Goal: Task Accomplishment & Management: Use online tool/utility

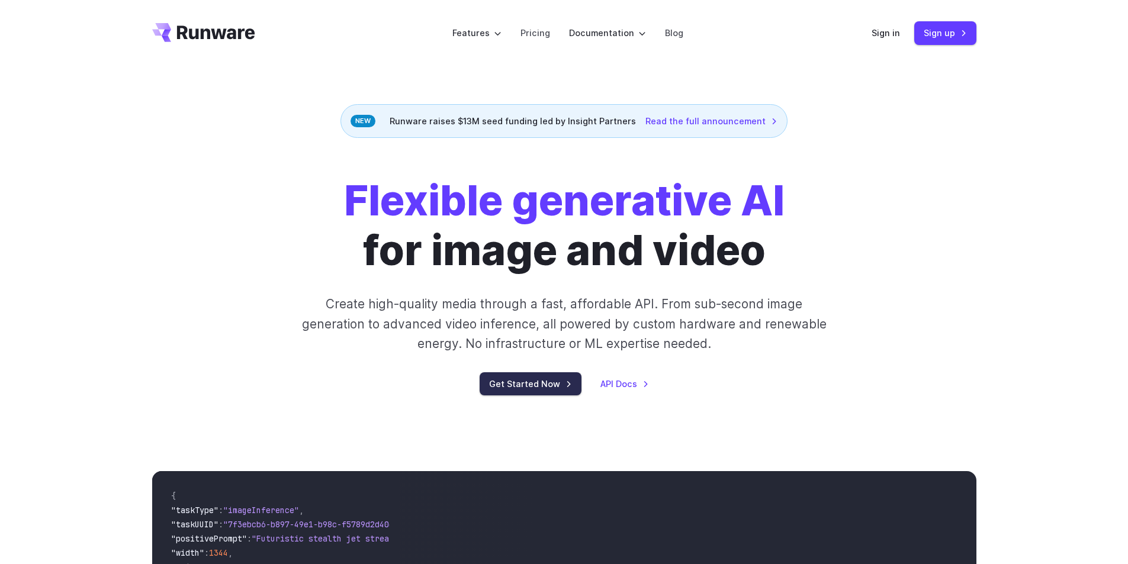
click at [540, 387] on link "Get Started Now" at bounding box center [531, 383] width 102 height 23
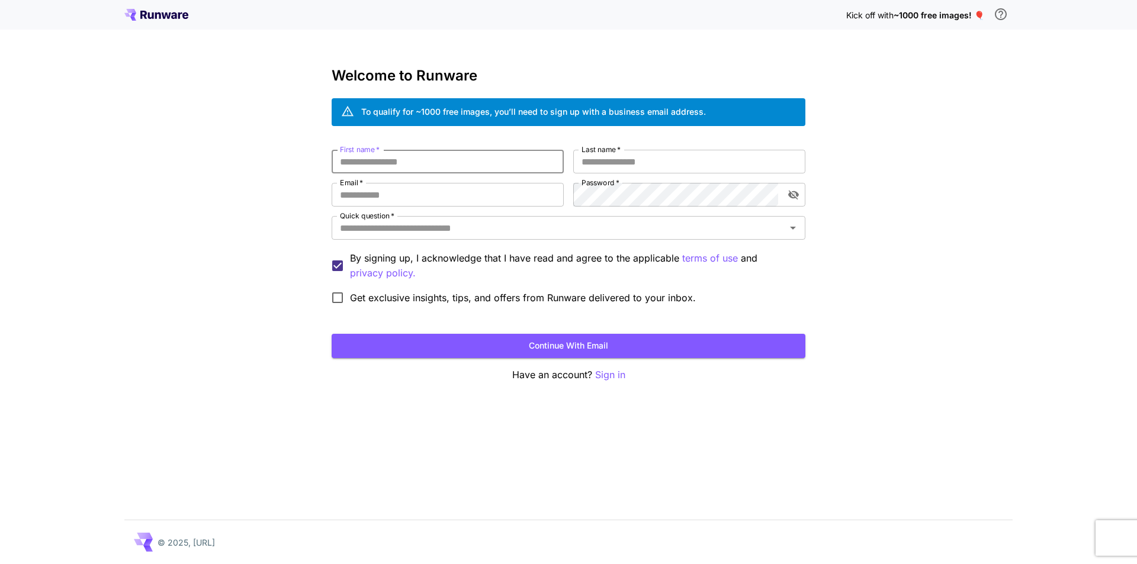
click at [449, 166] on input "First name   *" at bounding box center [448, 162] width 232 height 24
type input "*****"
type input "**********"
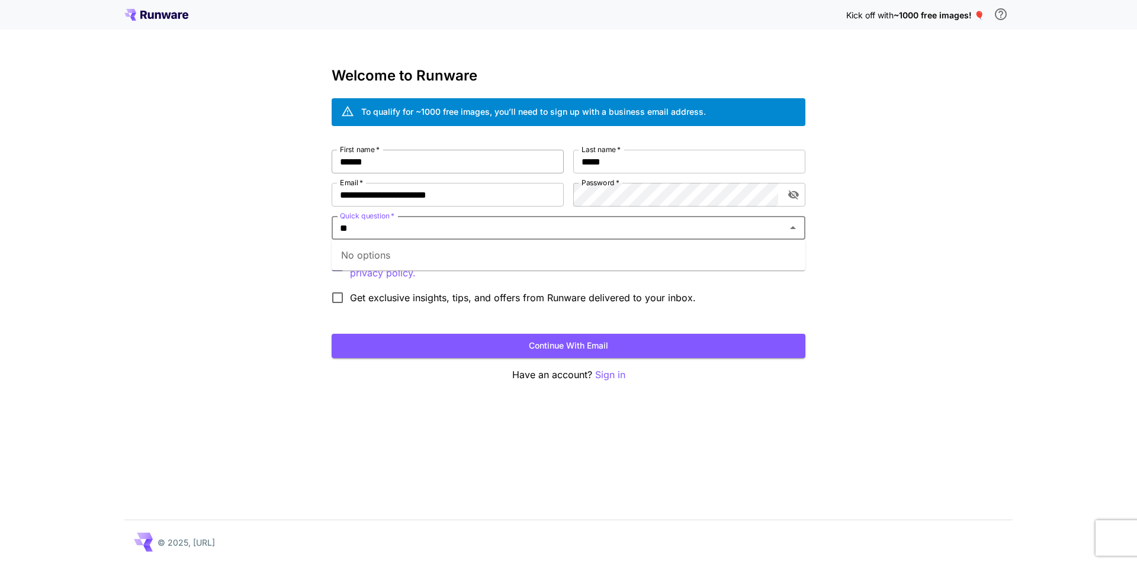
type input "*"
click at [427, 253] on li "Google" at bounding box center [569, 254] width 474 height 21
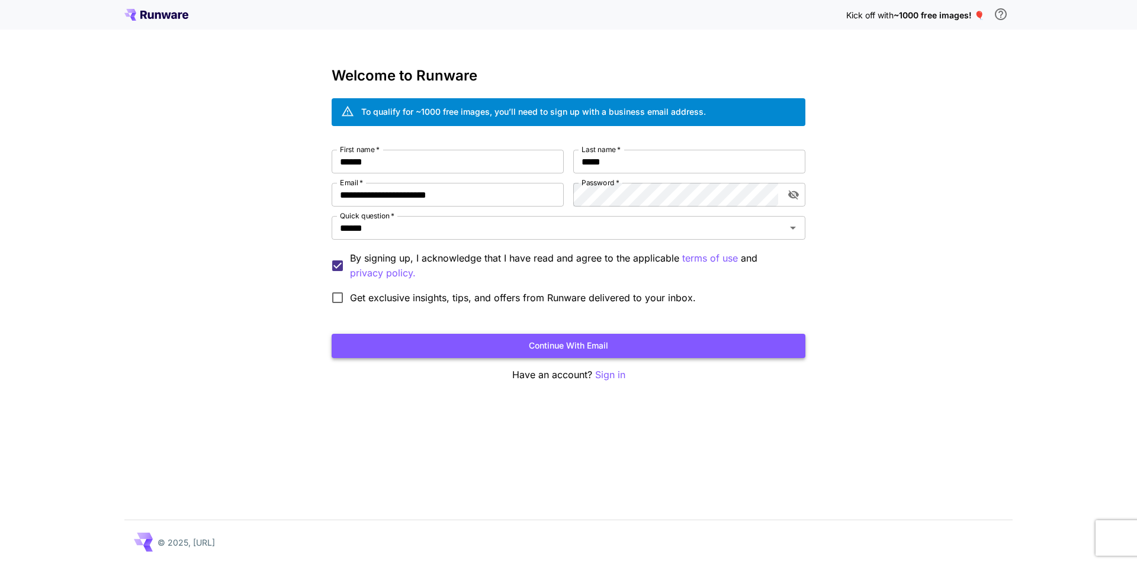
click at [591, 347] on button "Continue with email" at bounding box center [569, 346] width 474 height 24
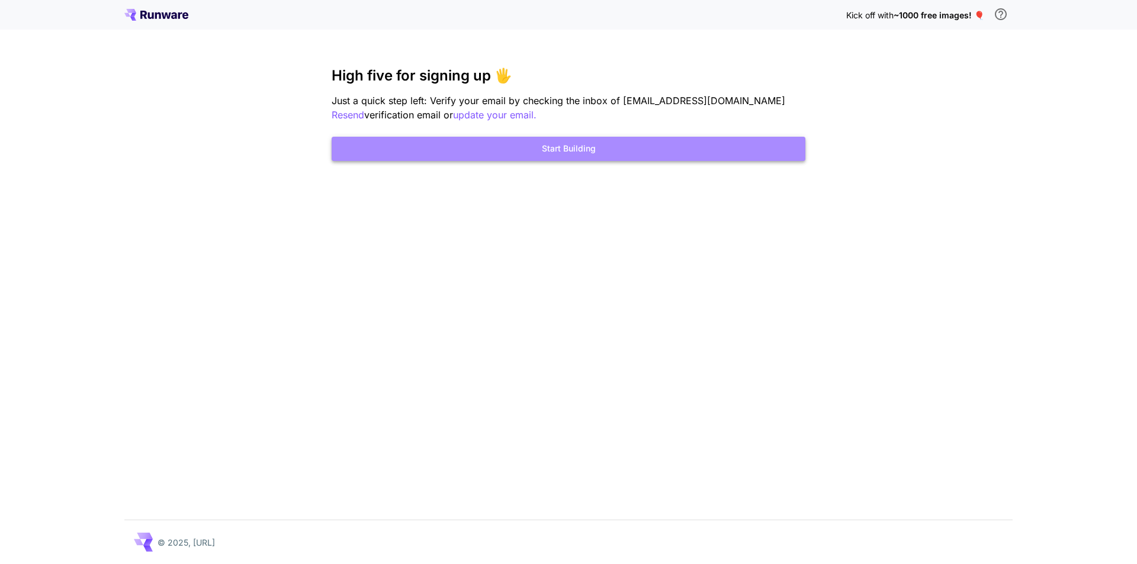
click at [533, 148] on button "Start Building" at bounding box center [569, 149] width 474 height 24
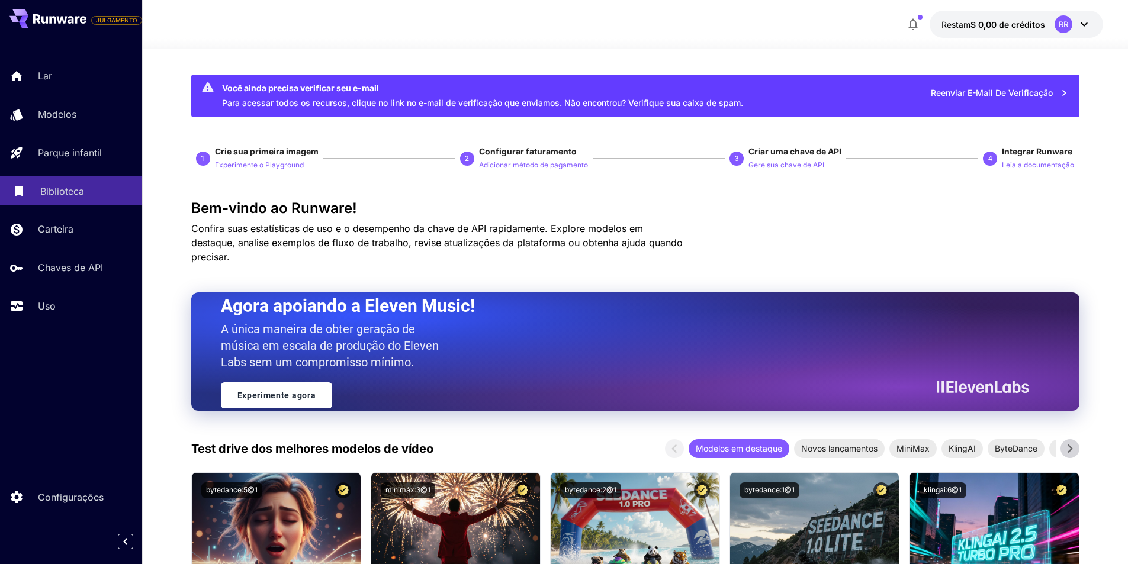
click at [90, 188] on div "Biblioteca" at bounding box center [86, 191] width 92 height 14
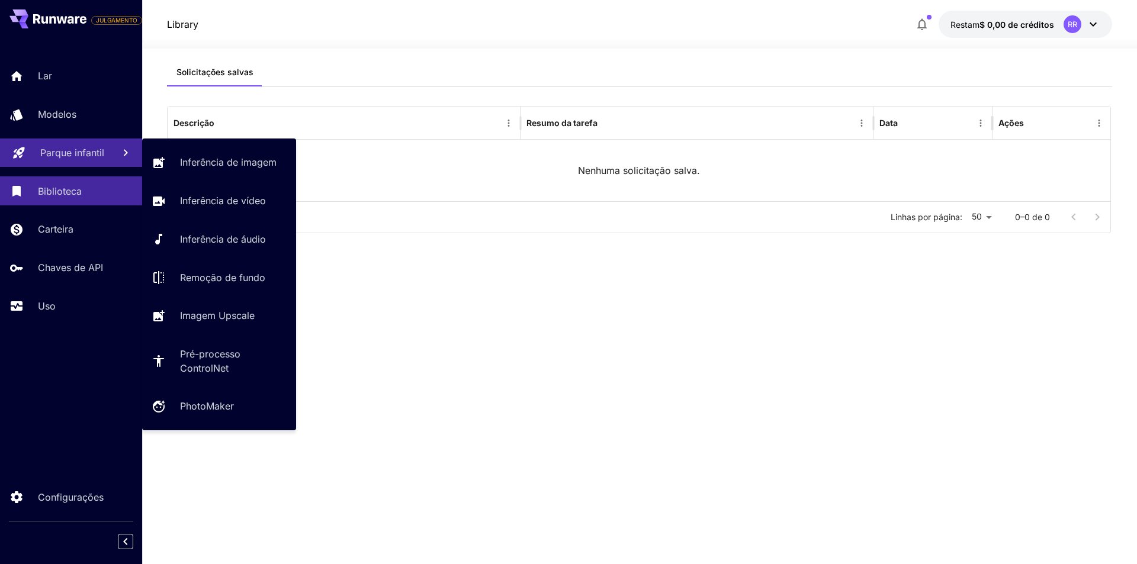
click at [98, 159] on p "Parque infantil" at bounding box center [72, 153] width 64 height 14
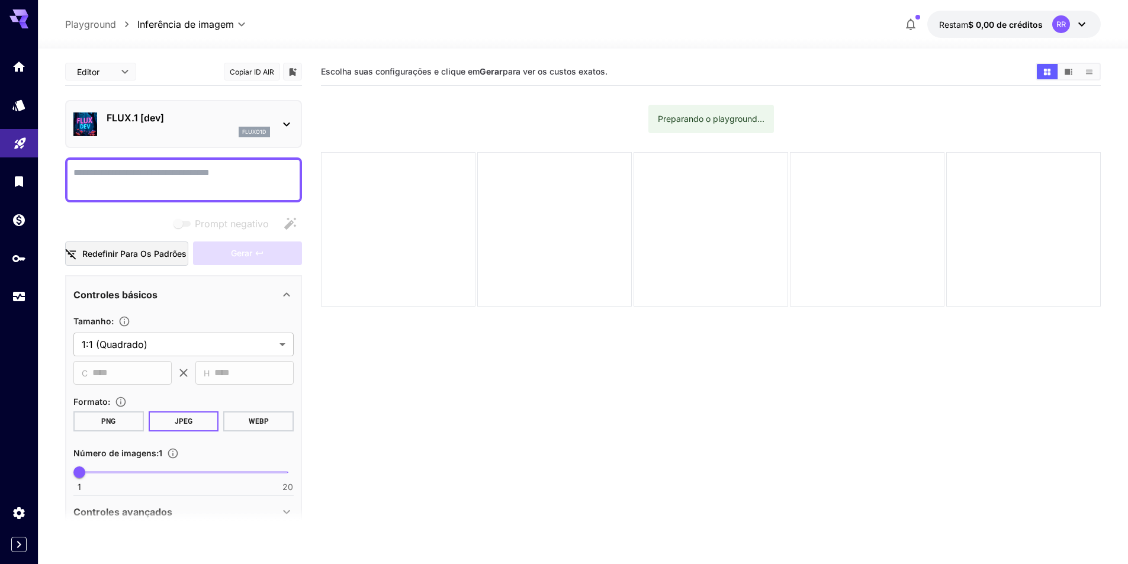
click at [1006, 23] on font "$ 0,00 de créditos" at bounding box center [1005, 25] width 75 height 10
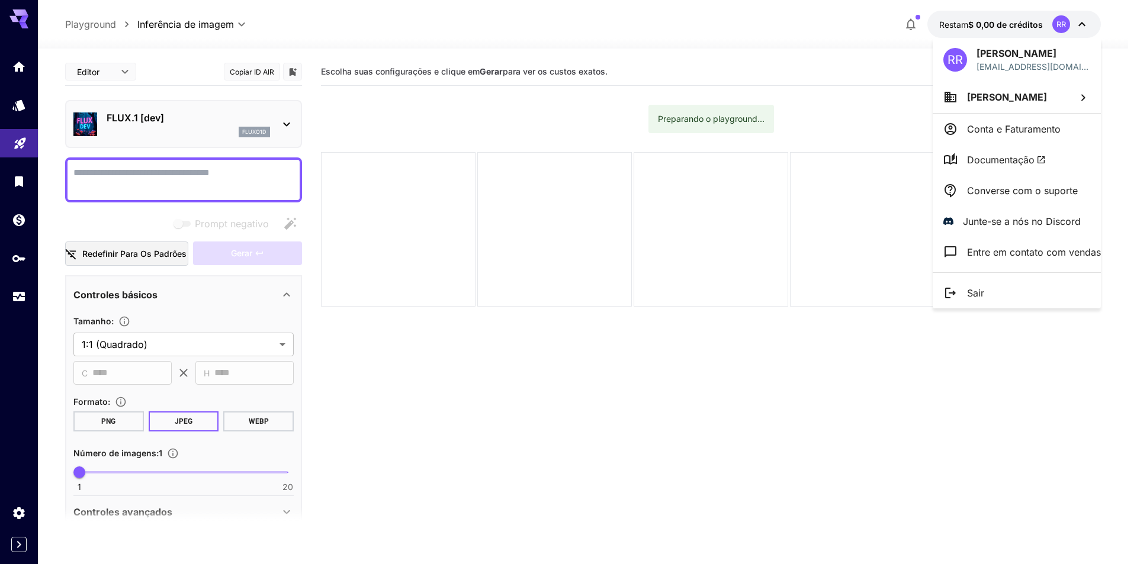
click at [1006, 23] on div at bounding box center [568, 282] width 1137 height 564
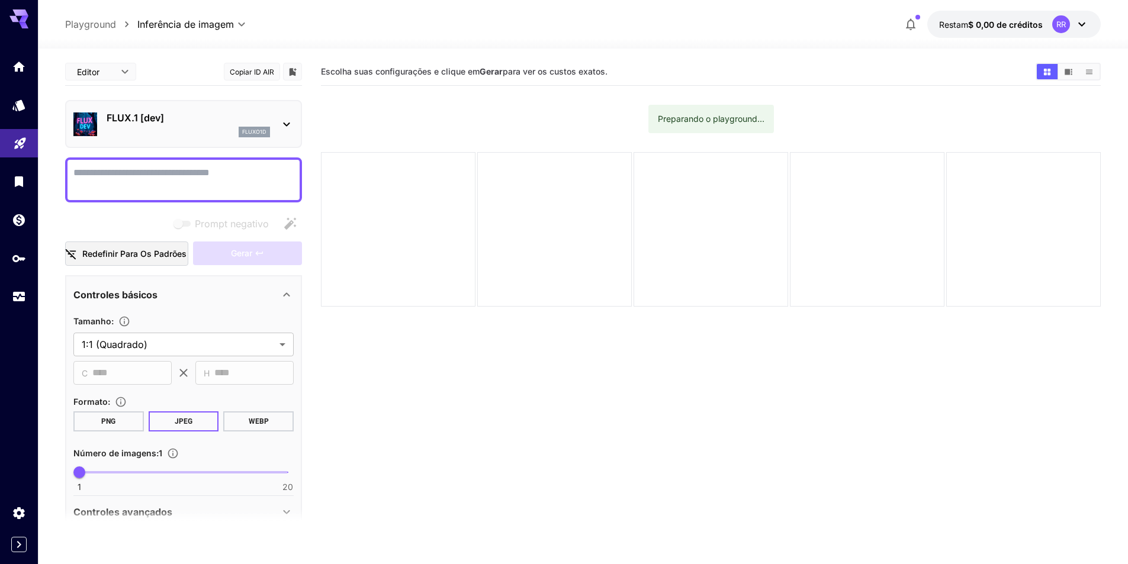
click at [631, 336] on section "Escolha suas configurações e clique em Gerar para ver os custos exatos. Prepara…" at bounding box center [711, 340] width 780 height 564
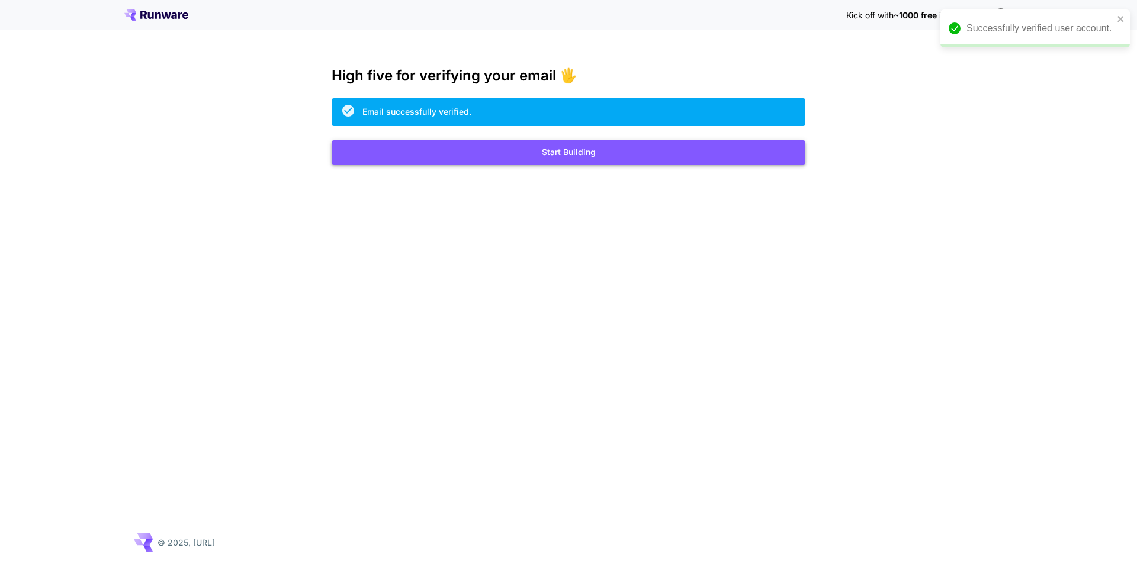
click at [612, 152] on button "Start Building" at bounding box center [569, 152] width 474 height 24
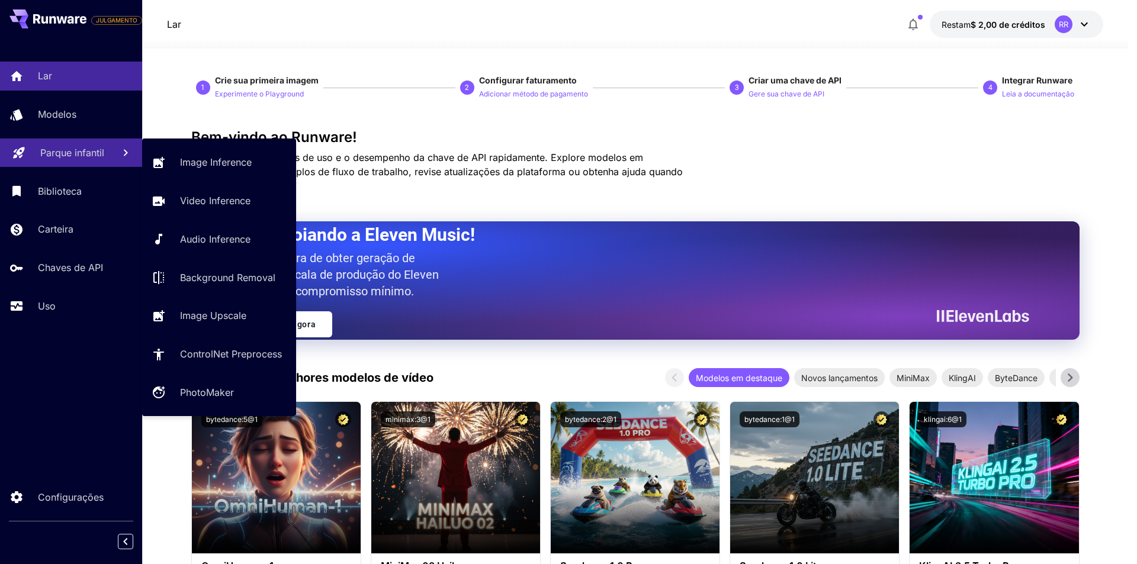
click at [88, 152] on font "Parque infantil" at bounding box center [72, 153] width 64 height 12
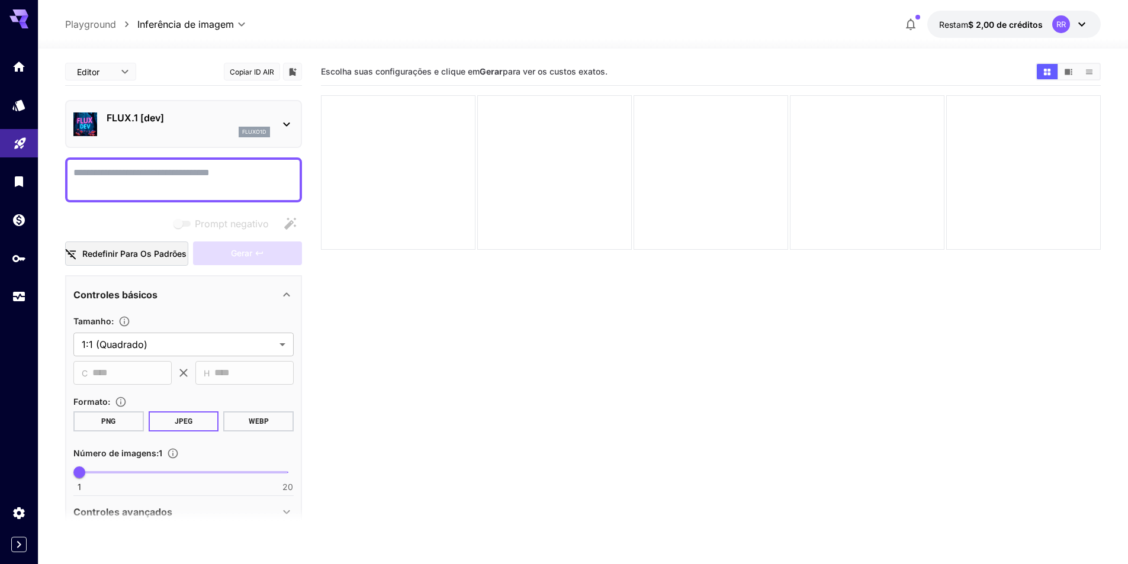
click at [154, 121] on font "FLUX.1 [dev]" at bounding box center [135, 118] width 57 height 12
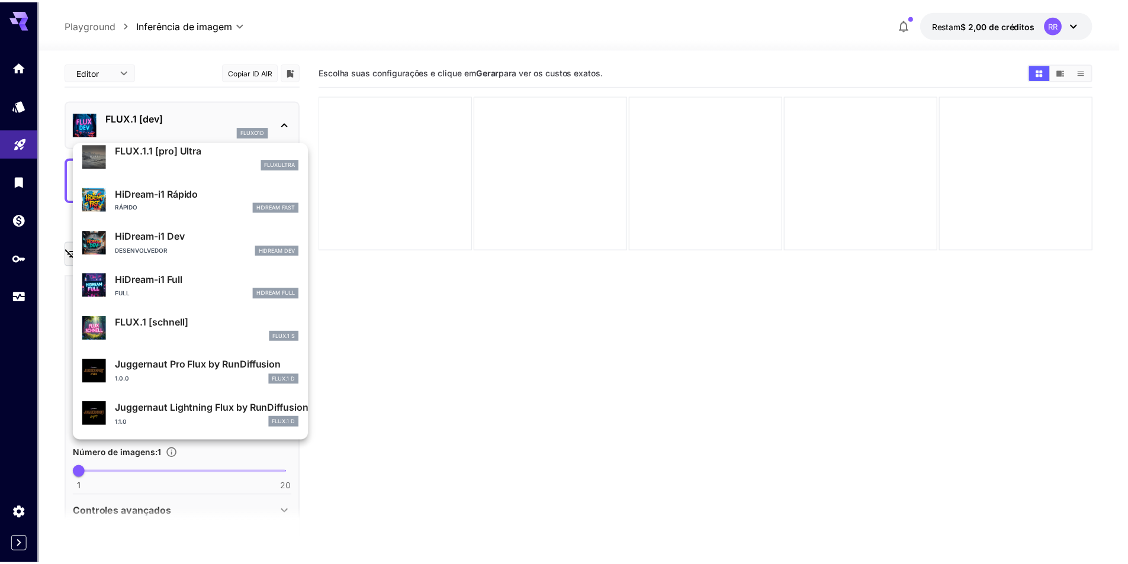
scroll to position [958, 0]
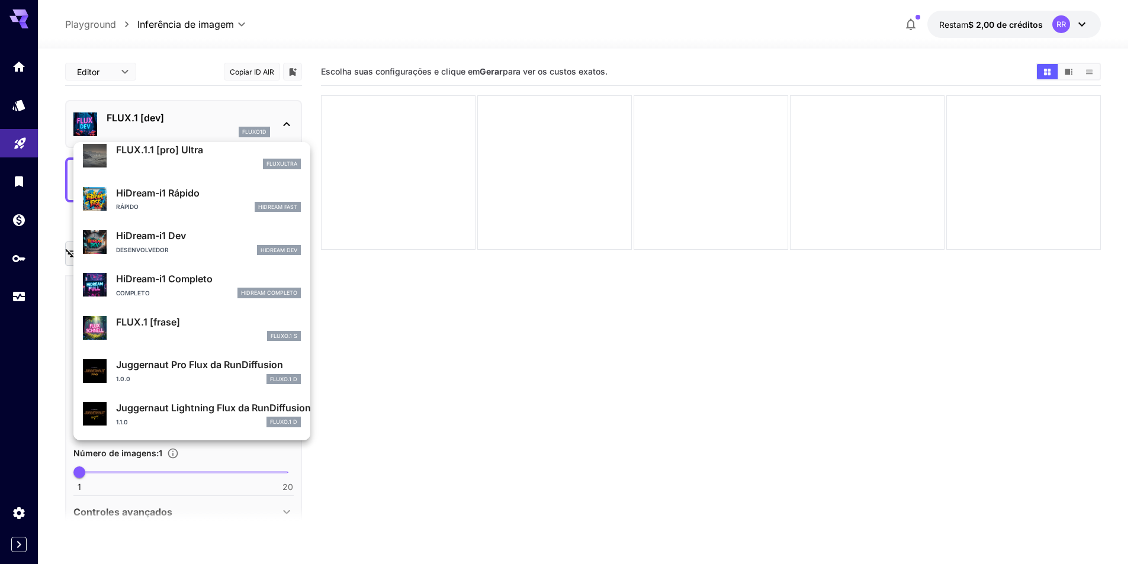
click at [160, 113] on div at bounding box center [568, 282] width 1137 height 564
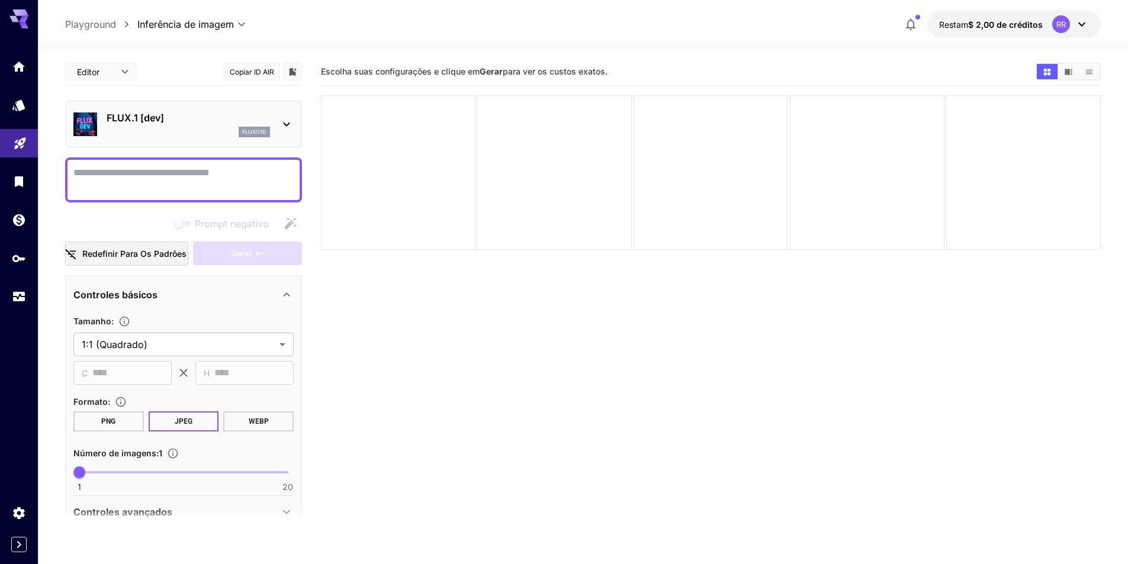
click at [184, 181] on textarea "Prompt negativo" at bounding box center [183, 180] width 220 height 28
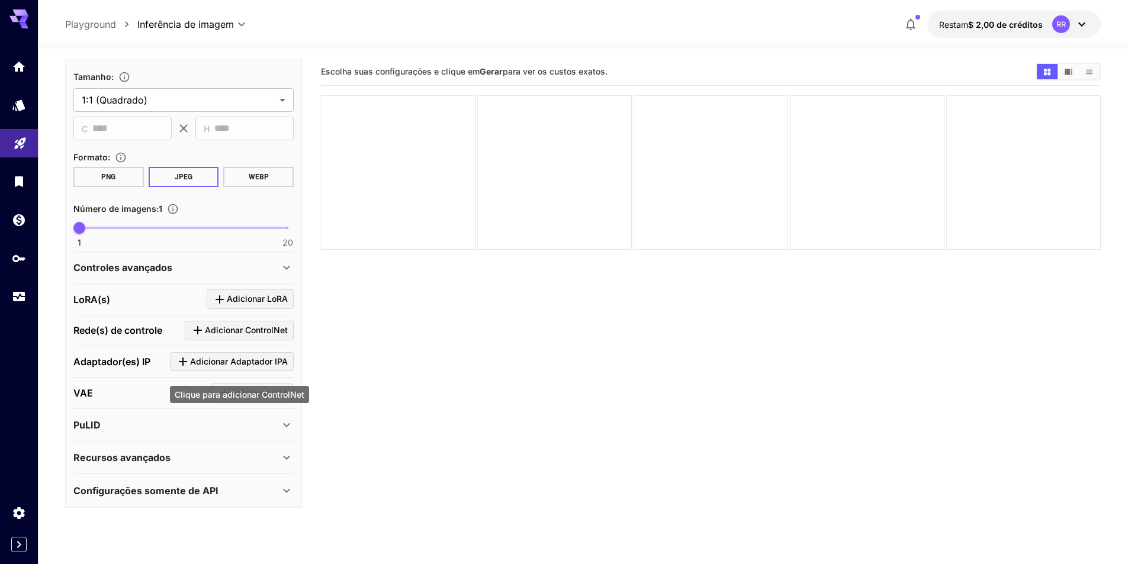
scroll to position [22, 0]
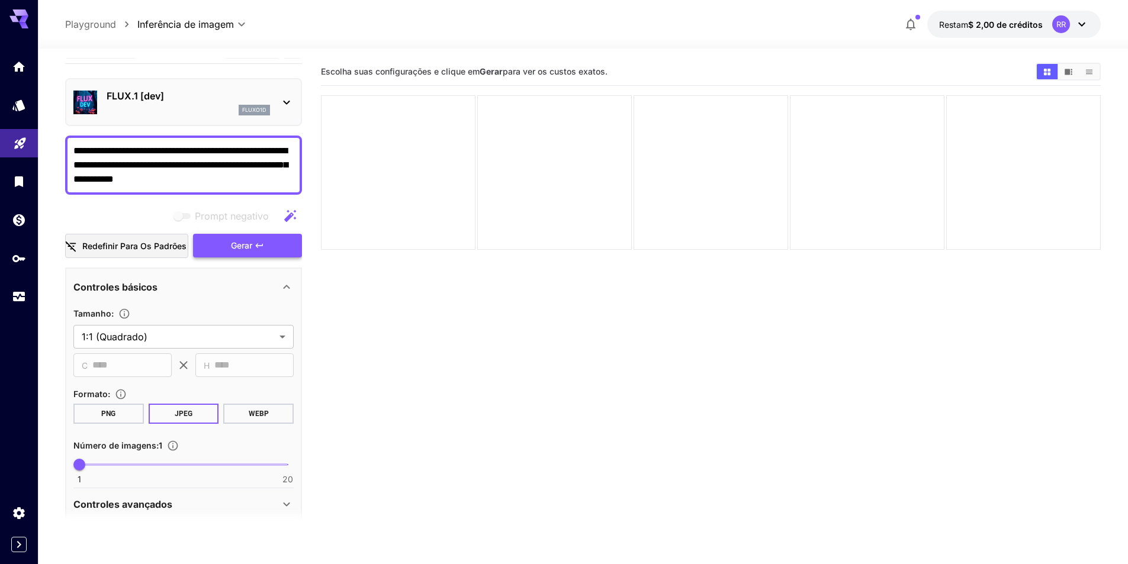
click at [262, 248] on icon "button" at bounding box center [259, 245] width 9 height 9
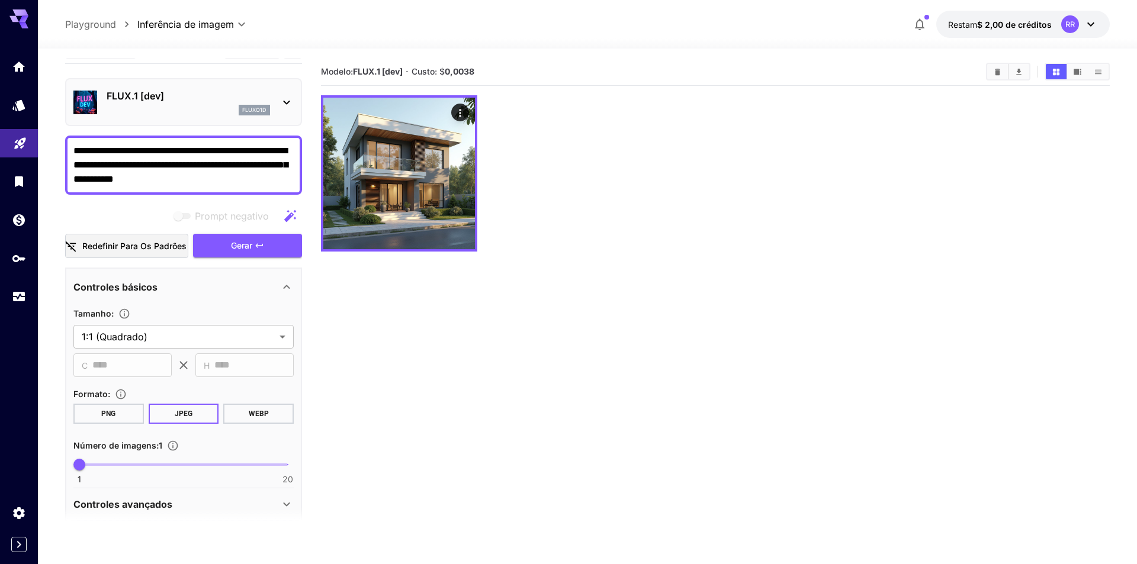
drag, startPoint x: 275, startPoint y: 184, endPoint x: 0, endPoint y: 157, distance: 276.6
click at [6, 147] on div "**********" at bounding box center [568, 329] width 1137 height 658
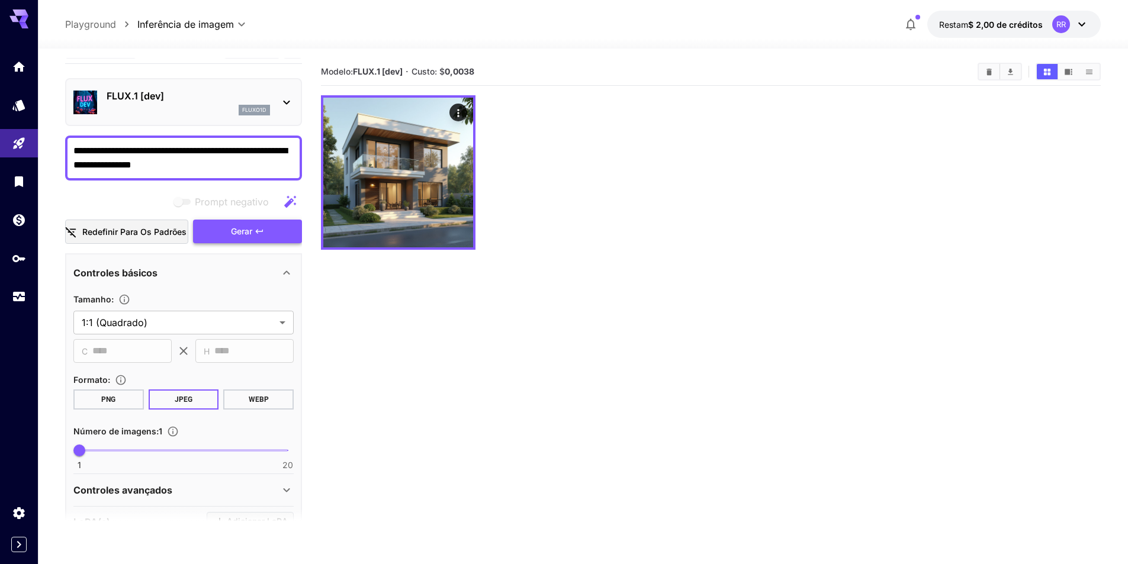
click at [227, 234] on button "Gerar" at bounding box center [247, 232] width 109 height 24
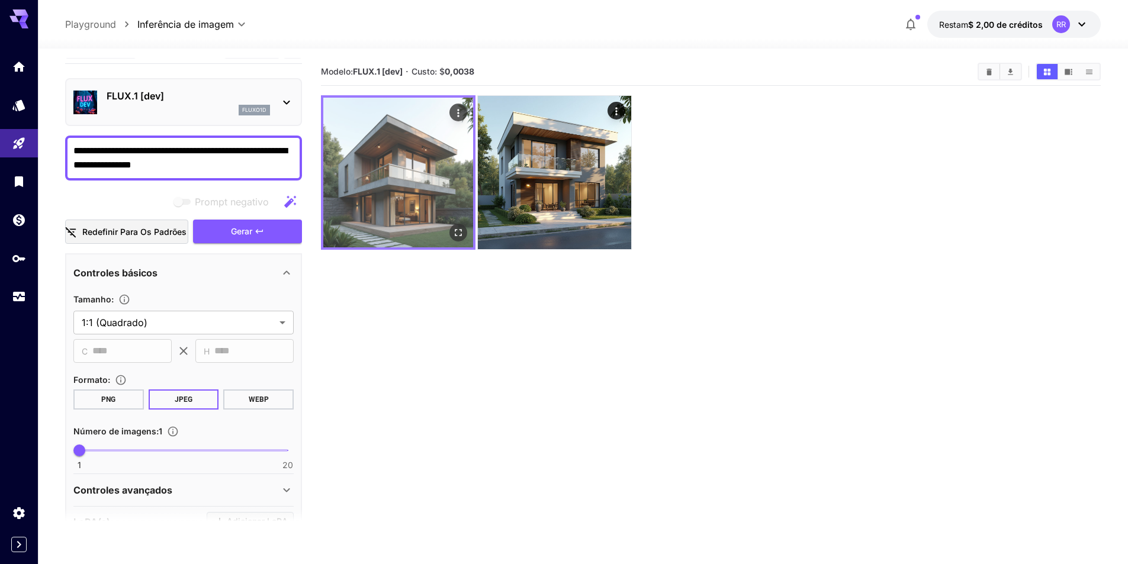
click at [420, 181] on img at bounding box center [398, 173] width 150 height 150
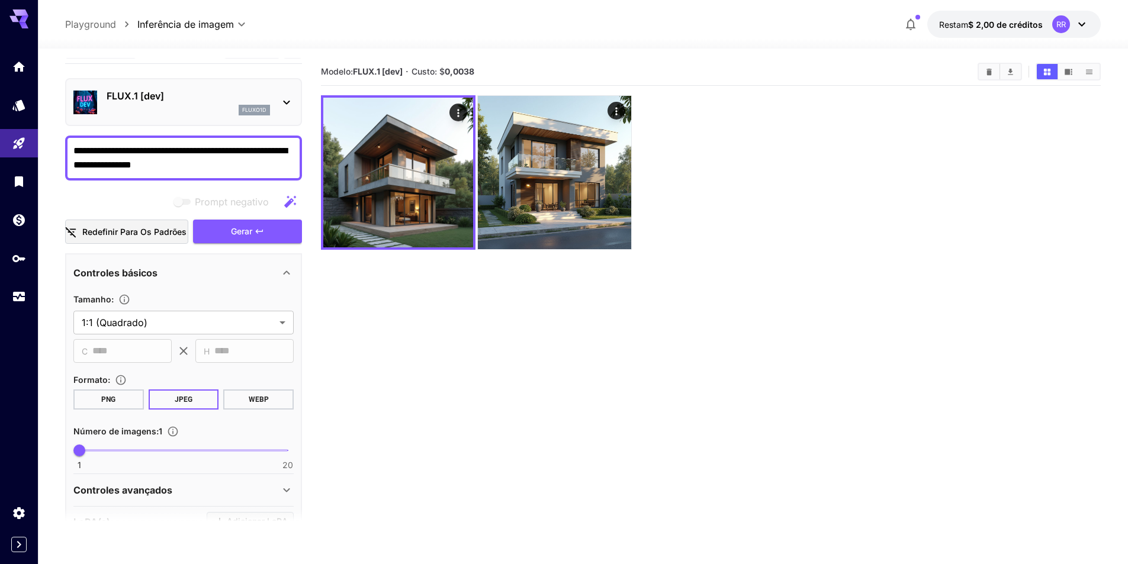
click at [288, 201] on icon "button" at bounding box center [290, 202] width 14 height 14
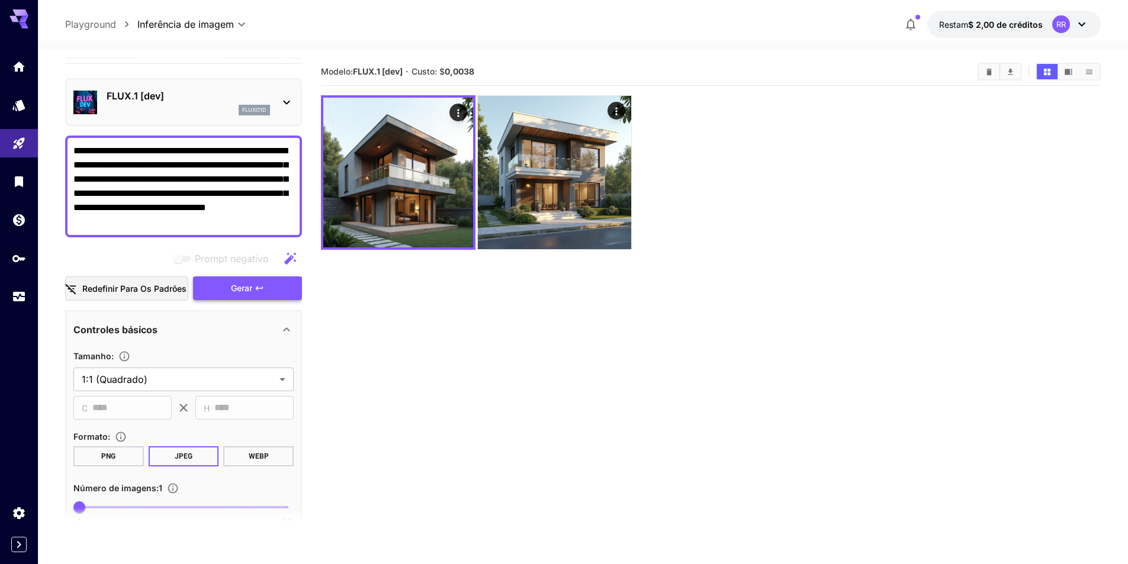
click at [242, 291] on font "Gerar" at bounding box center [241, 288] width 21 height 10
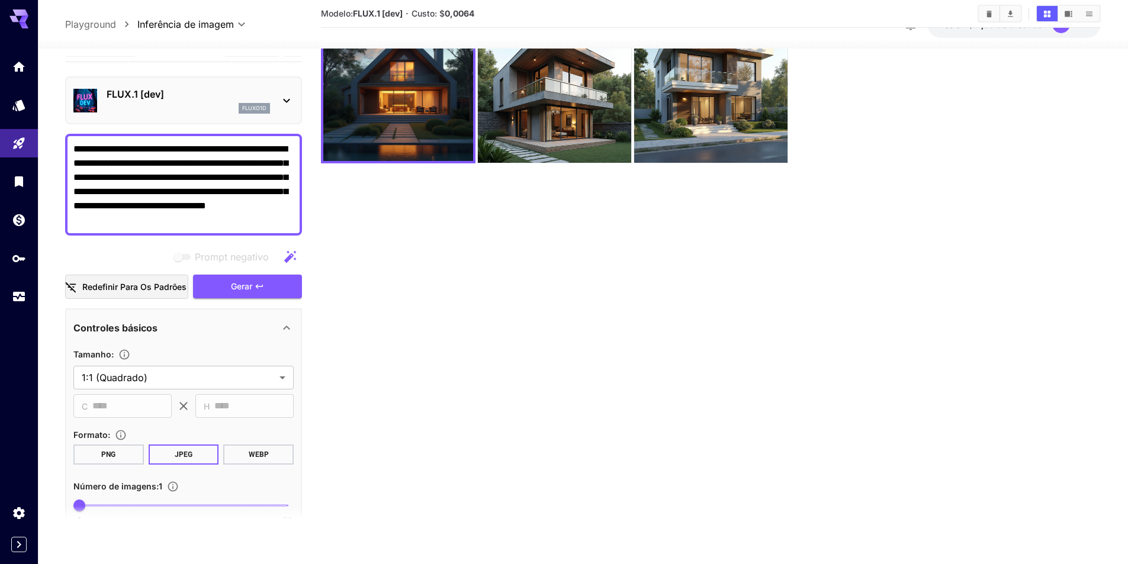
scroll to position [94, 0]
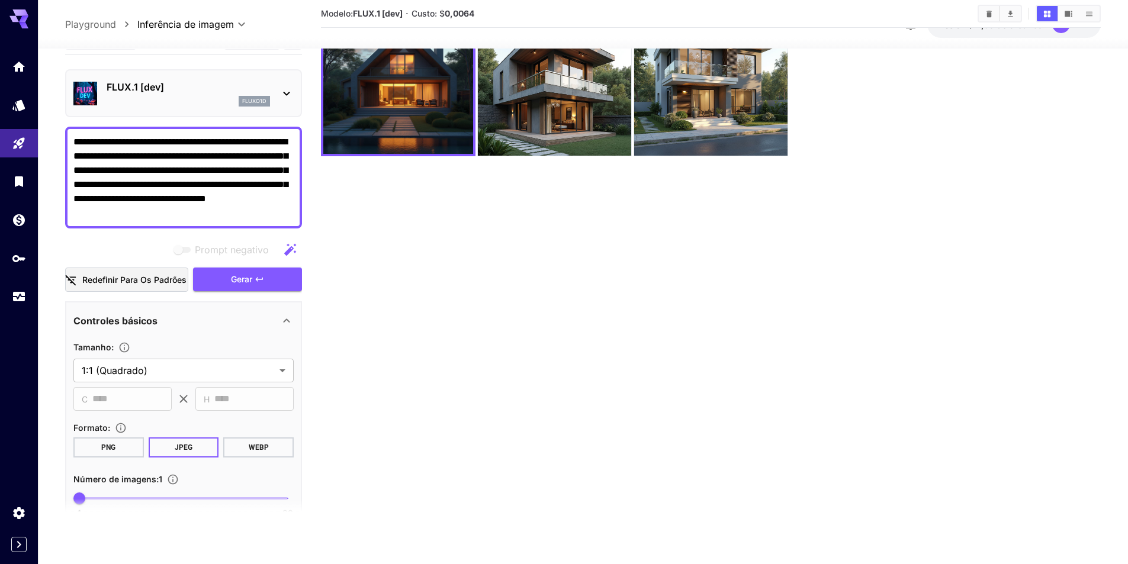
click at [128, 139] on textarea "**********" at bounding box center [183, 177] width 220 height 85
click at [157, 143] on textarea "**********" at bounding box center [183, 177] width 220 height 85
click at [194, 143] on textarea "**********" at bounding box center [183, 177] width 220 height 85
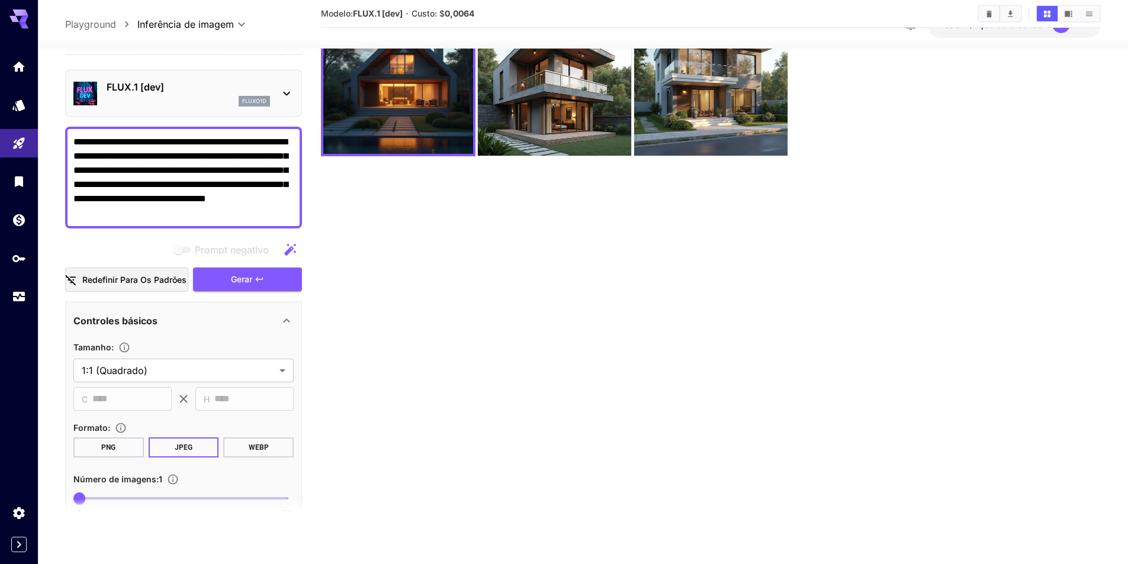
click at [194, 143] on textarea "**********" at bounding box center [183, 177] width 220 height 85
click at [256, 278] on icon "button" at bounding box center [259, 279] width 9 height 9
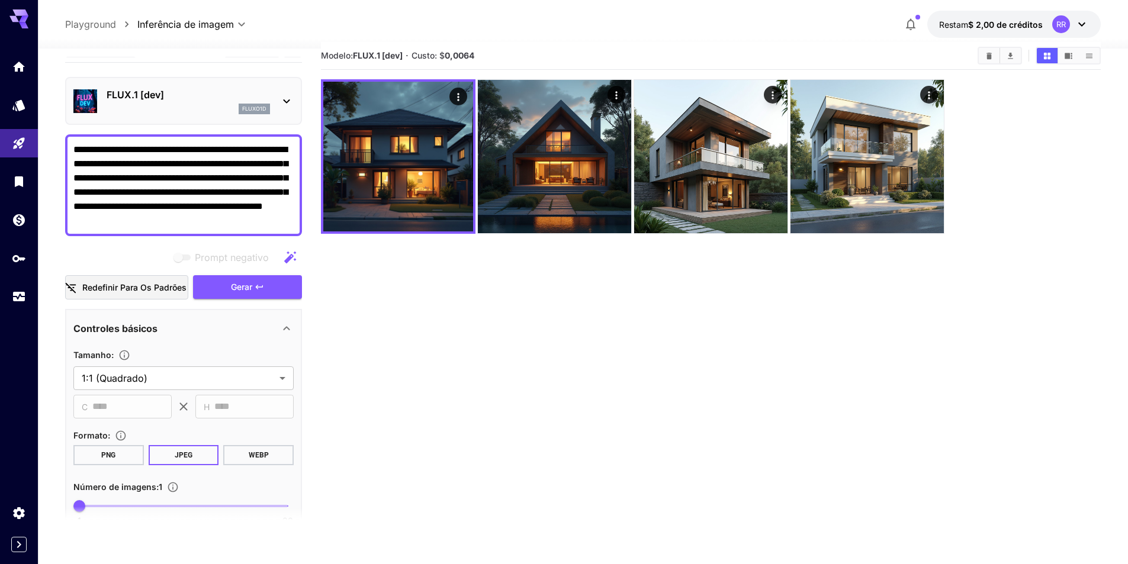
scroll to position [0, 0]
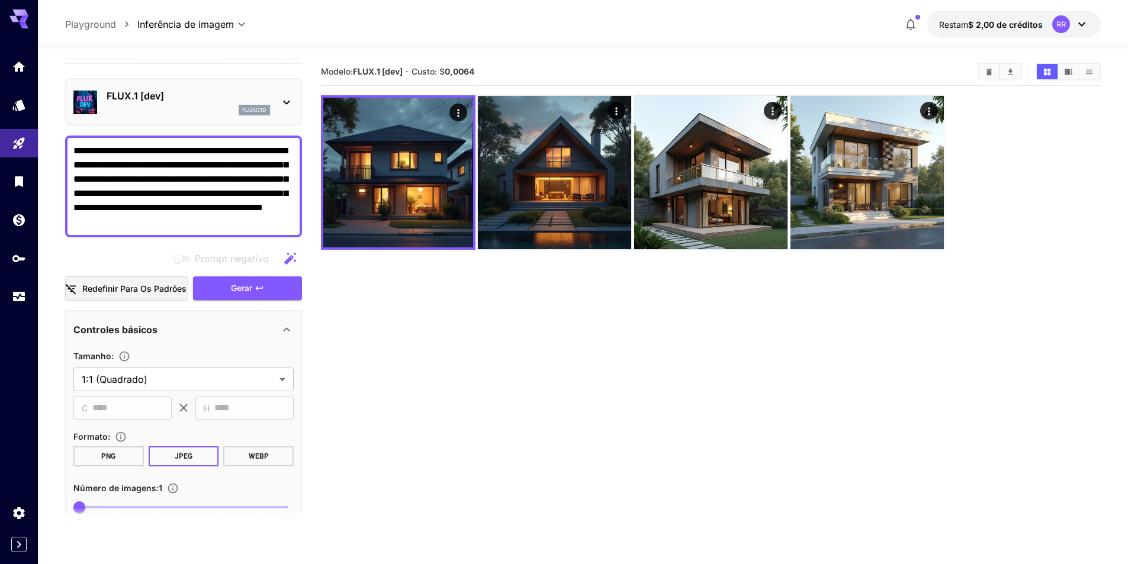
click at [289, 260] on icon "button" at bounding box center [290, 259] width 12 height 12
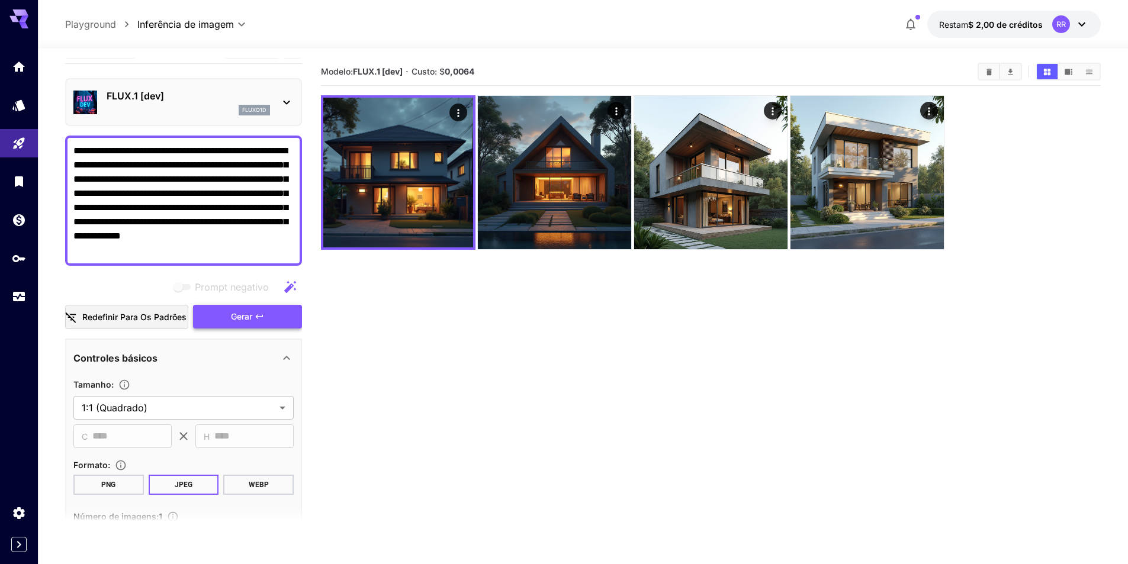
click at [236, 315] on font "Gerar" at bounding box center [241, 316] width 21 height 10
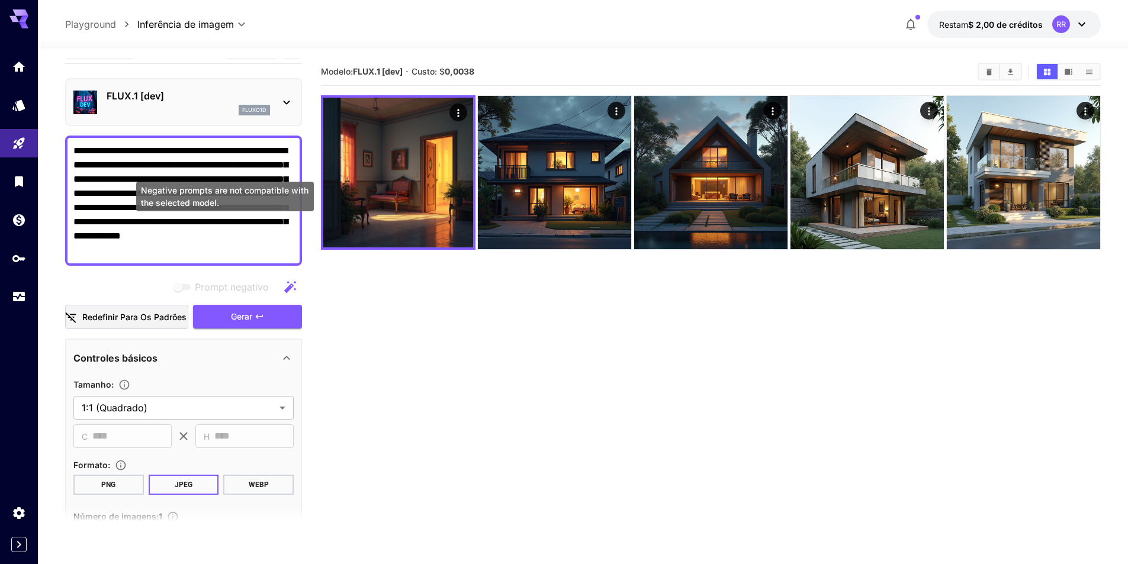
scroll to position [330, 0]
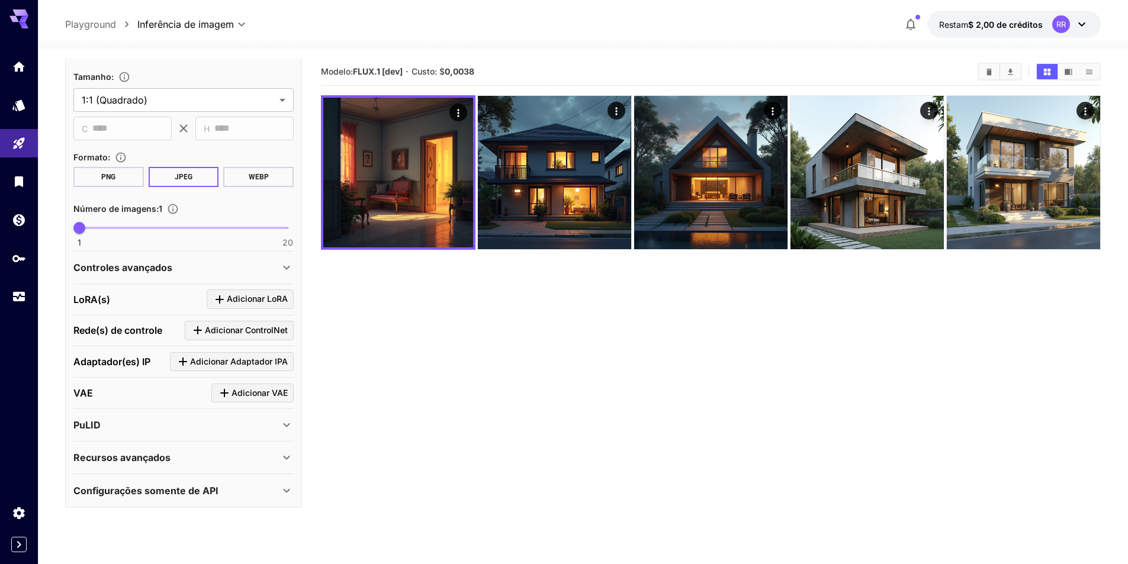
click at [214, 268] on div "Controles avançados" at bounding box center [176, 267] width 206 height 14
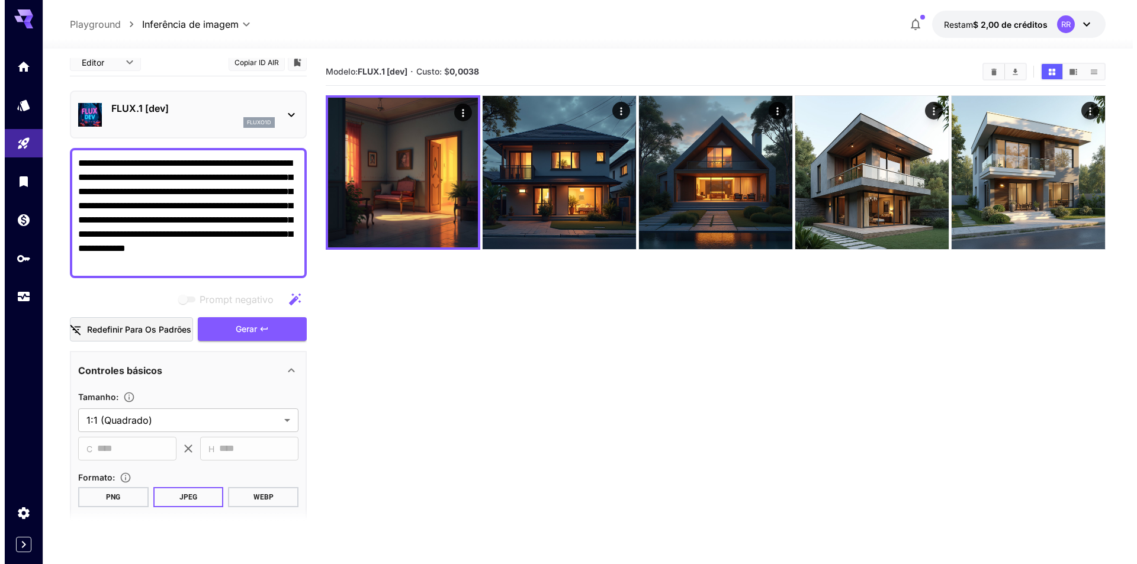
scroll to position [0, 0]
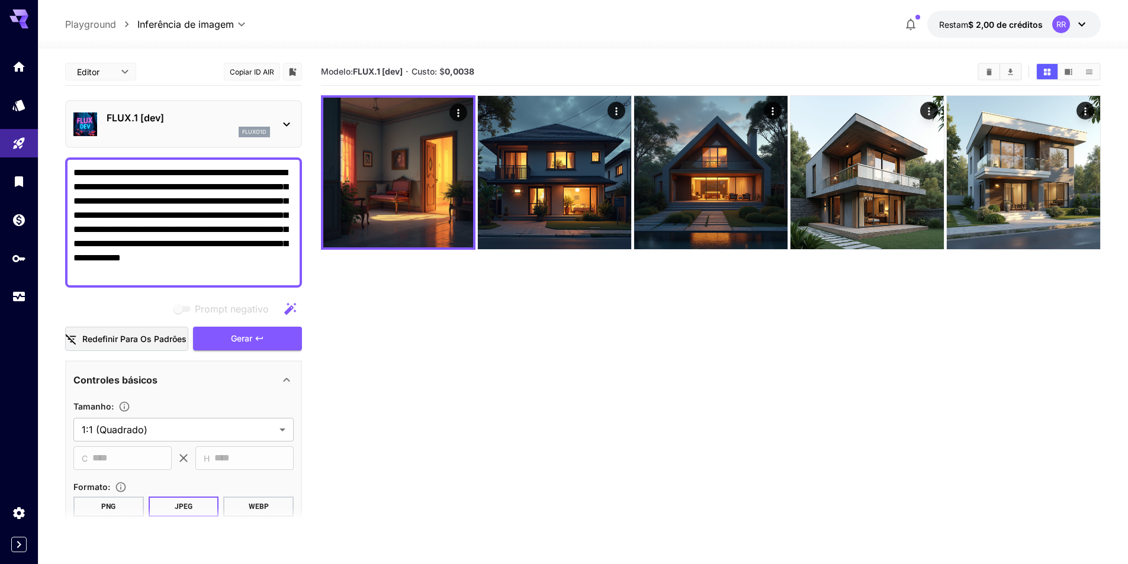
click at [207, 122] on p "FLUX.1 [dev]" at bounding box center [188, 118] width 163 height 14
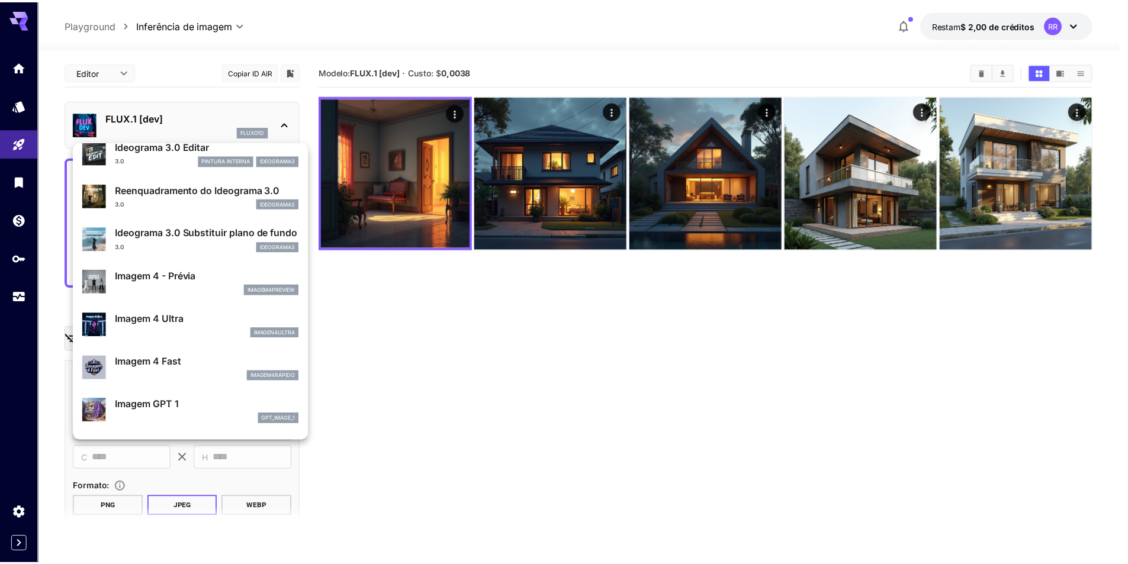
scroll to position [484, 0]
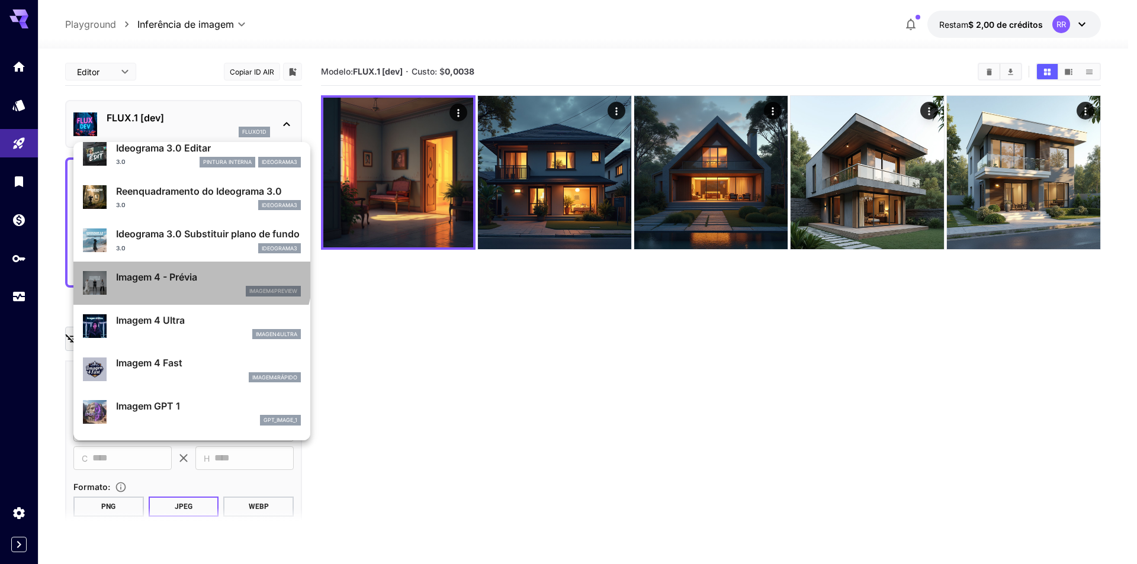
click at [191, 274] on font "Imagem 4 - Prévia" at bounding box center [156, 277] width 81 height 12
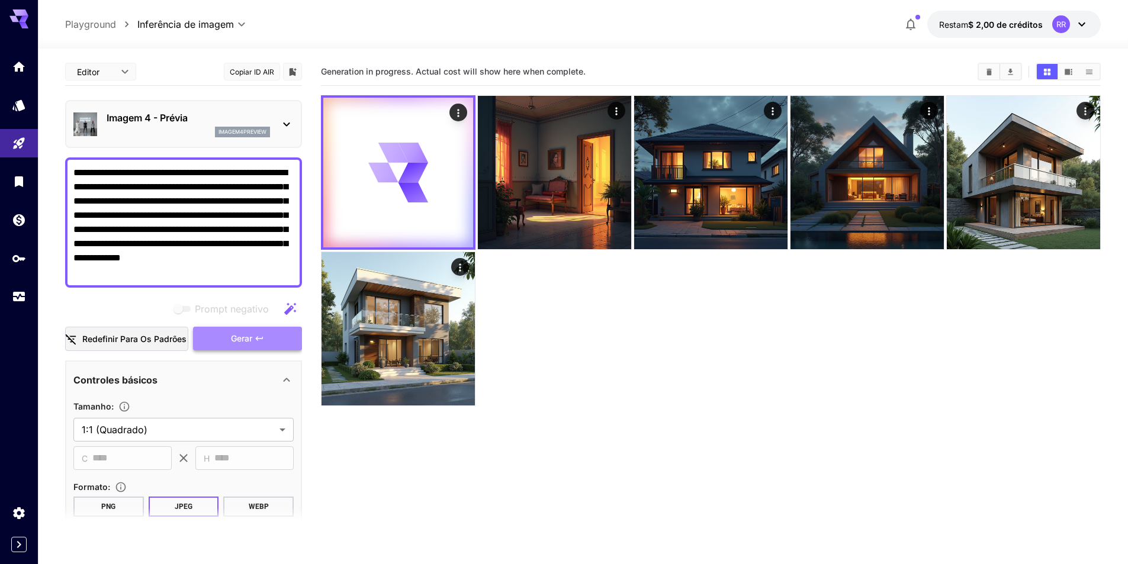
click at [231, 340] on font "Gerar" at bounding box center [241, 338] width 21 height 10
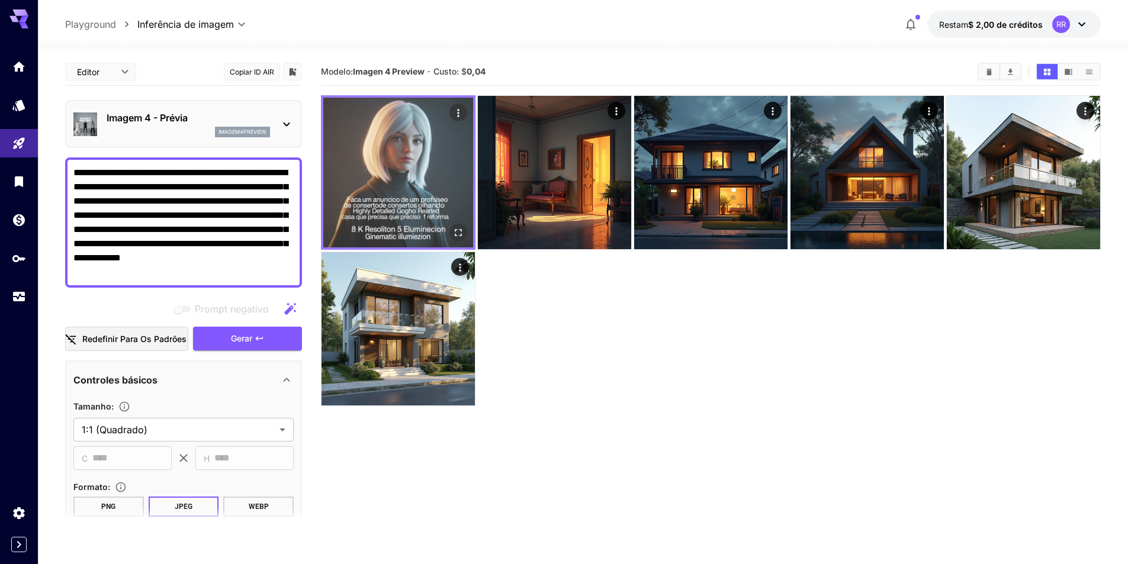
click at [401, 155] on img at bounding box center [398, 173] width 150 height 150
click at [456, 229] on icon "Abrir em tela cheia" at bounding box center [458, 233] width 12 height 12
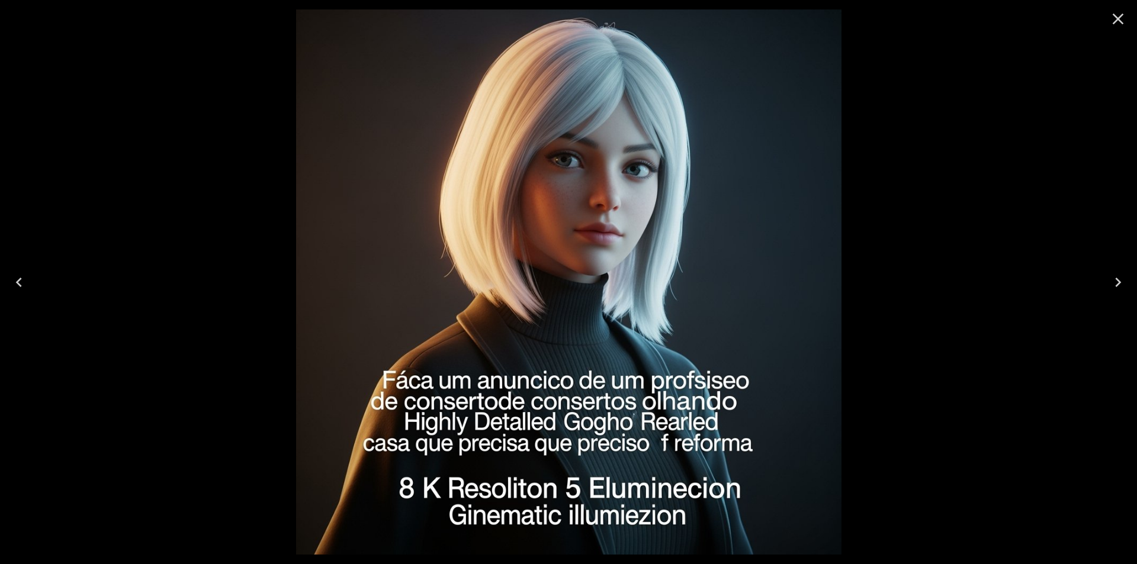
click at [971, 180] on div at bounding box center [568, 282] width 1137 height 564
click at [1117, 18] on icon "Close" at bounding box center [1117, 19] width 11 height 11
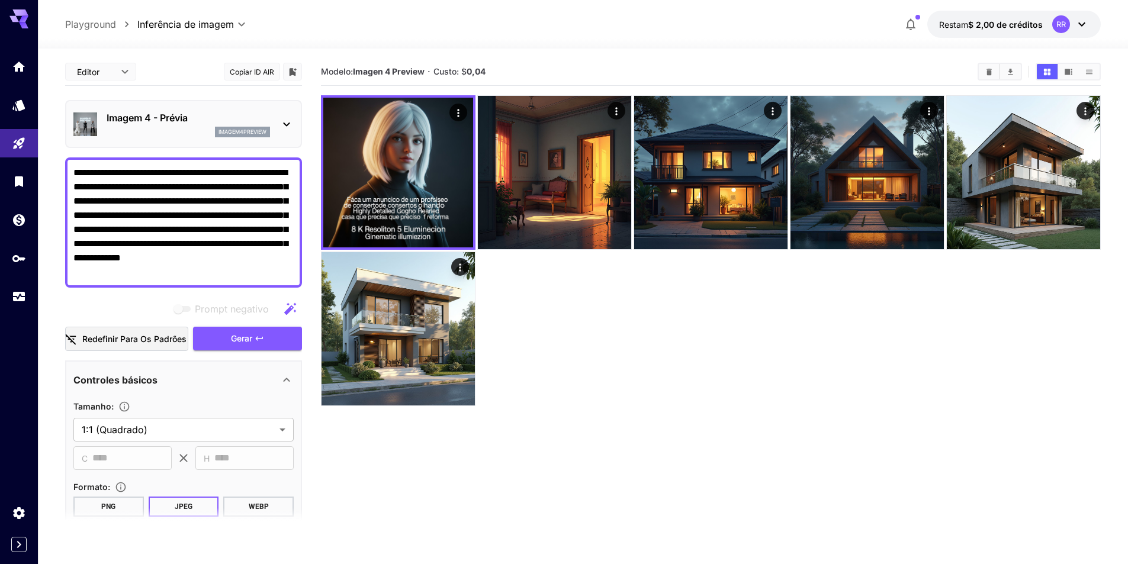
click at [285, 123] on icon at bounding box center [286, 124] width 14 height 14
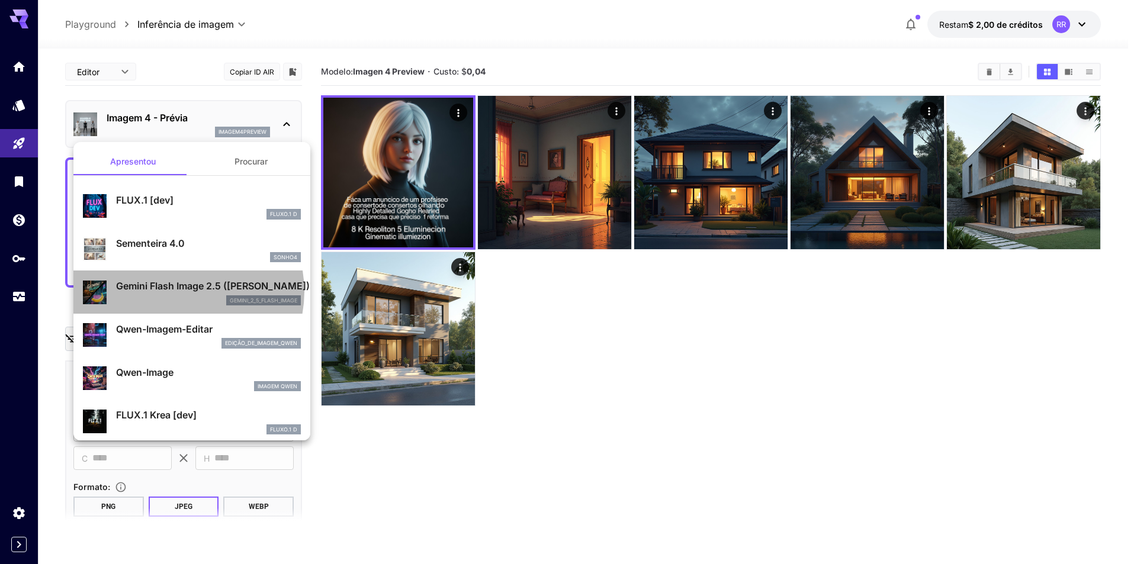
click at [180, 291] on font "Gemini Flash Image 2.5 ([PERSON_NAME])" at bounding box center [213, 286] width 194 height 12
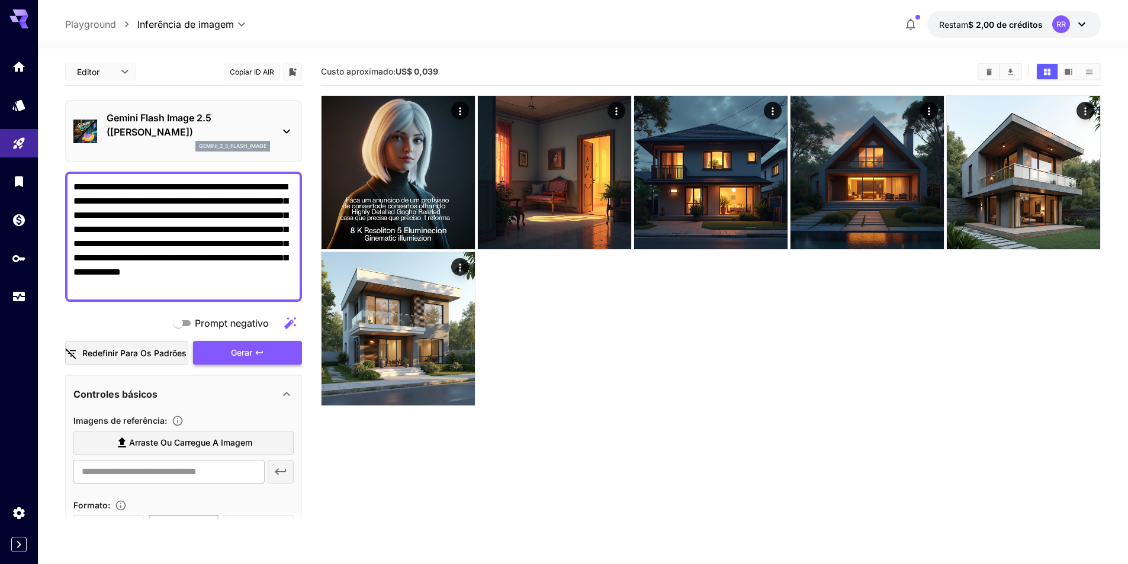
click at [234, 347] on font "Gerar" at bounding box center [241, 352] width 21 height 10
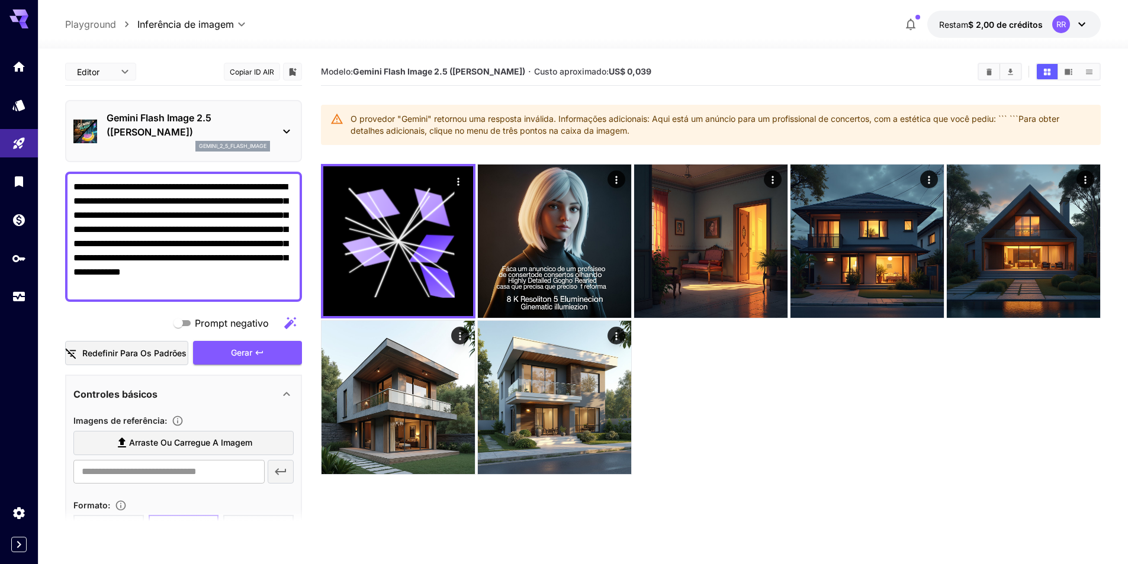
drag, startPoint x: 273, startPoint y: 201, endPoint x: 299, endPoint y: 313, distance: 114.2
click at [299, 313] on div "**********" at bounding box center [183, 394] width 237 height 672
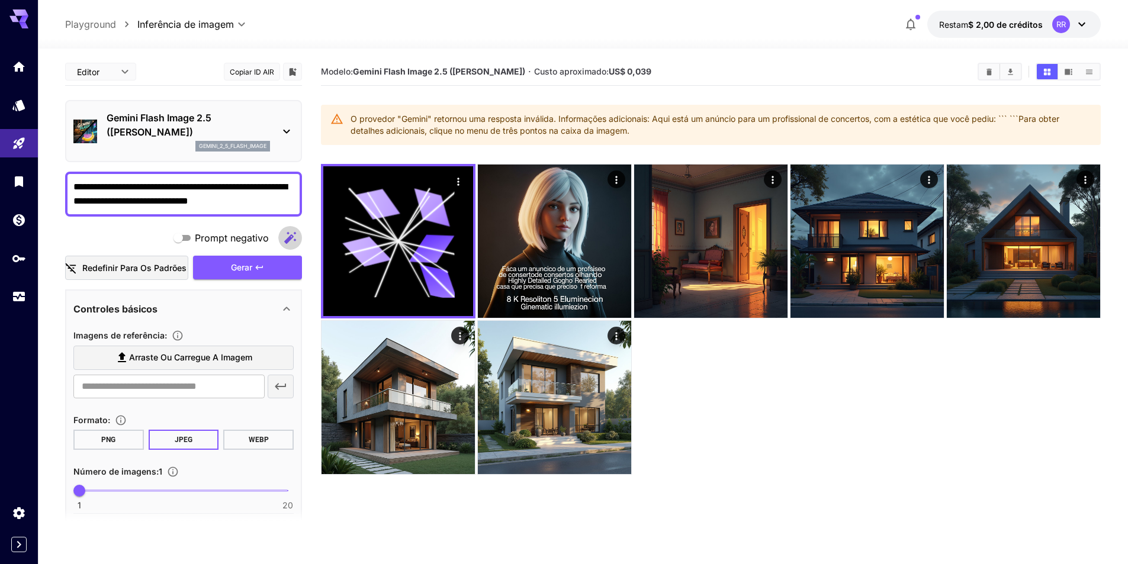
click at [291, 237] on icon "button" at bounding box center [290, 238] width 12 height 12
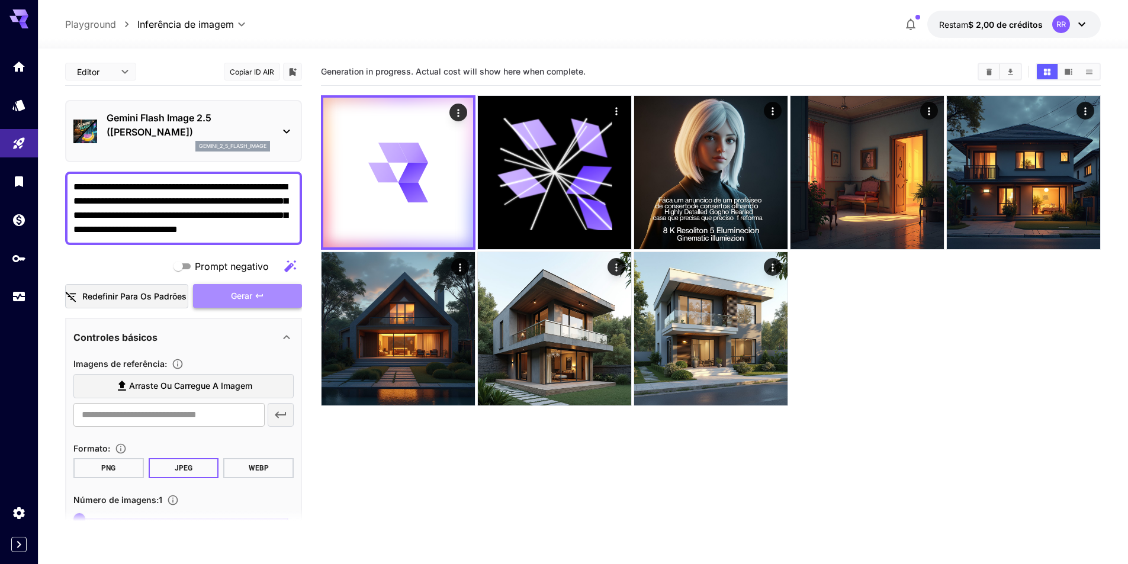
click at [263, 294] on icon "button" at bounding box center [259, 296] width 7 height 4
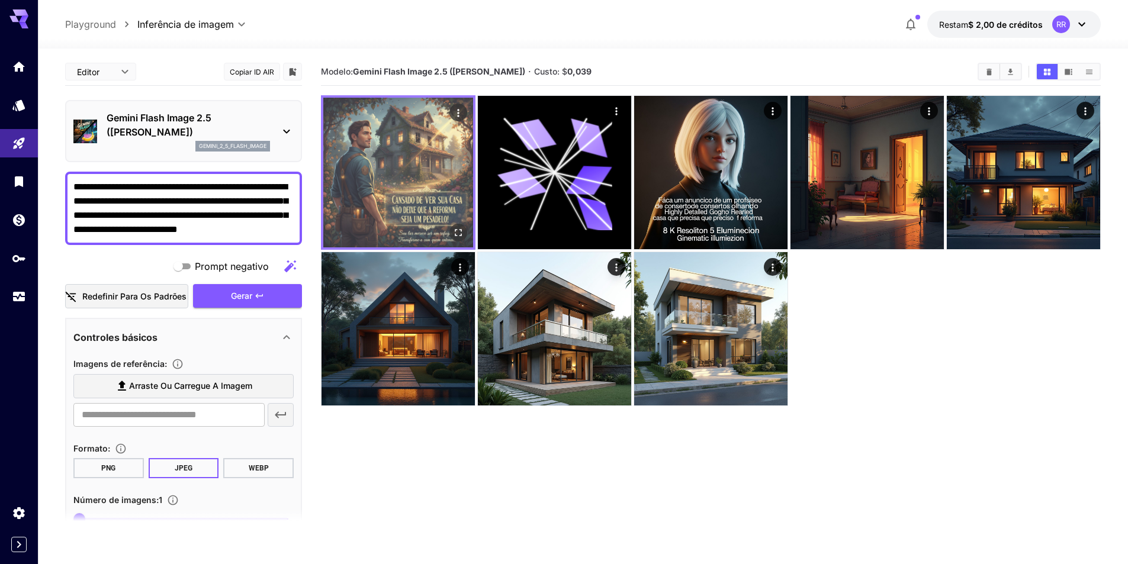
click at [401, 173] on img at bounding box center [398, 173] width 150 height 150
click at [414, 182] on img at bounding box center [398, 173] width 150 height 150
click at [458, 233] on icon "Abrir em tela cheia" at bounding box center [458, 233] width 12 height 12
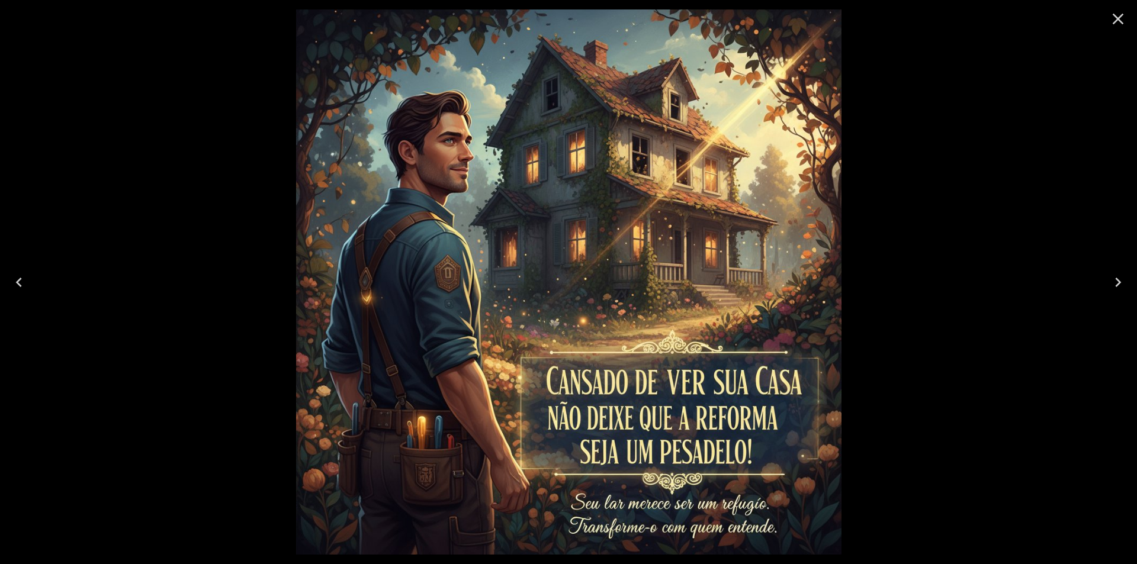
click at [969, 266] on div at bounding box center [568, 282] width 1137 height 564
click at [1111, 280] on icon "Next" at bounding box center [1117, 282] width 19 height 19
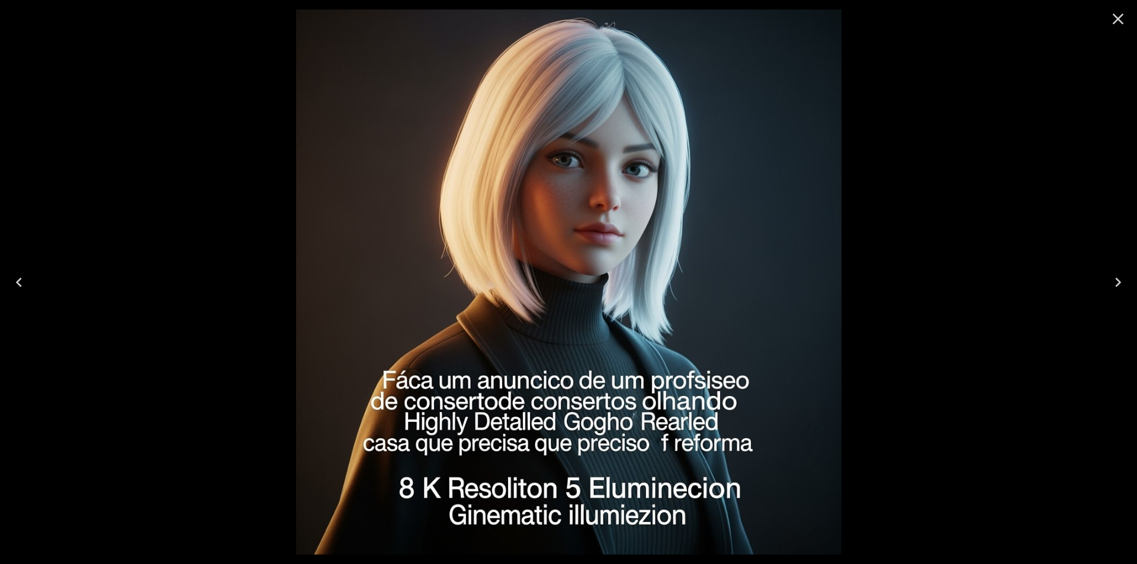
click at [997, 254] on div at bounding box center [568, 282] width 1137 height 564
click at [1118, 18] on icon "Close" at bounding box center [1117, 18] width 19 height 19
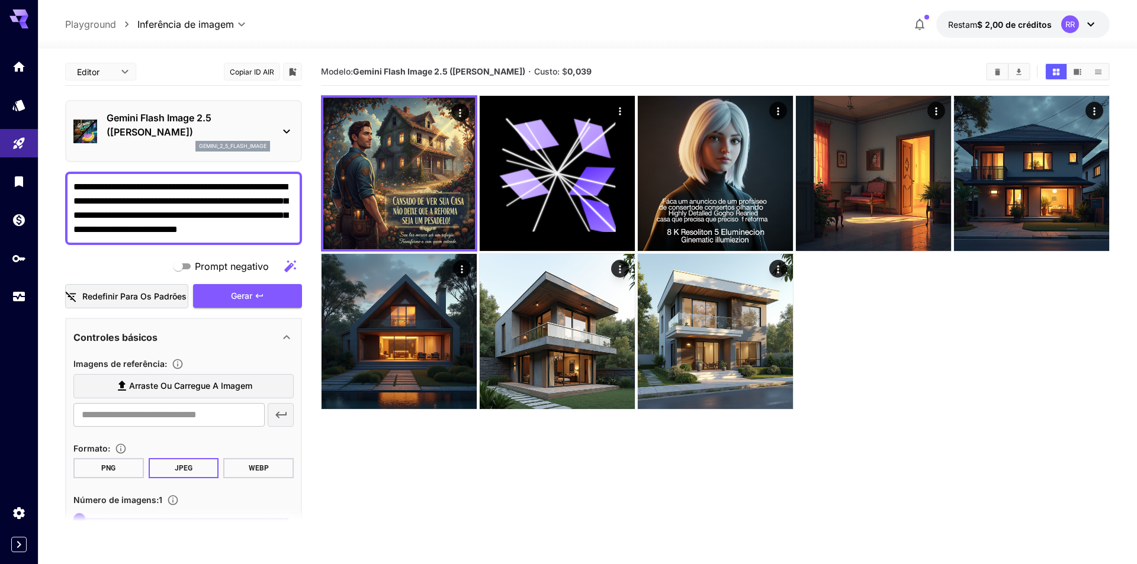
click at [109, 74] on body "**********" at bounding box center [568, 329] width 1137 height 658
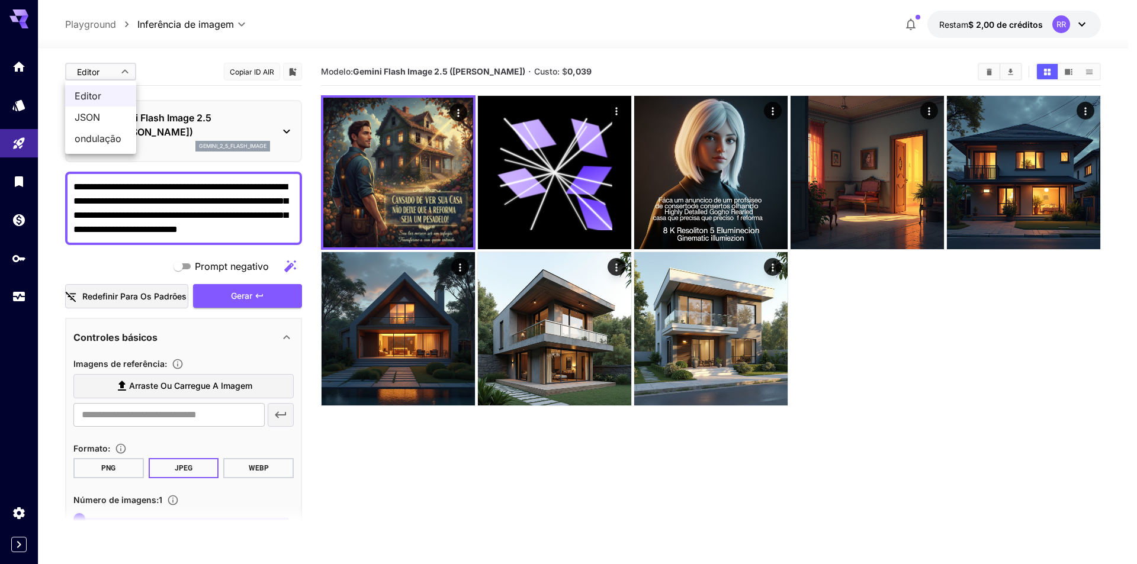
click at [109, 74] on div at bounding box center [568, 282] width 1137 height 564
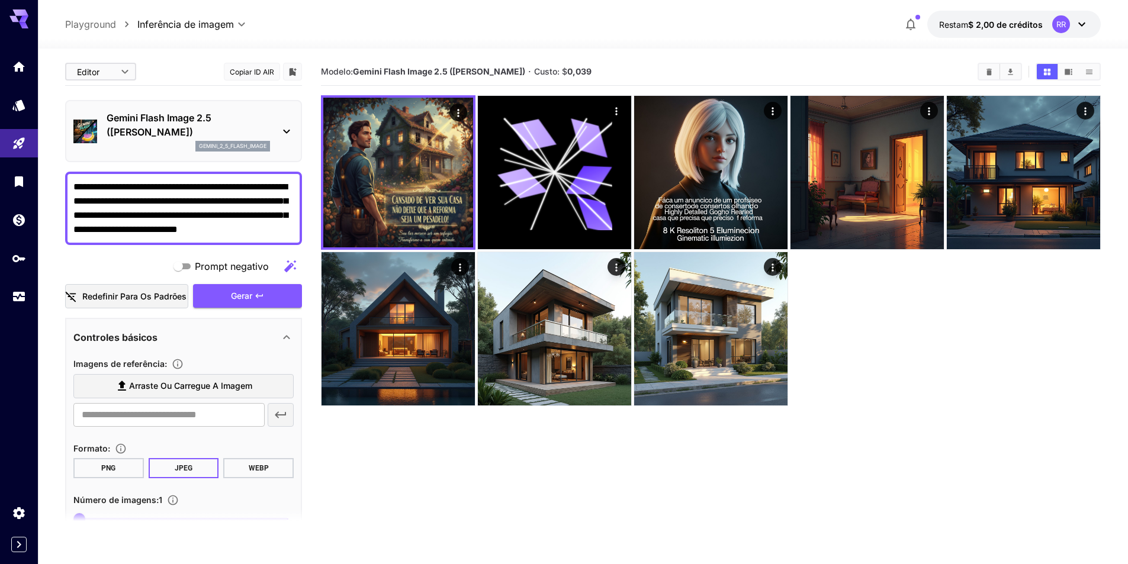
click at [157, 206] on textarea "**********" at bounding box center [183, 208] width 220 height 57
drag, startPoint x: 73, startPoint y: 183, endPoint x: 292, endPoint y: 239, distance: 226.0
click at [292, 239] on div "**********" at bounding box center [183, 208] width 237 height 73
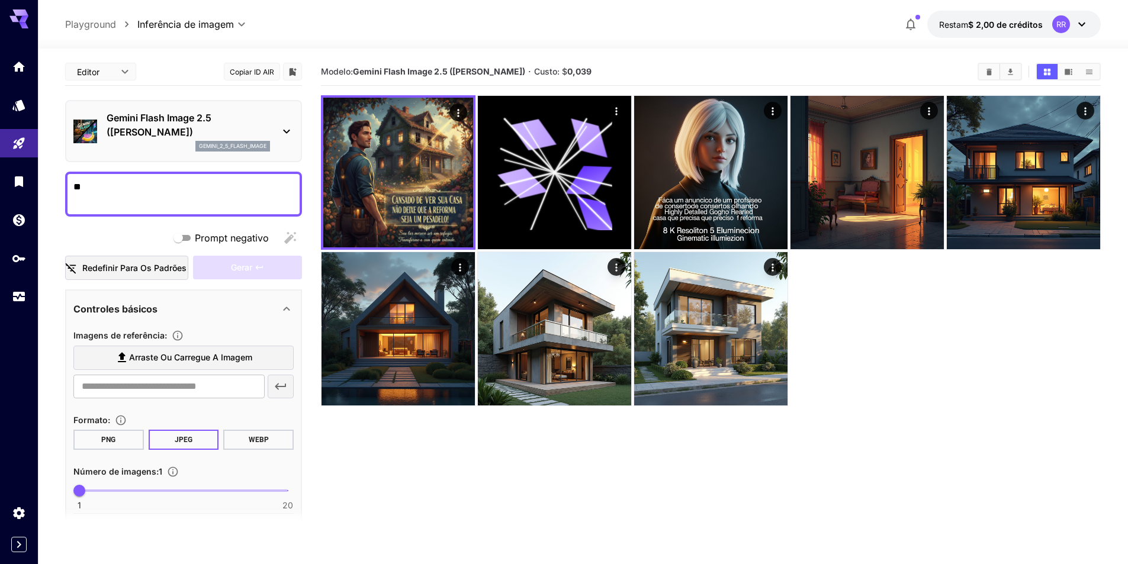
type textarea "*"
drag, startPoint x: 217, startPoint y: 193, endPoint x: 0, endPoint y: 165, distance: 219.1
click at [0, 165] on div "**********" at bounding box center [564, 329] width 1128 height 658
paste textarea "**********"
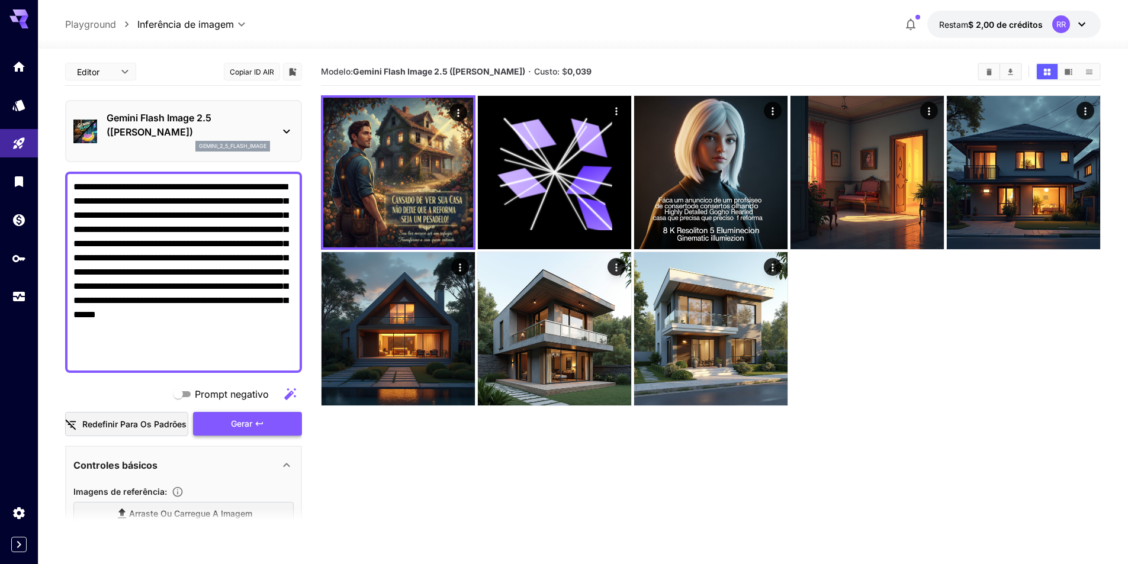
type textarea "**********"
click at [256, 423] on icon "button" at bounding box center [259, 423] width 9 height 9
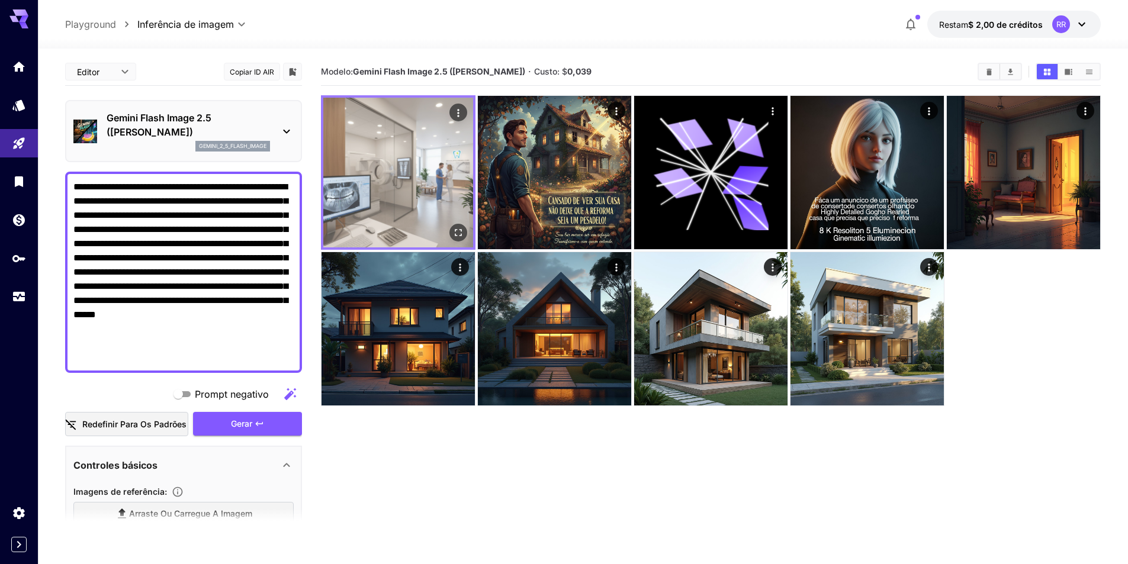
click at [436, 192] on img at bounding box center [398, 173] width 150 height 150
click at [461, 233] on icon "Abrir em tela cheia" at bounding box center [458, 233] width 12 height 12
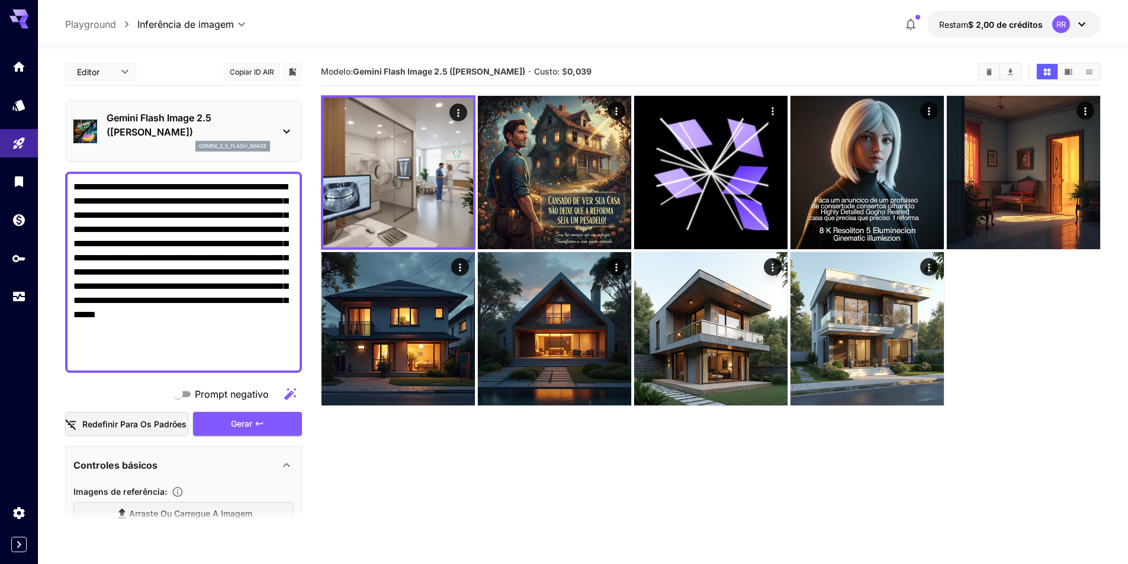
click at [233, 300] on textarea "**********" at bounding box center [183, 272] width 220 height 185
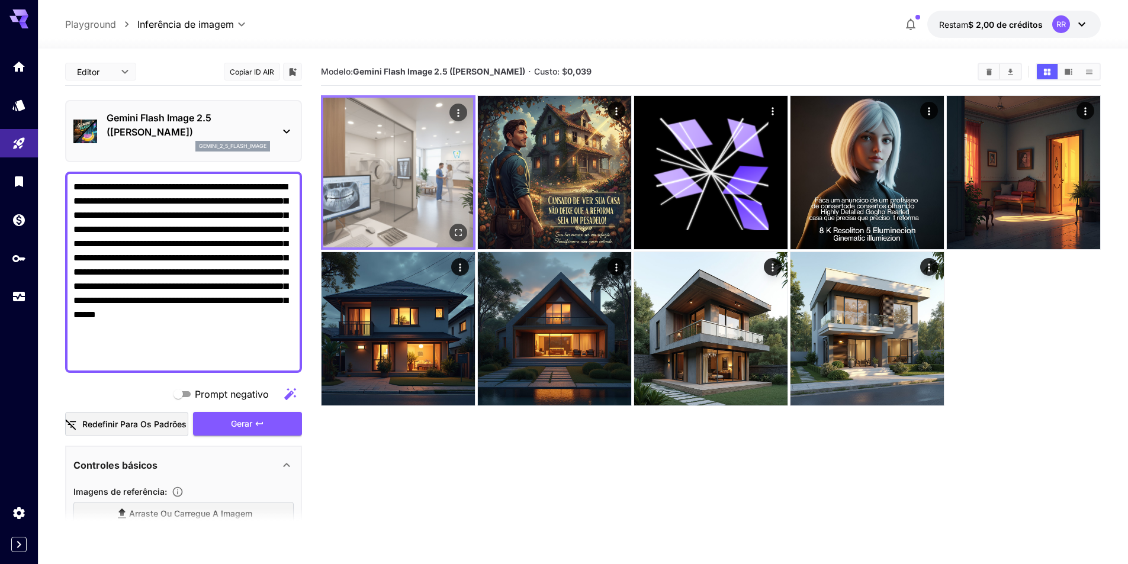
click at [395, 169] on img at bounding box center [398, 173] width 150 height 150
click at [457, 234] on icon "Abrir em tela cheia" at bounding box center [458, 233] width 12 height 12
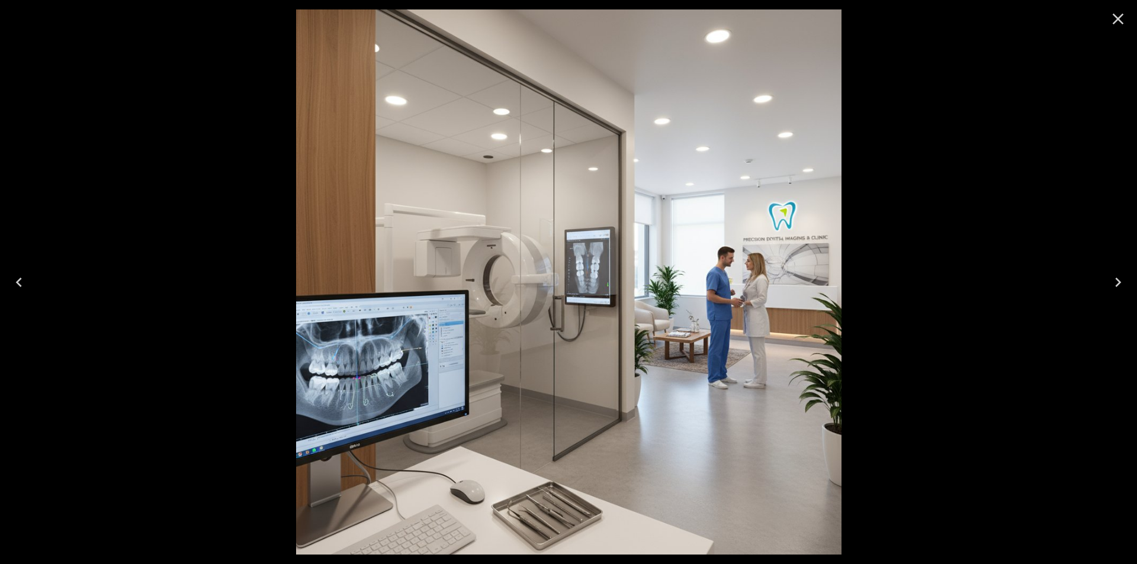
click at [895, 240] on div at bounding box center [568, 282] width 1137 height 564
click at [972, 172] on div at bounding box center [568, 282] width 1137 height 564
click at [1113, 20] on icon "Close" at bounding box center [1117, 18] width 19 height 19
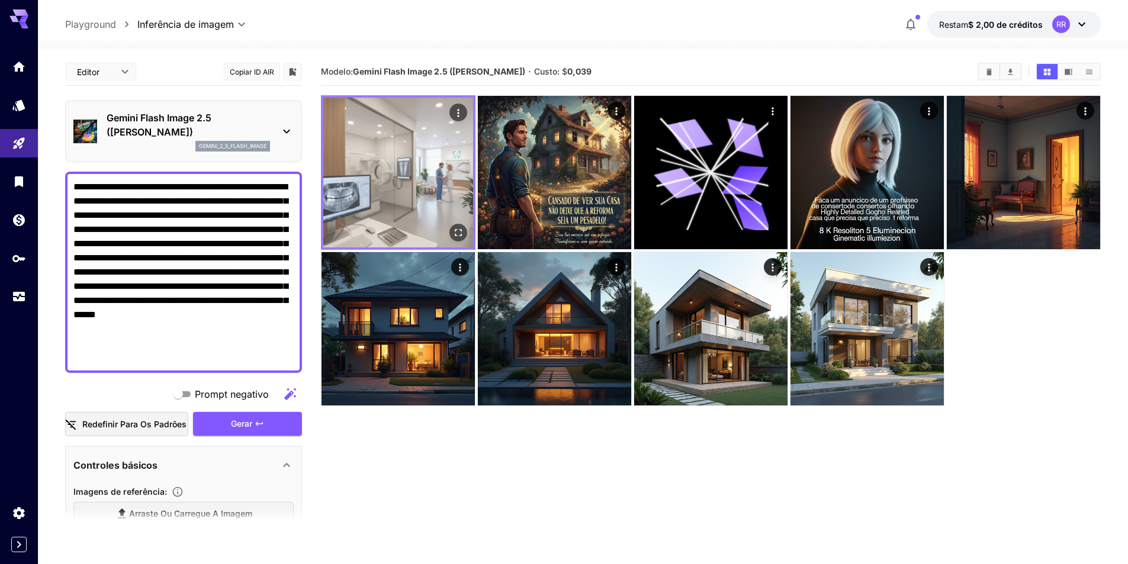
click at [424, 156] on img at bounding box center [398, 173] width 150 height 150
click at [460, 237] on icon "Abrir em tela cheia" at bounding box center [458, 233] width 12 height 12
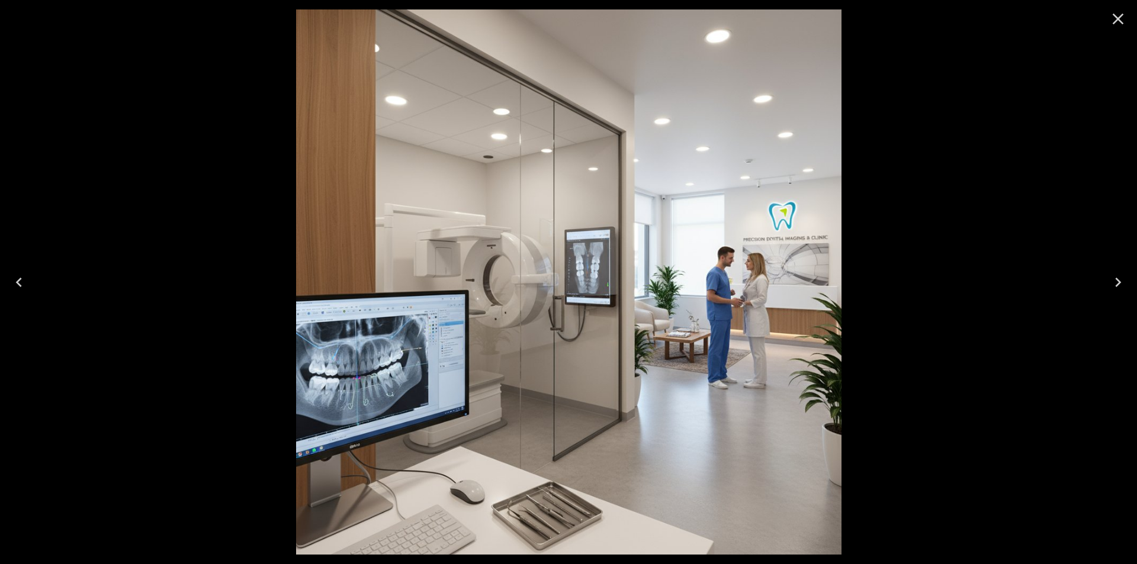
drag, startPoint x: 1051, startPoint y: 168, endPoint x: 1069, endPoint y: 147, distance: 27.3
click at [1053, 170] on div at bounding box center [568, 282] width 1137 height 564
click at [1109, 19] on icon "Close" at bounding box center [1117, 18] width 19 height 19
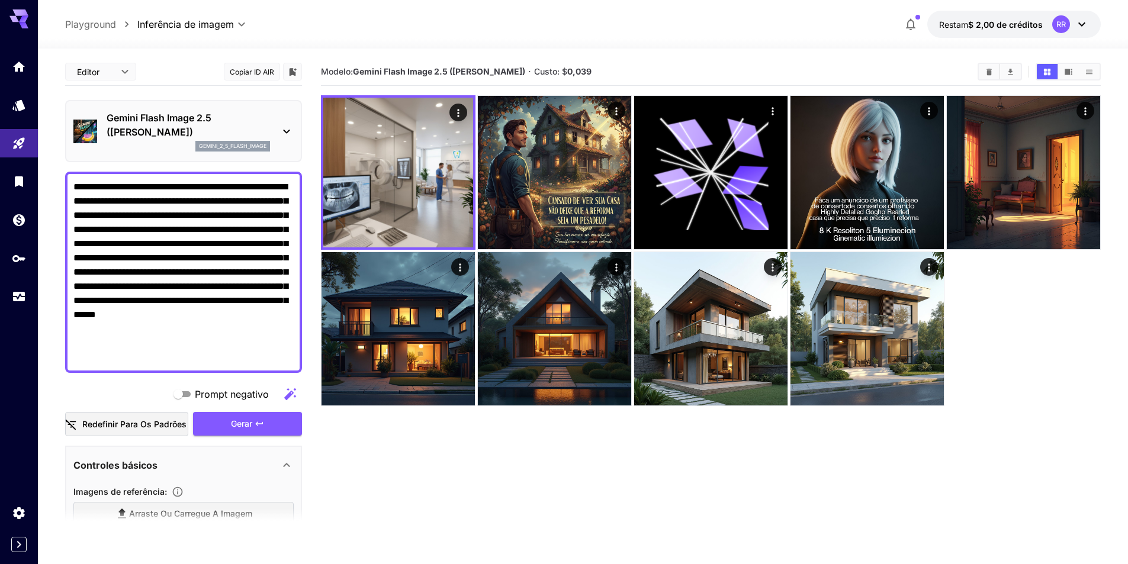
click at [271, 120] on div "Gemini Flash Image 2.5 ([PERSON_NAME]) gemini_2_5_flash_image" at bounding box center [183, 131] width 220 height 50
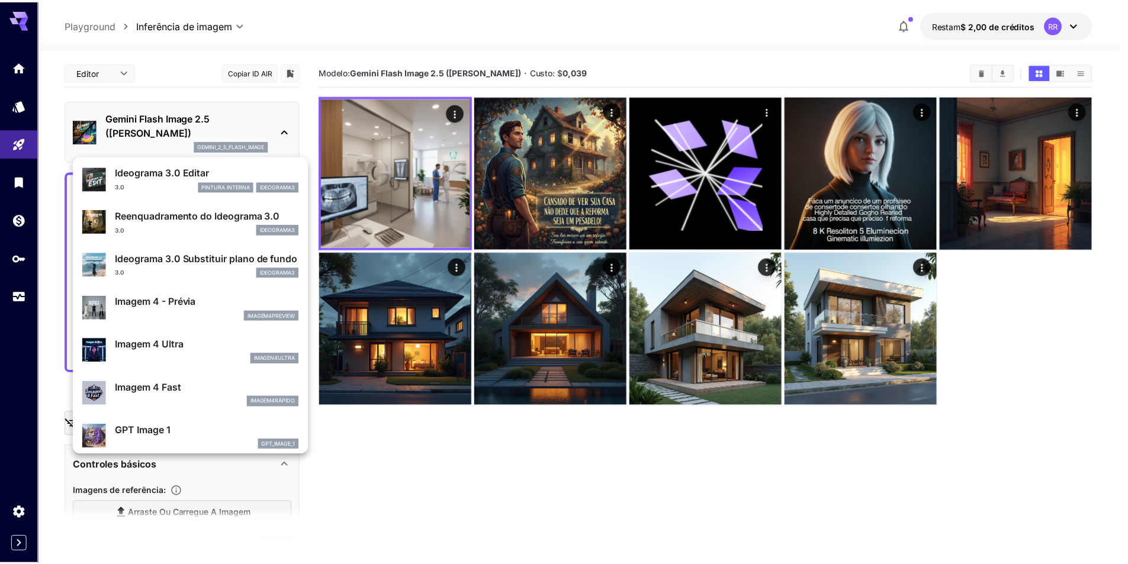
scroll to position [474, 0]
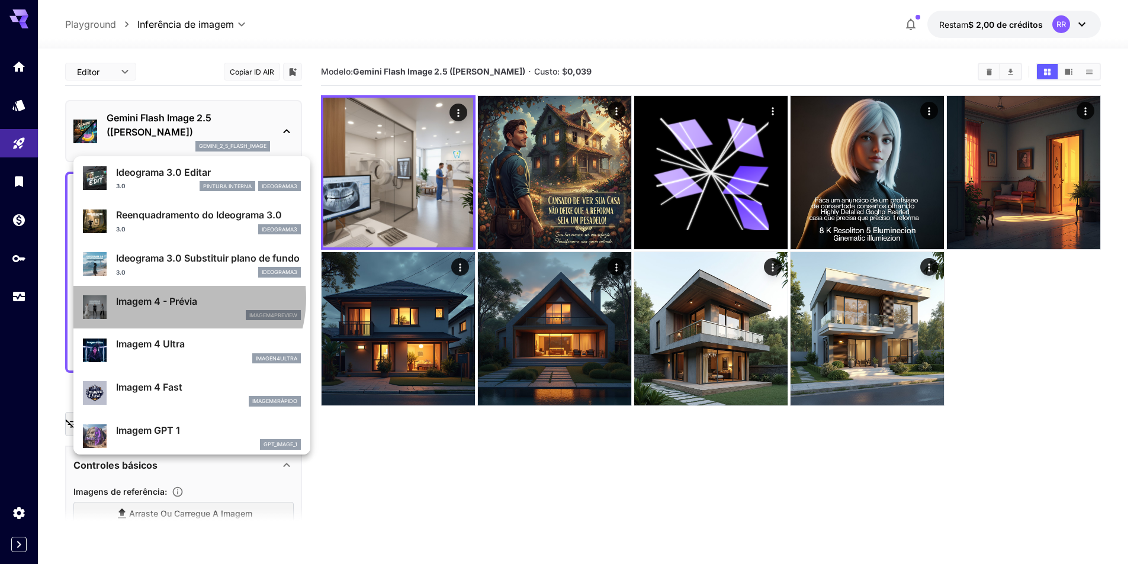
click at [176, 298] on font "Imagem 4 - Prévia" at bounding box center [156, 301] width 81 height 12
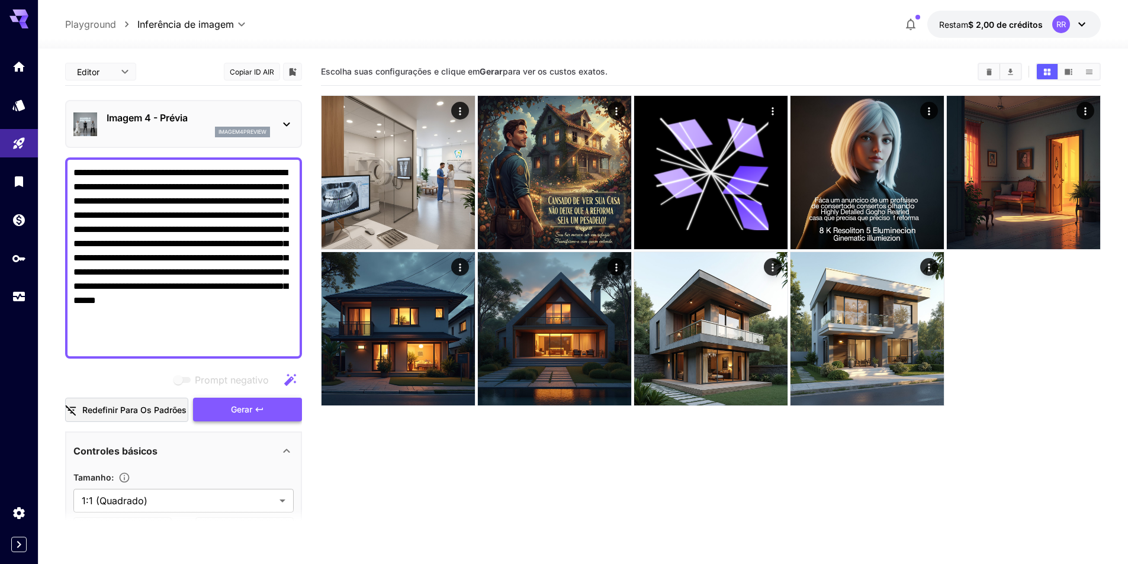
click at [227, 410] on button "Gerar" at bounding box center [247, 410] width 109 height 24
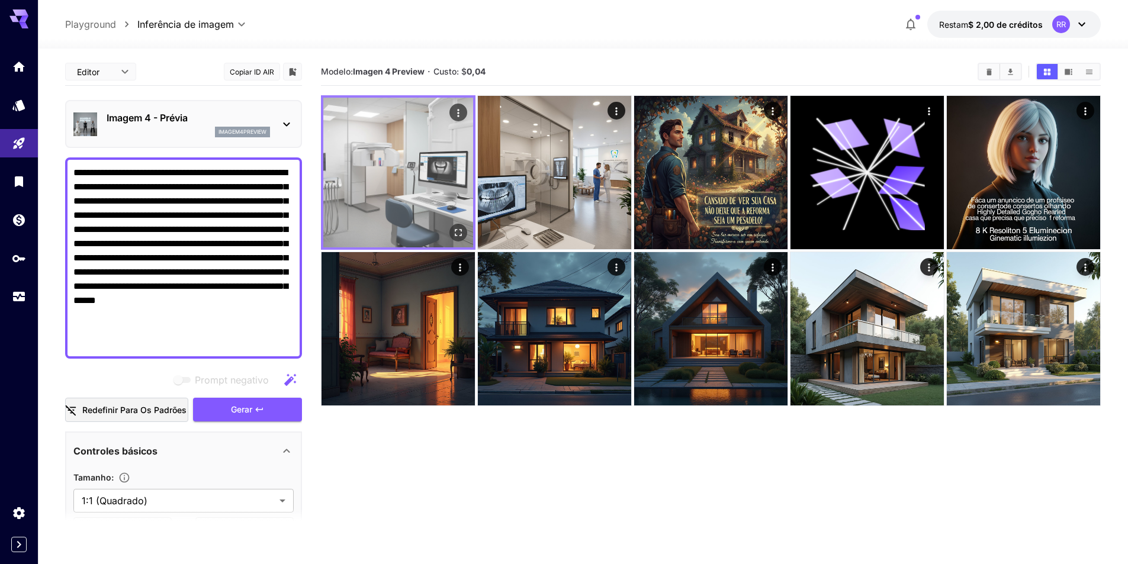
click at [454, 229] on icon "Abrir em tela cheia" at bounding box center [458, 233] width 12 height 12
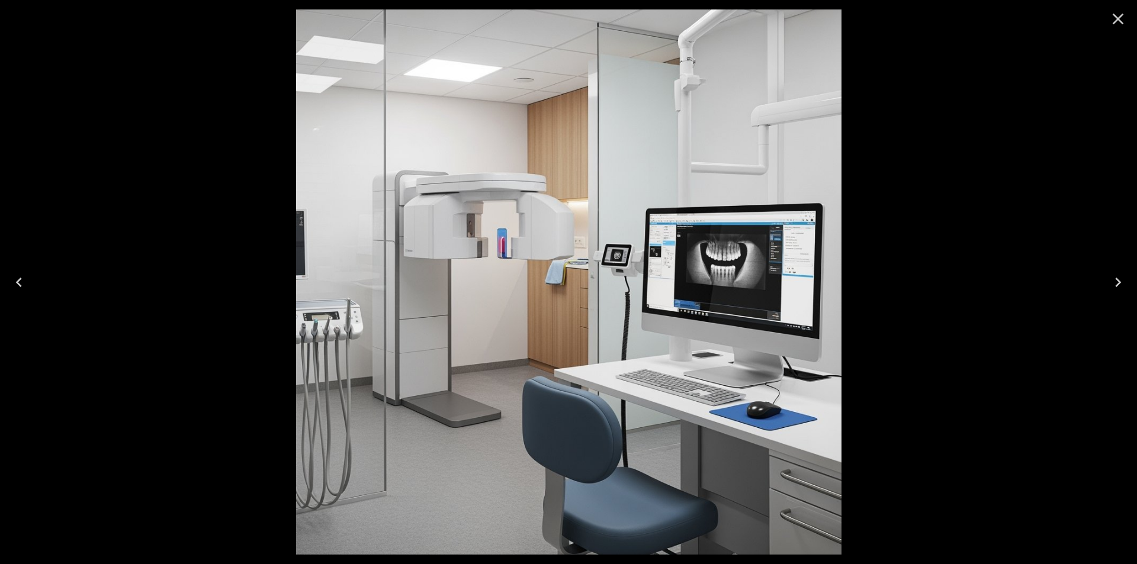
click at [898, 261] on div at bounding box center [568, 282] width 1137 height 564
click at [1118, 17] on icon "Close" at bounding box center [1117, 18] width 19 height 19
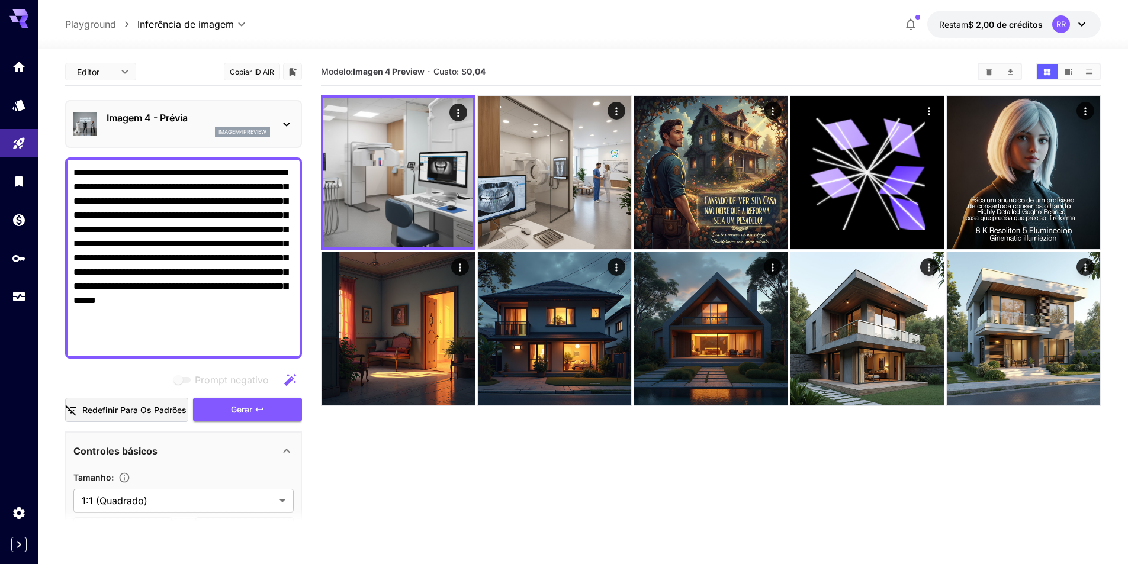
click at [140, 120] on font "Imagem 4 - Prévia" at bounding box center [147, 118] width 81 height 12
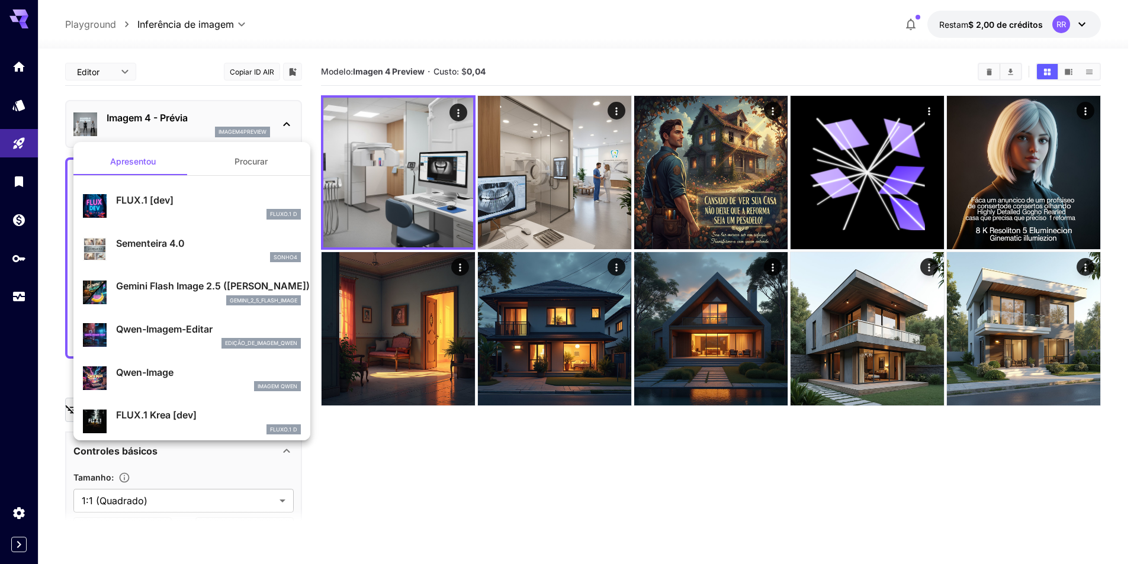
click at [166, 285] on font "Gemini Flash Image 2.5 ([PERSON_NAME])" at bounding box center [213, 286] width 194 height 12
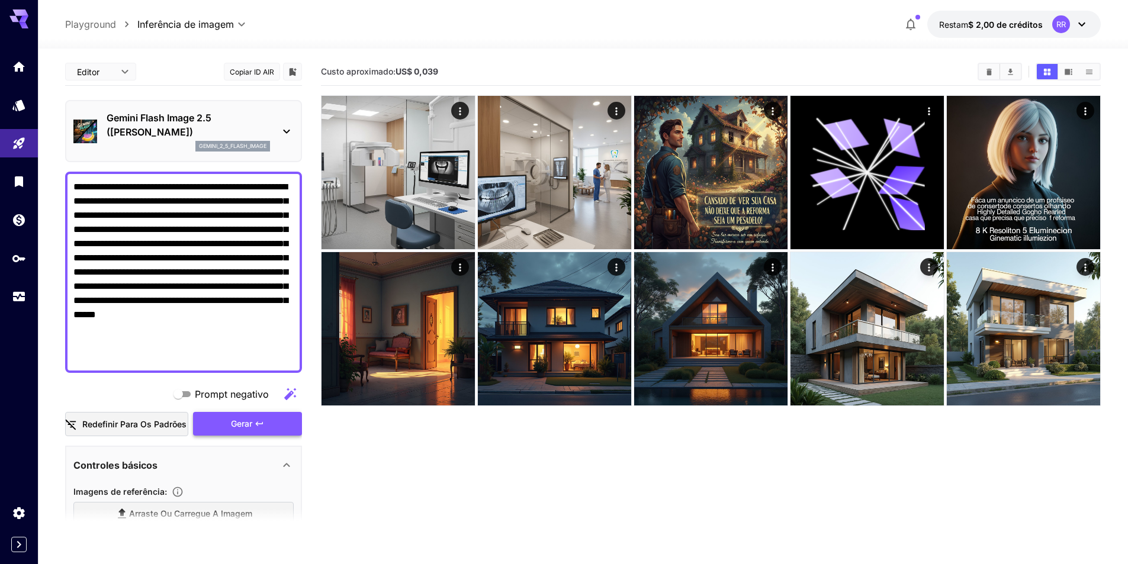
click at [240, 423] on font "Gerar" at bounding box center [241, 424] width 21 height 10
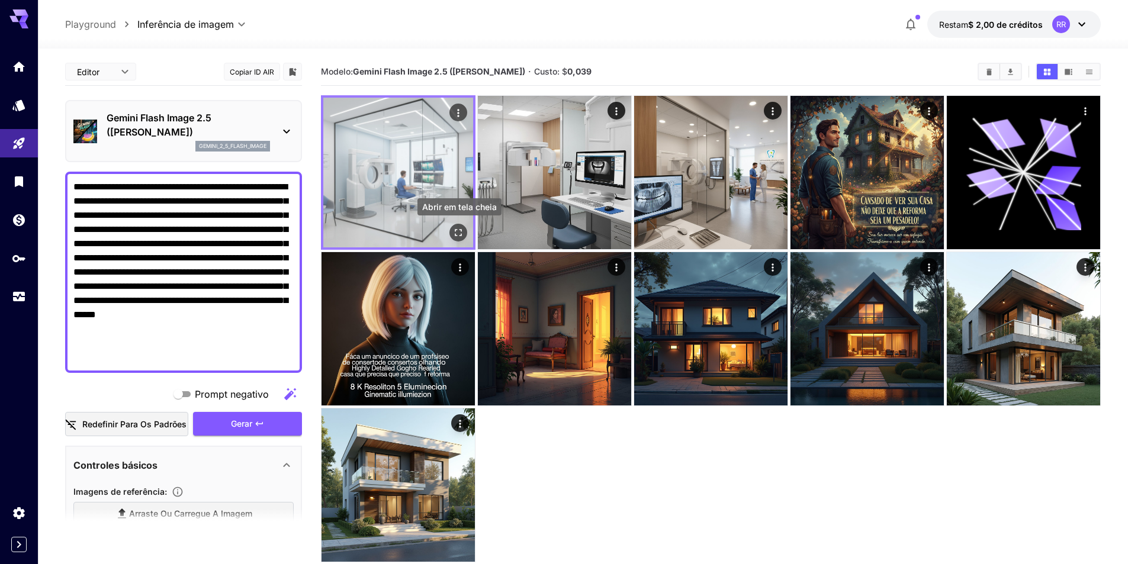
click at [458, 234] on icon "Abrir em tela cheia" at bounding box center [458, 233] width 12 height 12
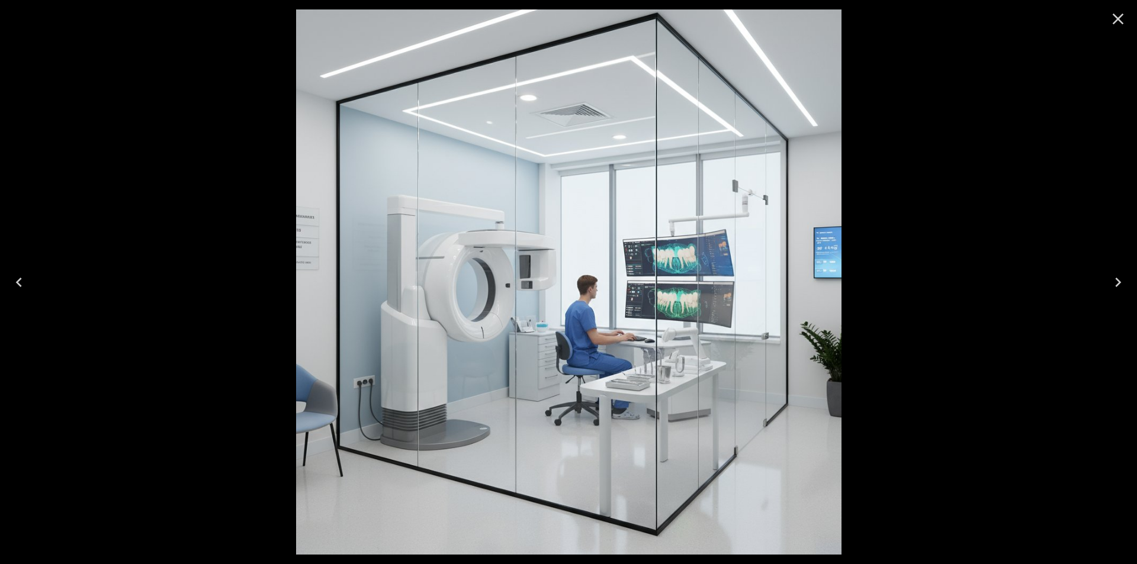
click at [253, 194] on div at bounding box center [568, 282] width 1137 height 564
click at [1124, 20] on icon "Close" at bounding box center [1117, 18] width 19 height 19
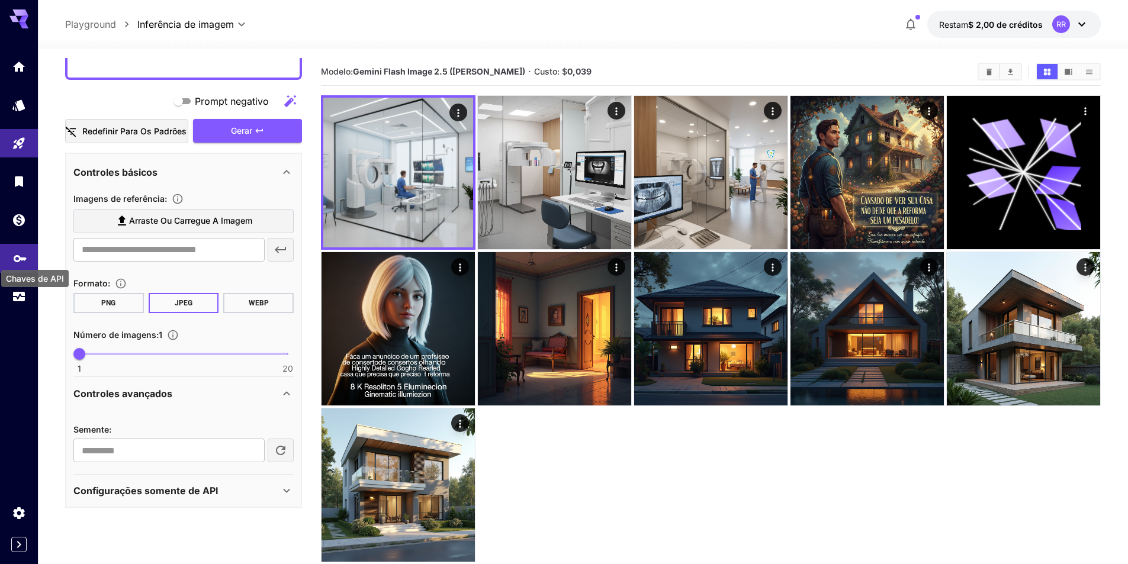
click at [19, 259] on icon "Chaves de API" at bounding box center [20, 254] width 14 height 14
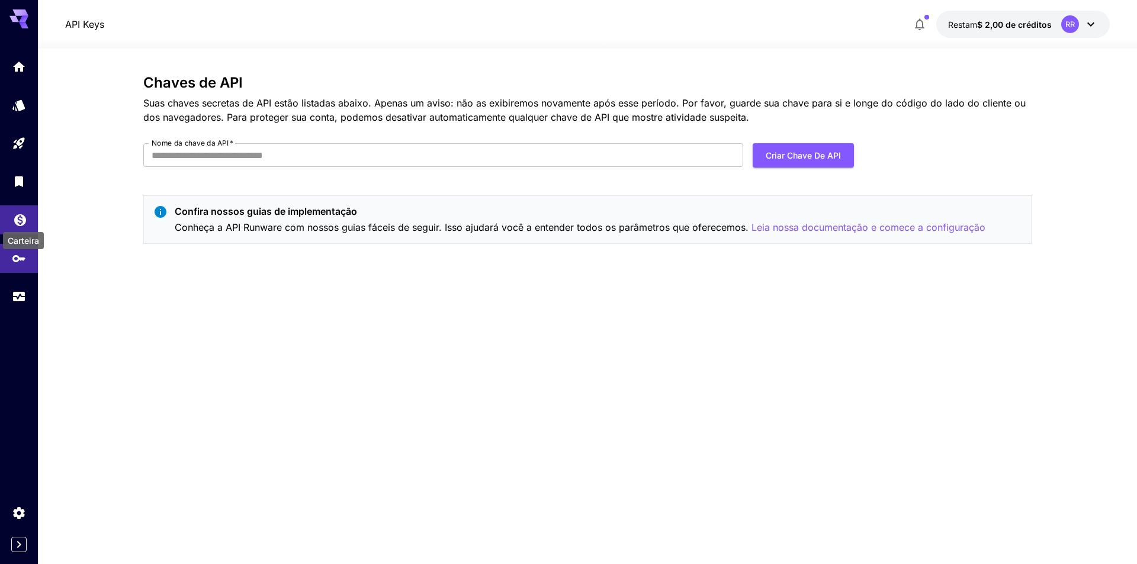
click at [22, 222] on icon "Carteira" at bounding box center [20, 217] width 12 height 12
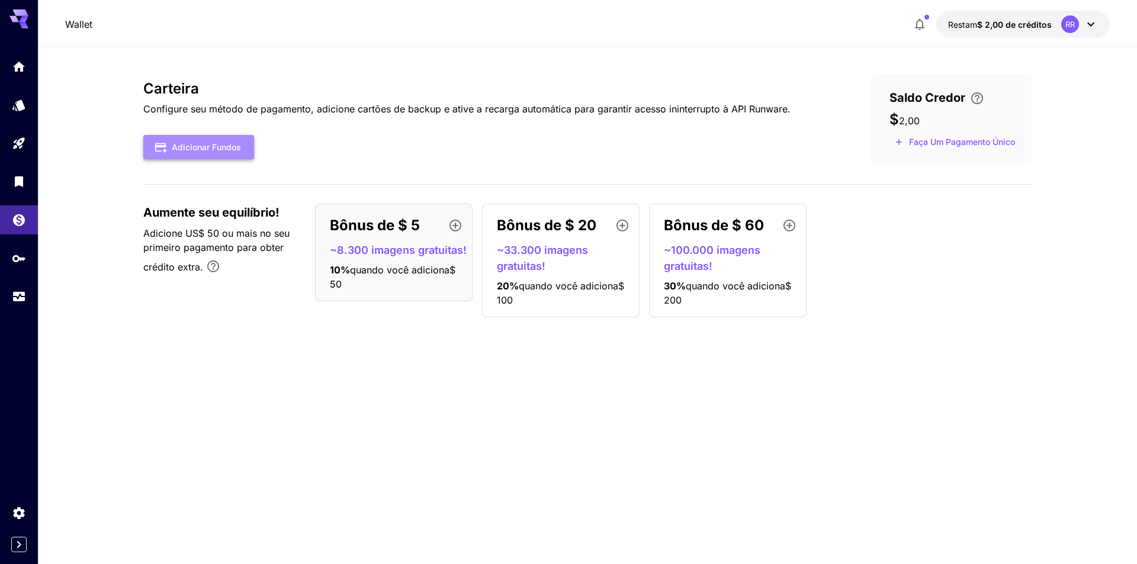
click at [230, 147] on font "Adicionar fundos" at bounding box center [206, 147] width 69 height 10
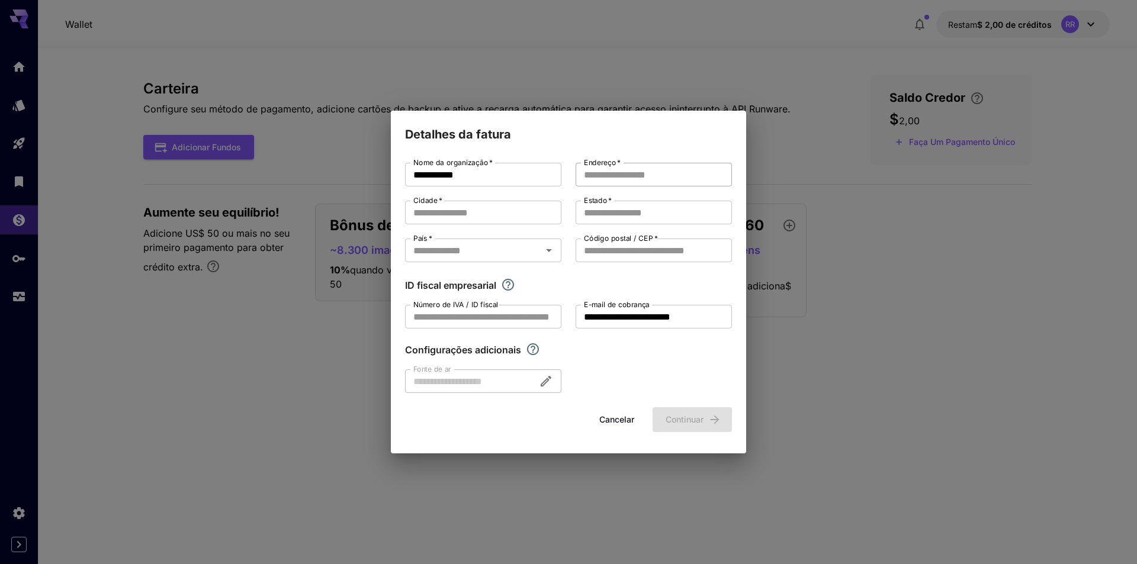
click at [608, 180] on input "Endereço   *" at bounding box center [653, 175] width 156 height 24
type input "**********"
type input "**"
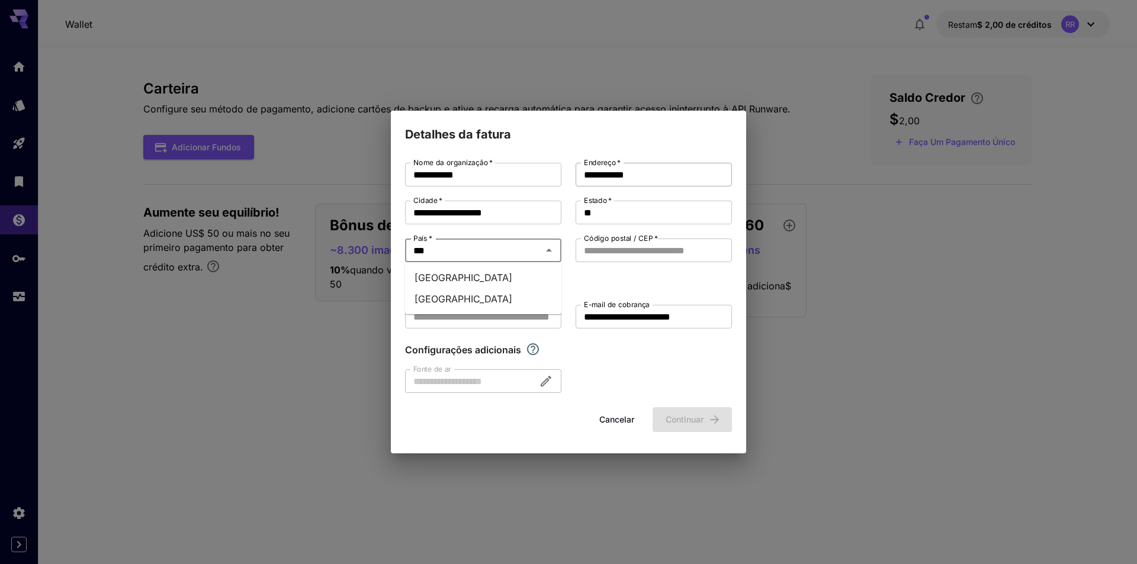
type input "****"
click at [454, 280] on li "Brasil" at bounding box center [483, 277] width 156 height 21
click at [617, 255] on input "Código postal / CEP   *" at bounding box center [653, 251] width 156 height 24
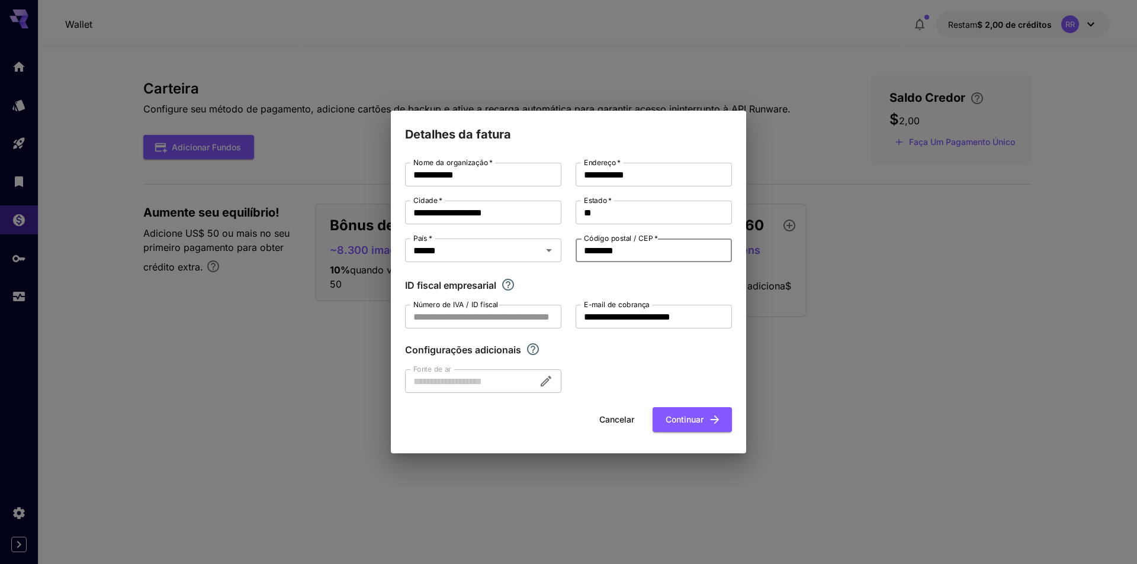
type input "********"
click at [687, 420] on font "Continuar" at bounding box center [684, 419] width 38 height 10
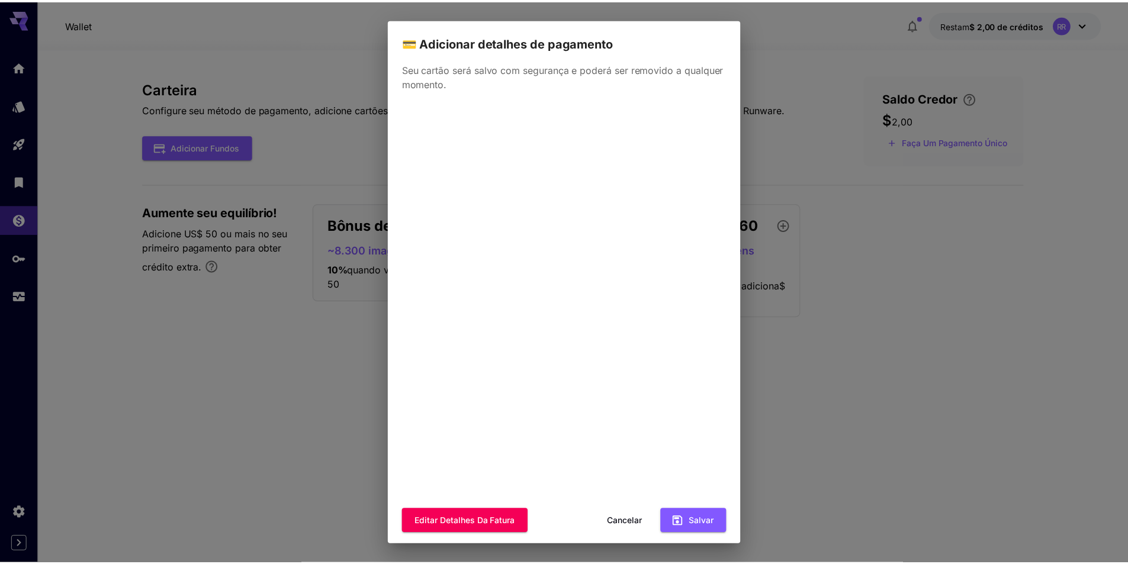
scroll to position [11, 0]
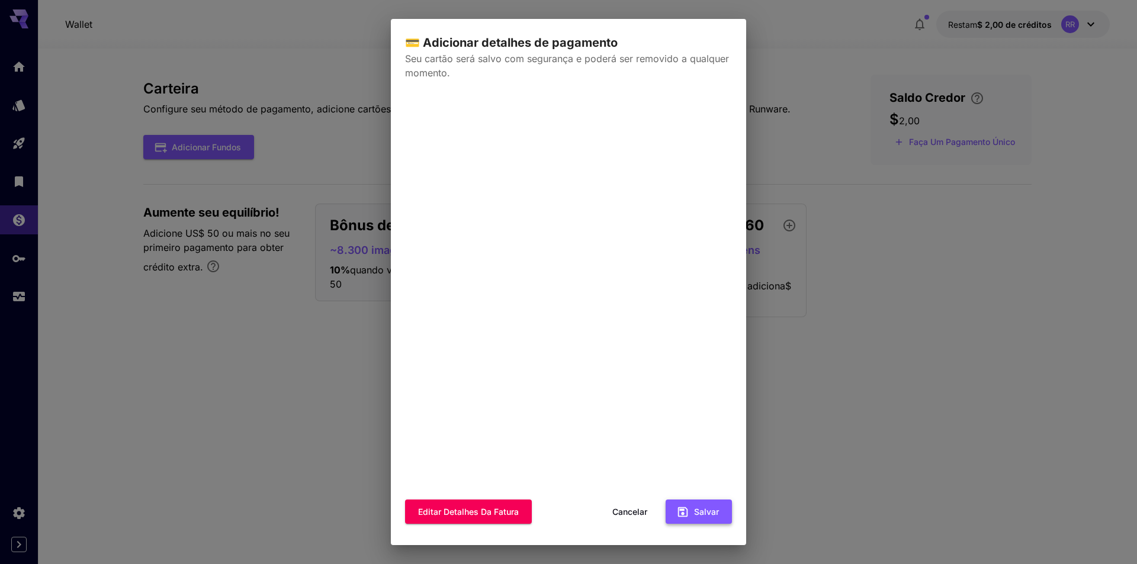
click at [683, 513] on button "Salvar" at bounding box center [698, 512] width 66 height 24
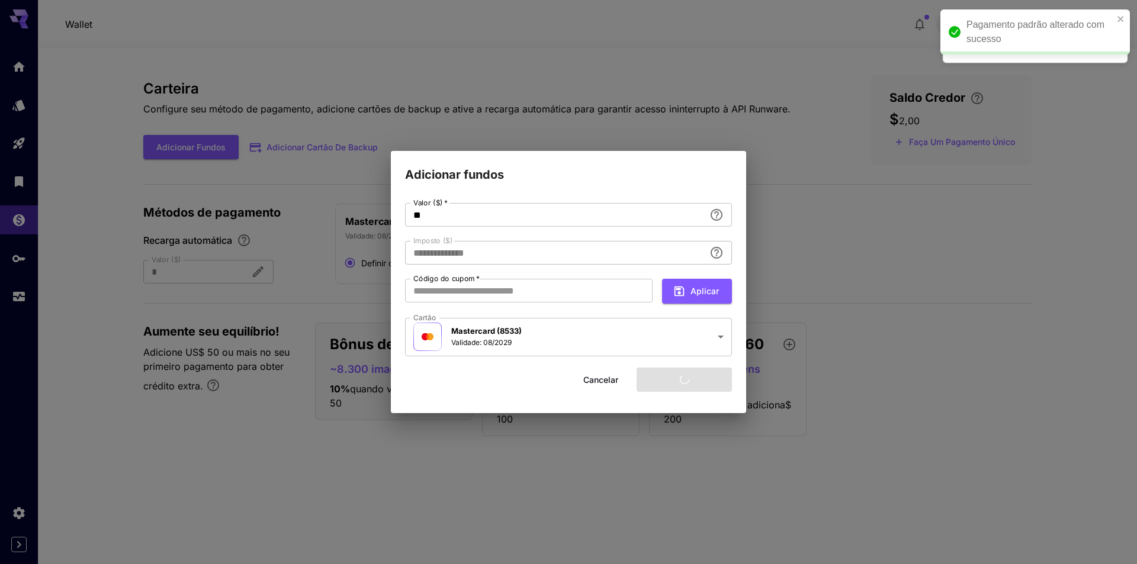
type input "****"
click at [461, 215] on input "**" at bounding box center [555, 215] width 300 height 24
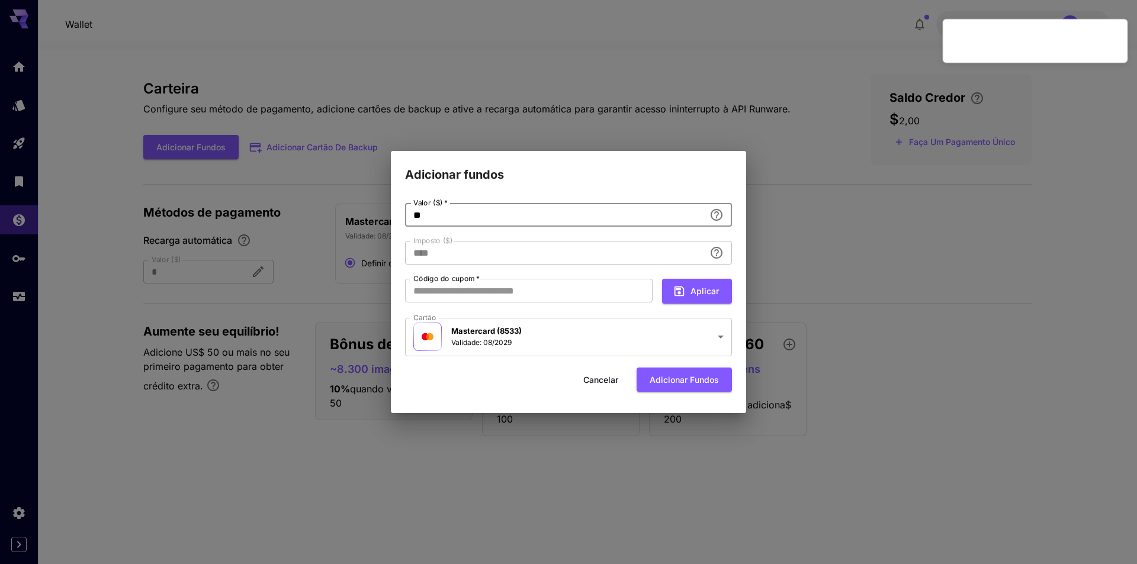
drag, startPoint x: 417, startPoint y: 217, endPoint x: 390, endPoint y: 217, distance: 27.2
click at [392, 218] on div "**********" at bounding box center [568, 298] width 355 height 229
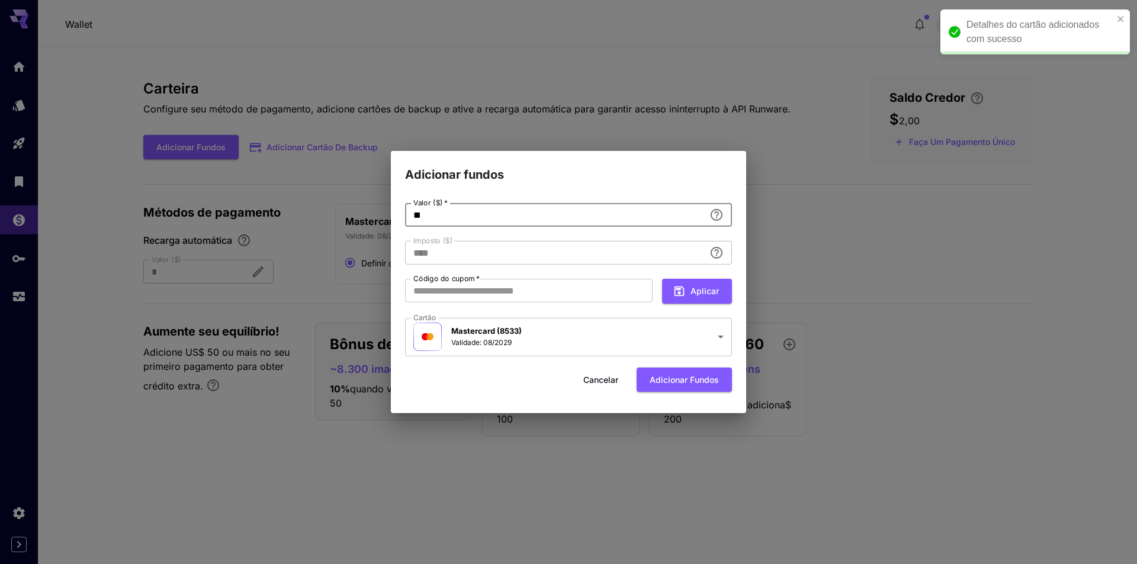
type input "**"
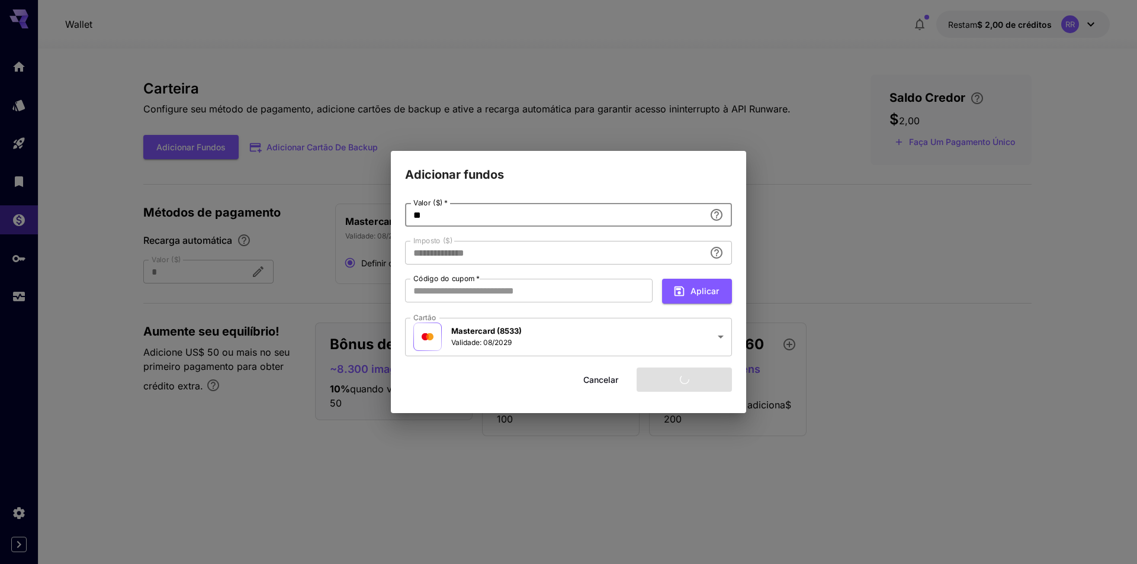
type input "****"
type input "**"
click at [681, 380] on font "Adicionar fundos" at bounding box center [683, 379] width 69 height 10
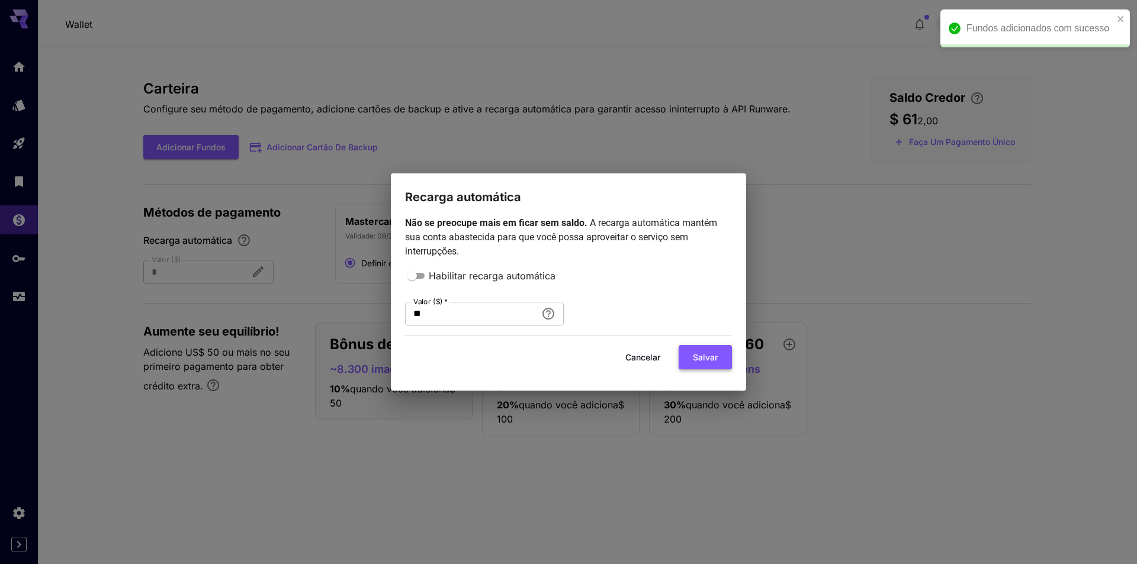
click at [707, 360] on font "Salvar" at bounding box center [705, 357] width 25 height 10
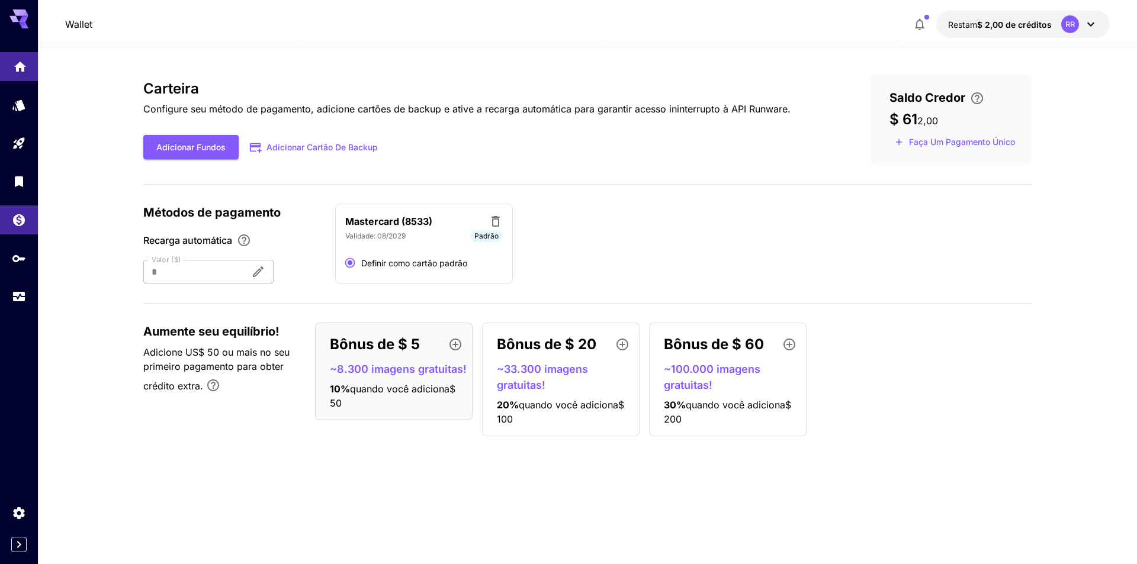
click at [17, 64] on icon "Lar" at bounding box center [20, 63] width 12 height 10
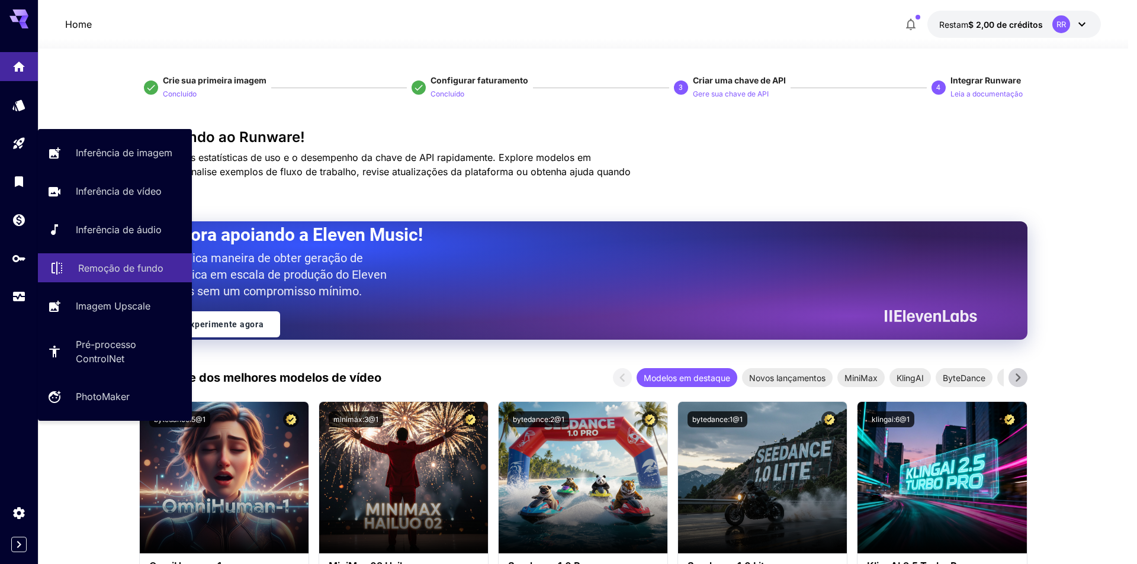
click at [159, 274] on p "Remoção de fundo" at bounding box center [120, 268] width 85 height 14
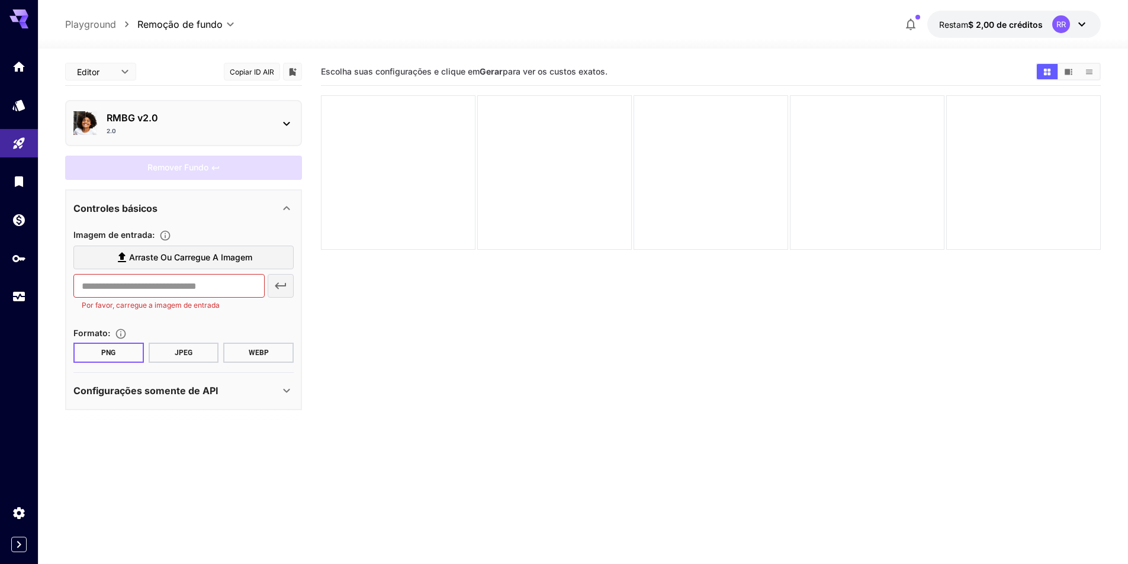
click at [173, 120] on p "RMBG v2.0" at bounding box center [188, 118] width 163 height 14
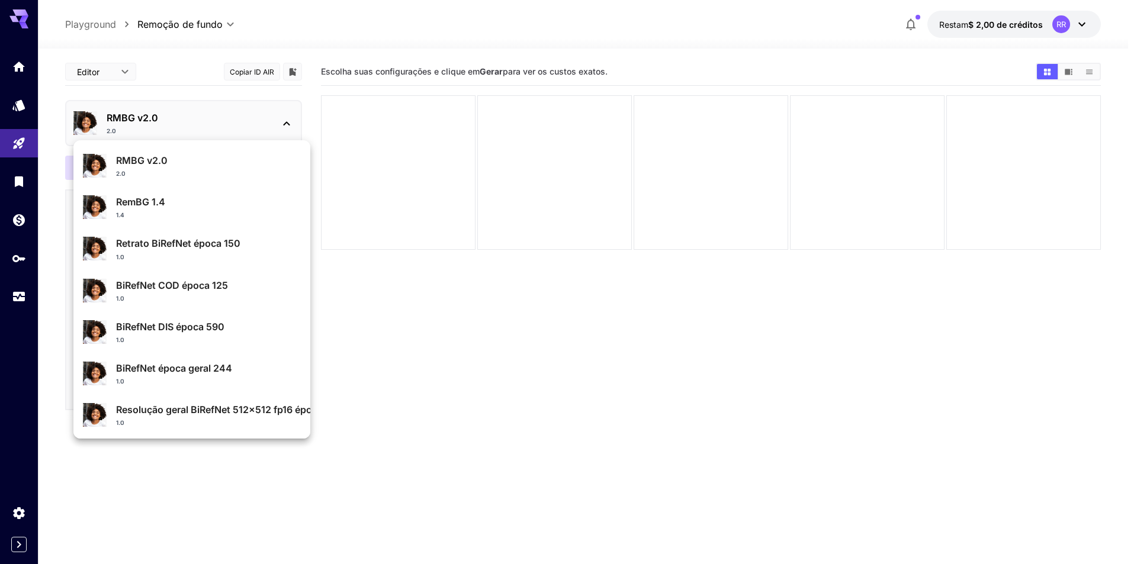
click at [173, 120] on div at bounding box center [568, 282] width 1137 height 564
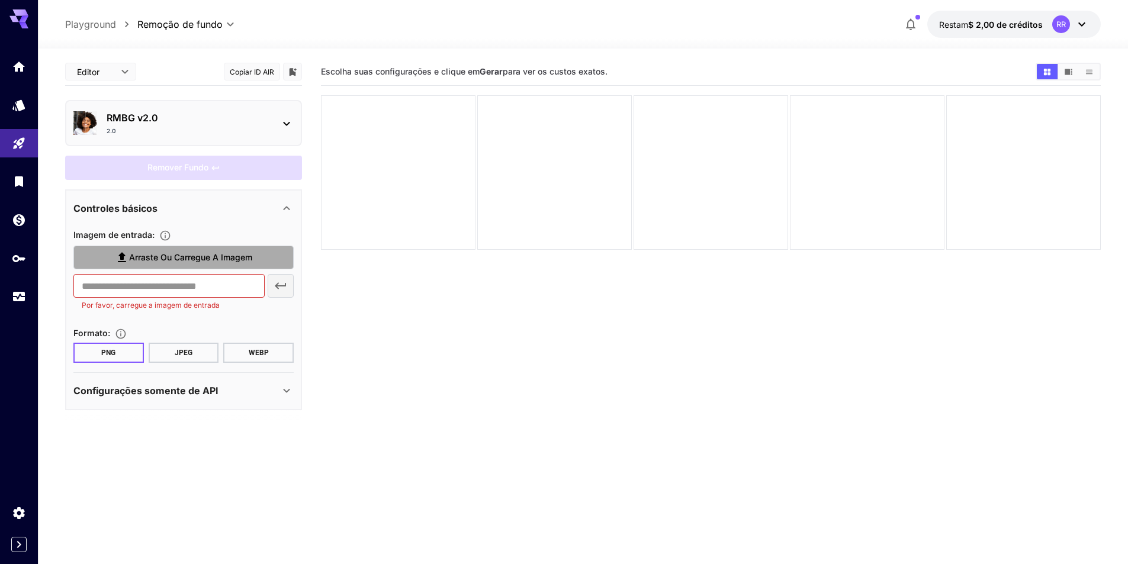
click at [186, 255] on font "Arraste ou carregue a imagem" at bounding box center [190, 257] width 123 height 10
click at [0, 0] on input "Arraste ou carregue a imagem" at bounding box center [0, 0] width 0 height 0
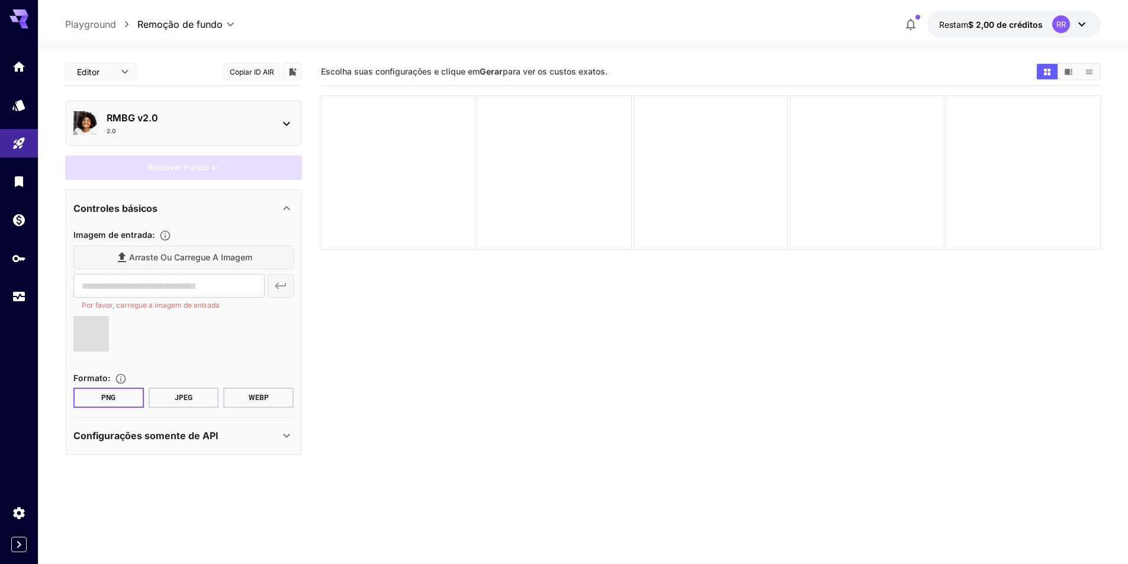
type input "**********"
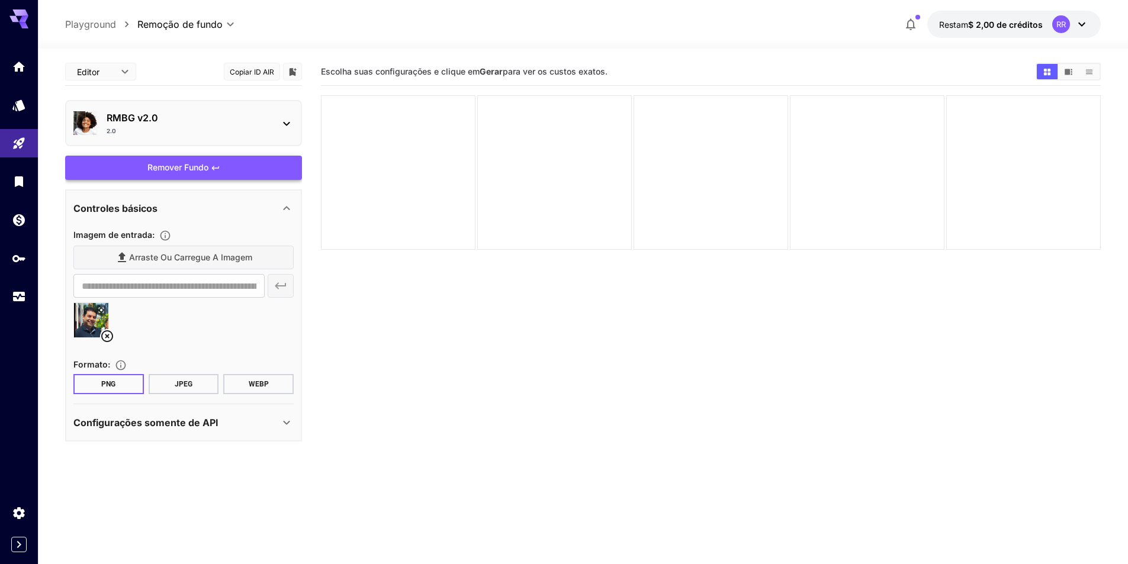
click at [199, 162] on div "Remover fundo" at bounding box center [183, 168] width 237 height 24
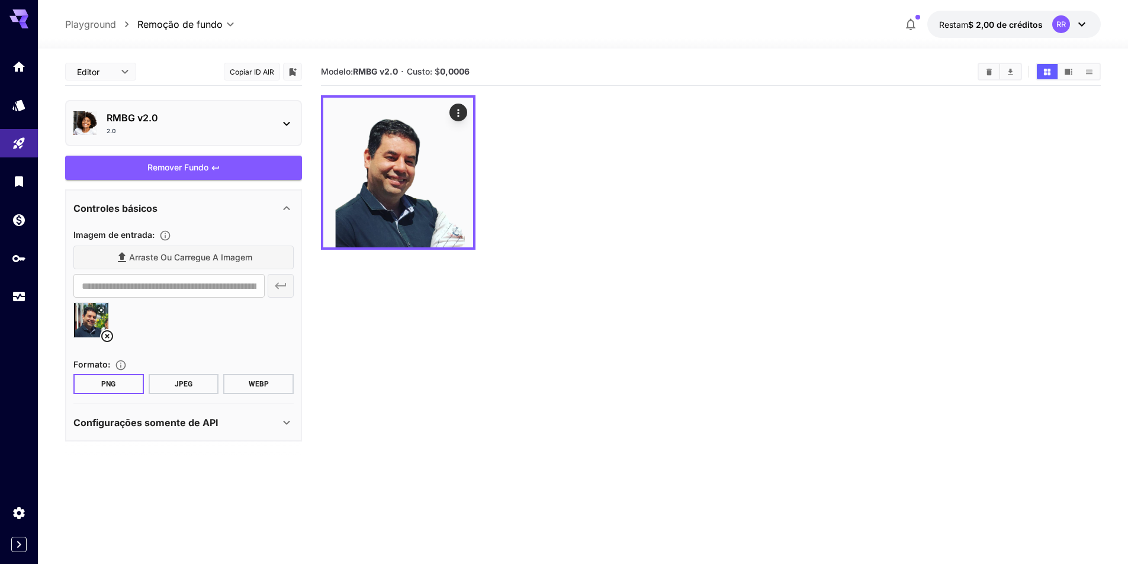
click at [255, 423] on div "Configurações somente de API" at bounding box center [176, 423] width 206 height 14
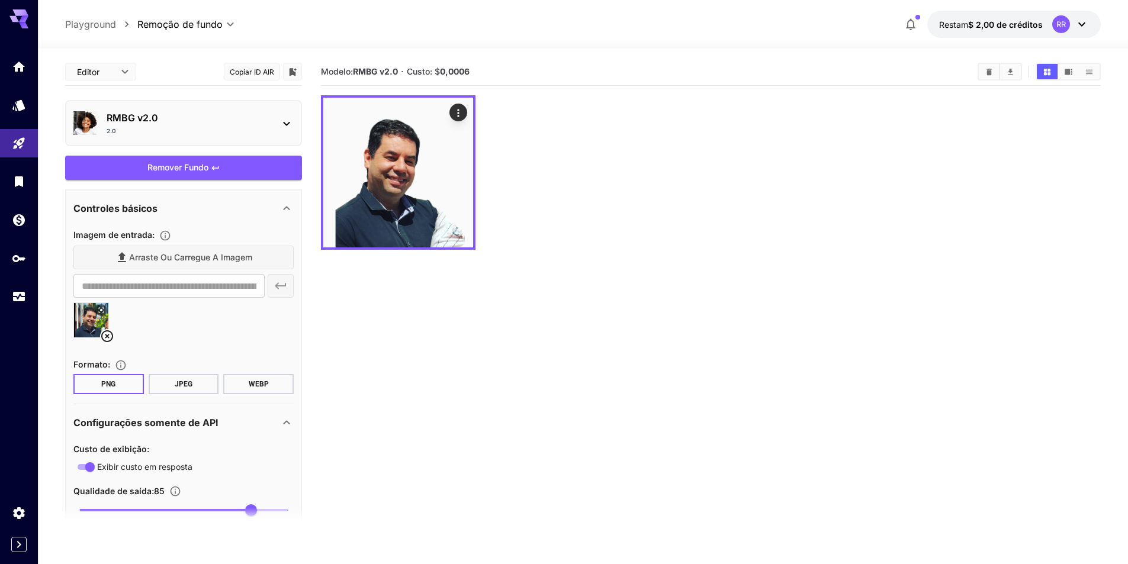
click at [971, 22] on font "$ 2,00 de créditos" at bounding box center [1005, 25] width 75 height 10
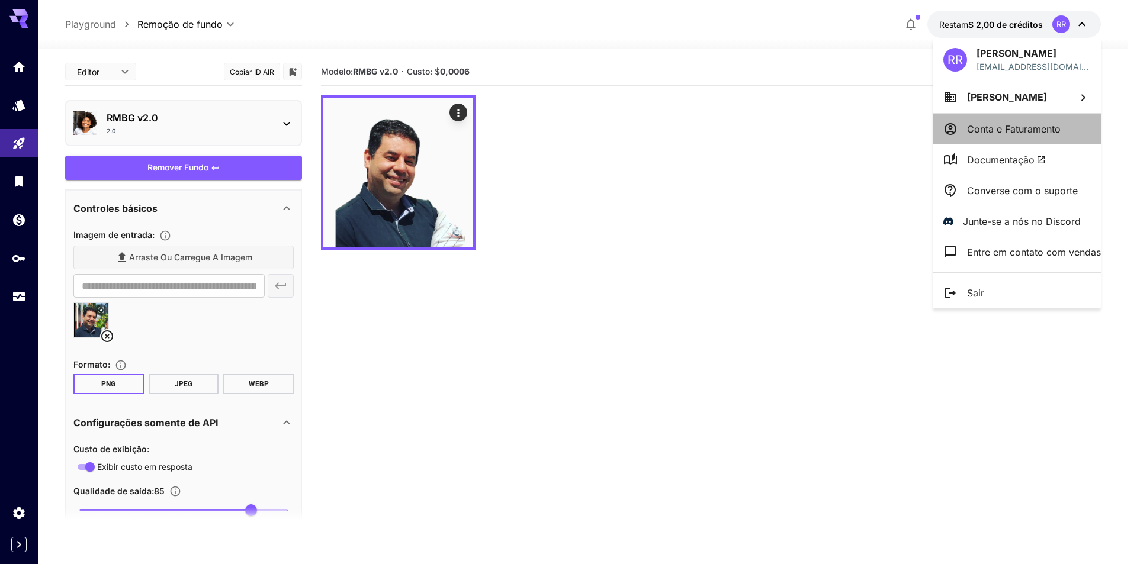
click at [986, 126] on font "Conta e Faturamento" at bounding box center [1014, 129] width 94 height 12
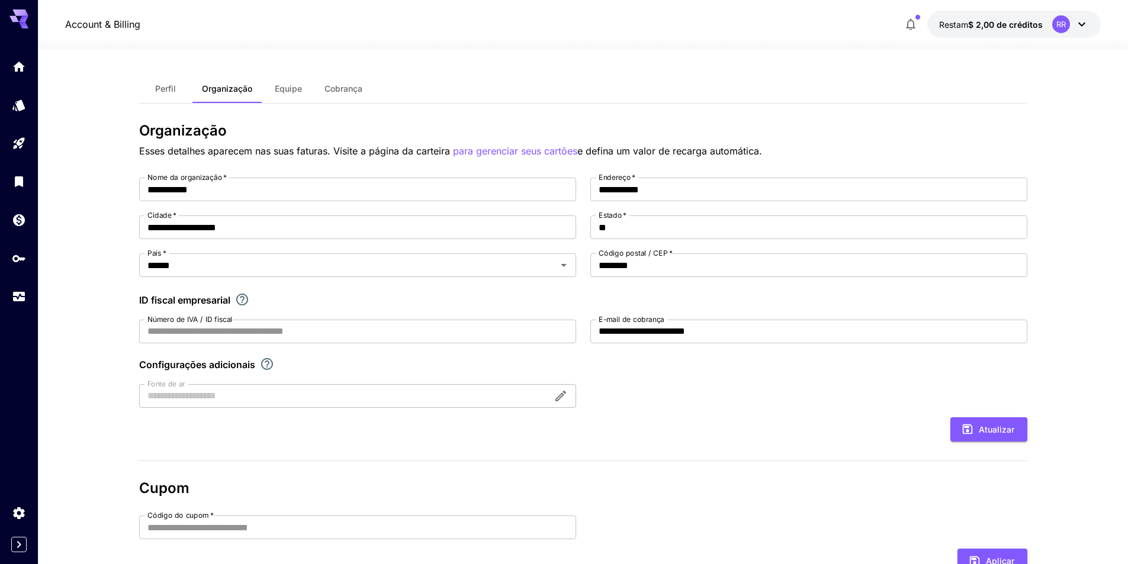
click at [339, 88] on font "Cobrança" at bounding box center [343, 88] width 38 height 10
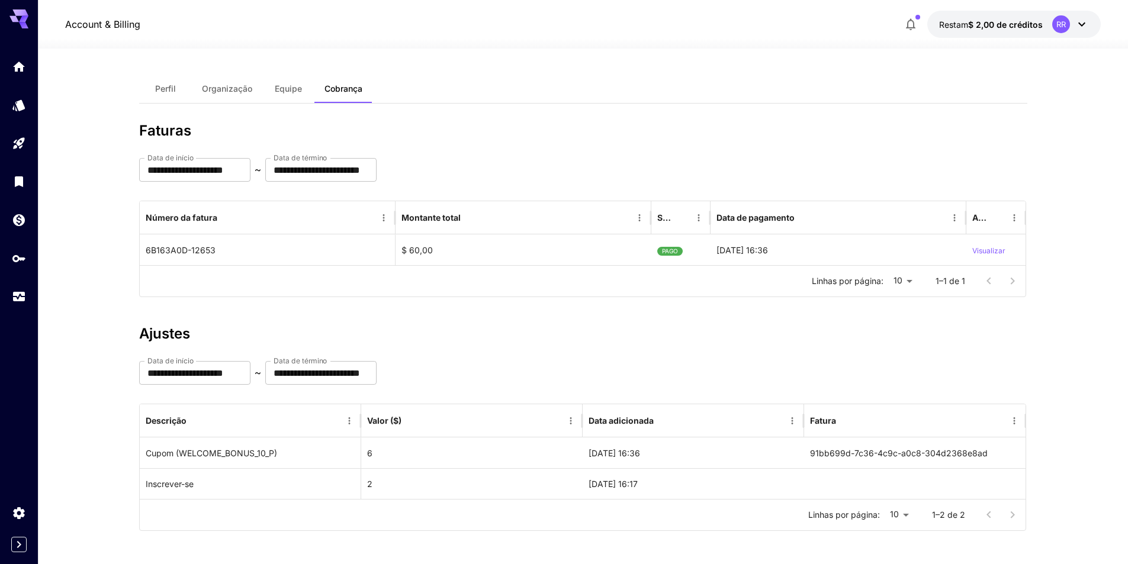
scroll to position [2, 0]
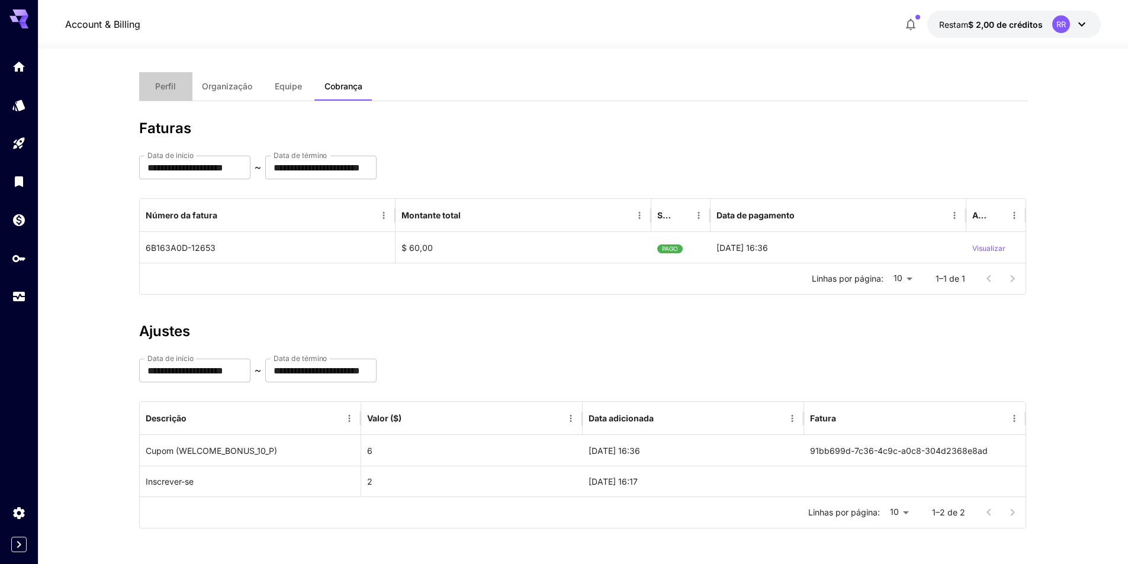
click at [165, 86] on font "Perfil" at bounding box center [165, 86] width 21 height 10
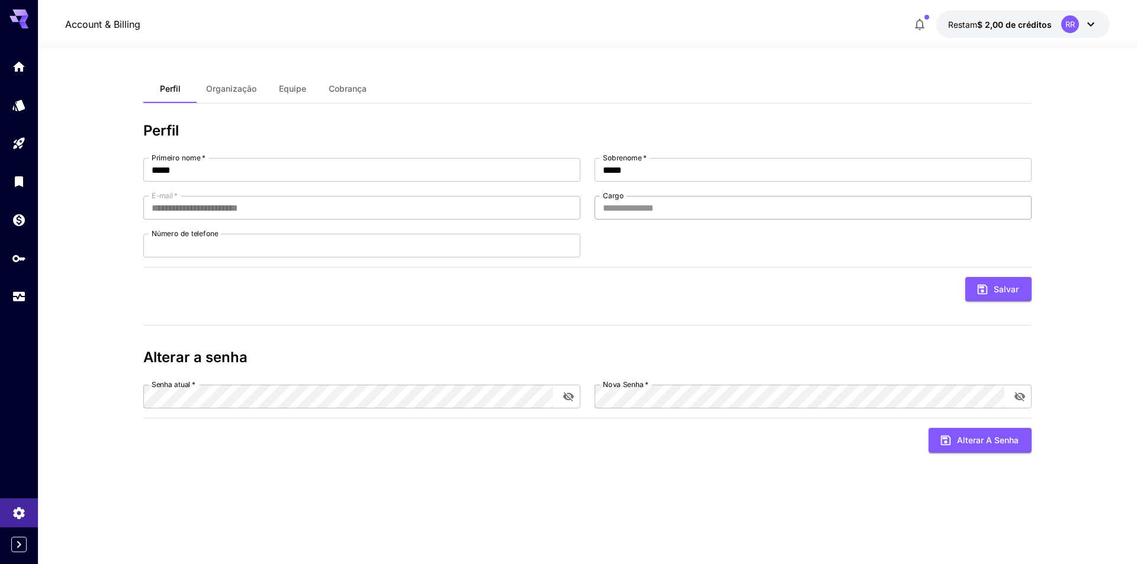
click at [649, 209] on input "Cargo" at bounding box center [812, 208] width 437 height 24
type input "***"
click at [1002, 285] on font "Salvar" at bounding box center [1005, 289] width 25 height 10
click at [19, 69] on icon "Lar" at bounding box center [20, 63] width 14 height 14
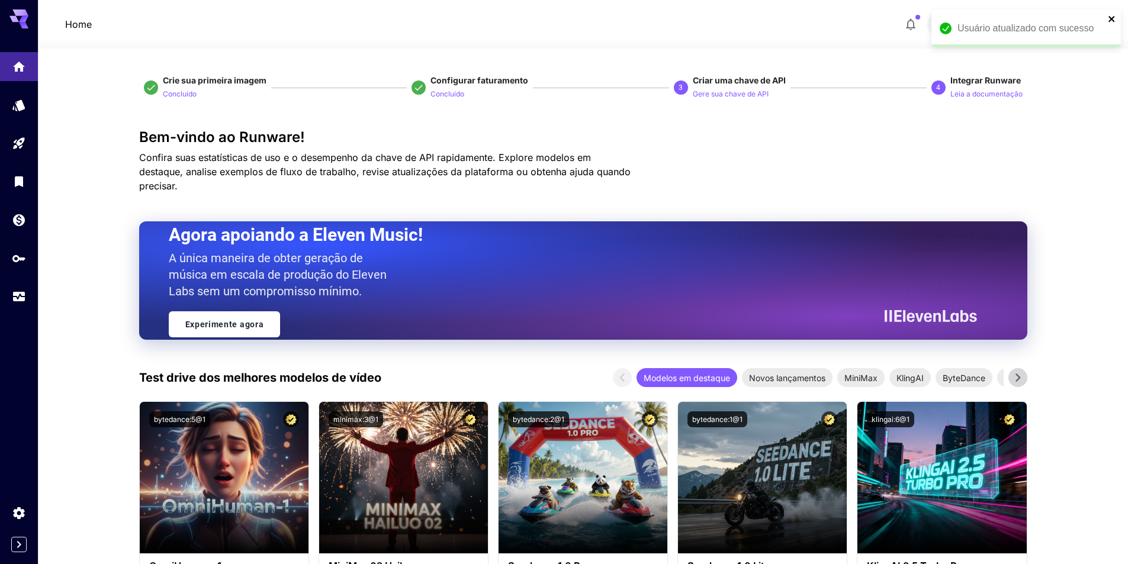
click at [1112, 20] on icon "fechar" at bounding box center [1111, 19] width 6 height 6
click at [1073, 25] on div "RR" at bounding box center [1070, 24] width 37 height 18
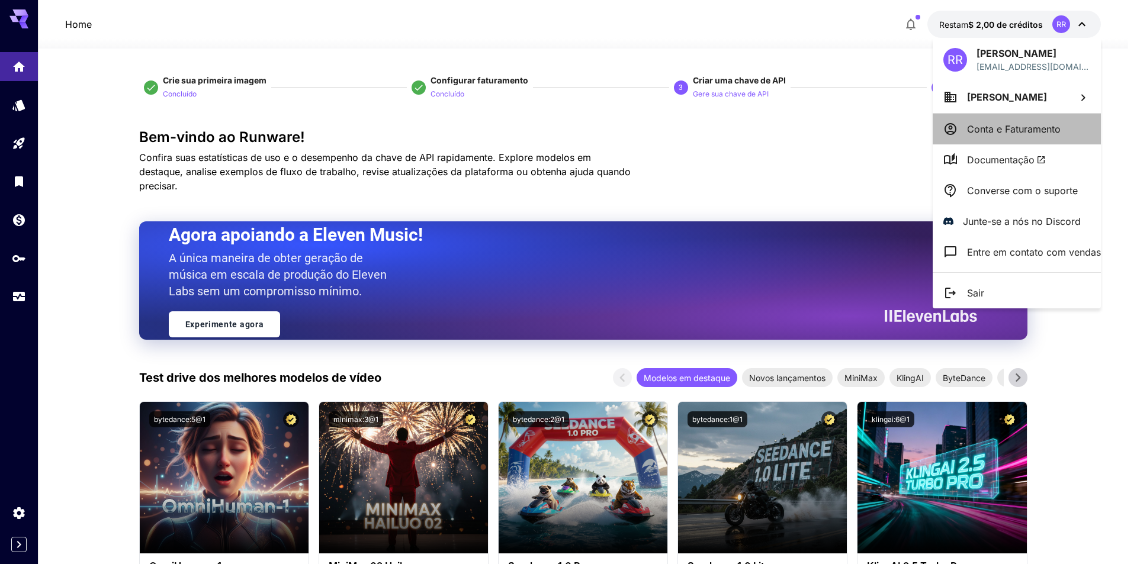
click at [1054, 124] on font "Conta e Faturamento" at bounding box center [1014, 129] width 94 height 12
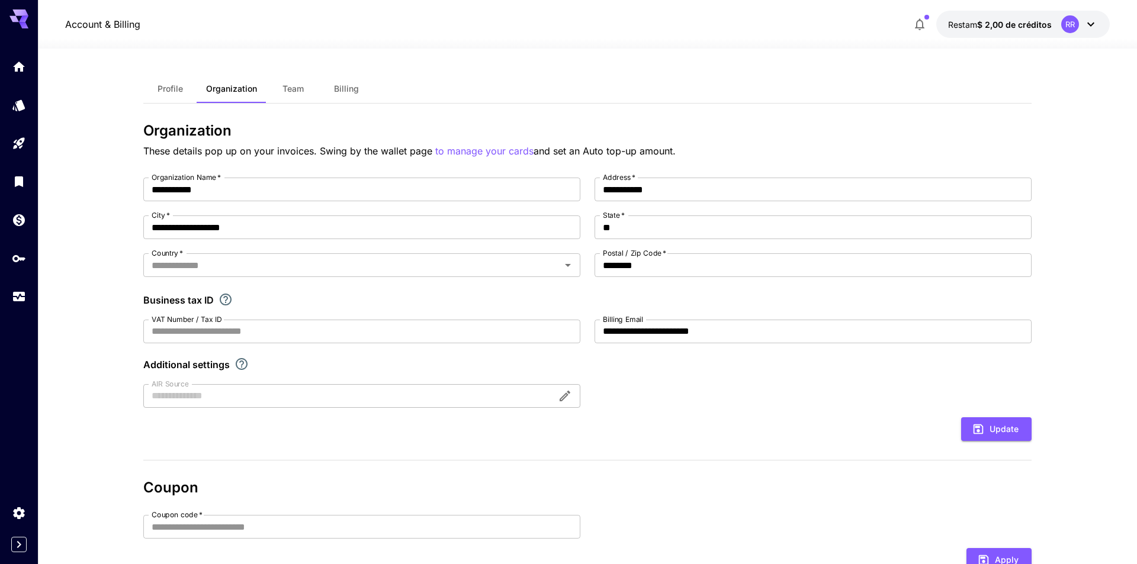
type input "******"
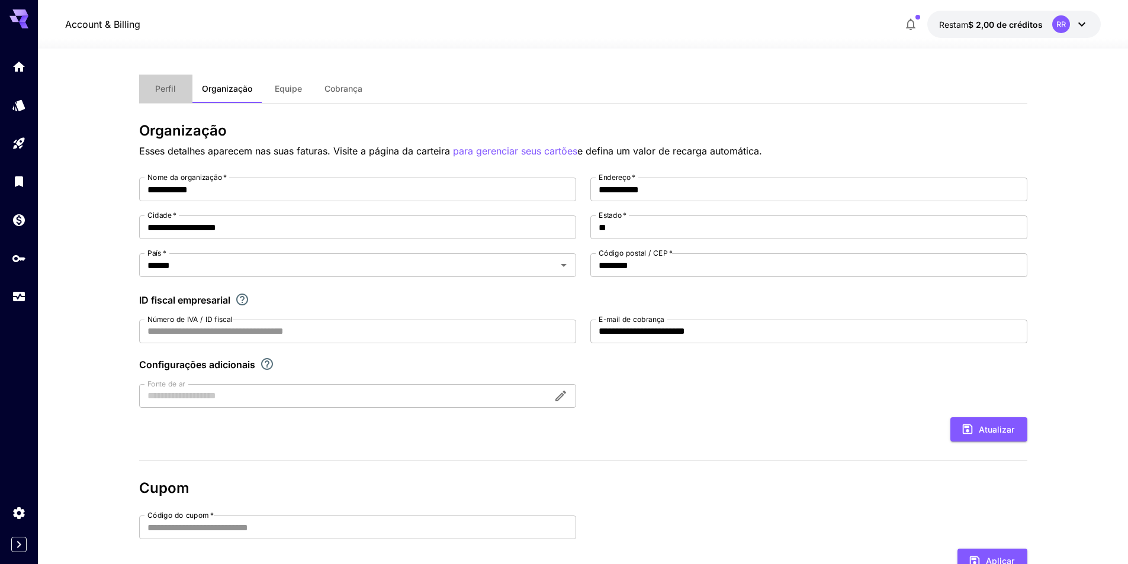
click at [165, 92] on font "Perfil" at bounding box center [165, 88] width 21 height 10
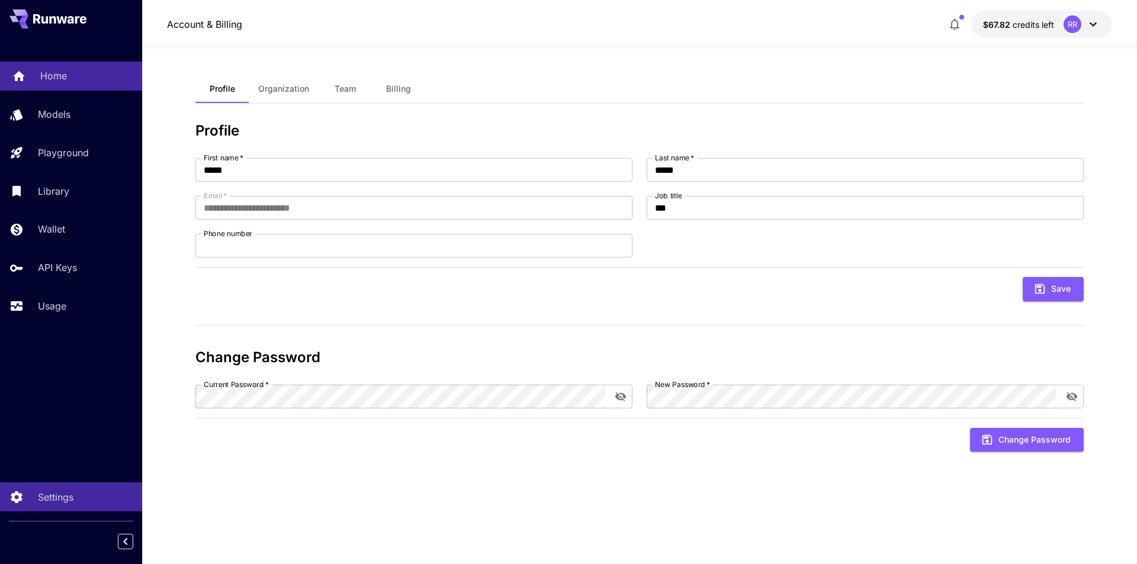
click at [59, 82] on p "Home" at bounding box center [53, 76] width 27 height 14
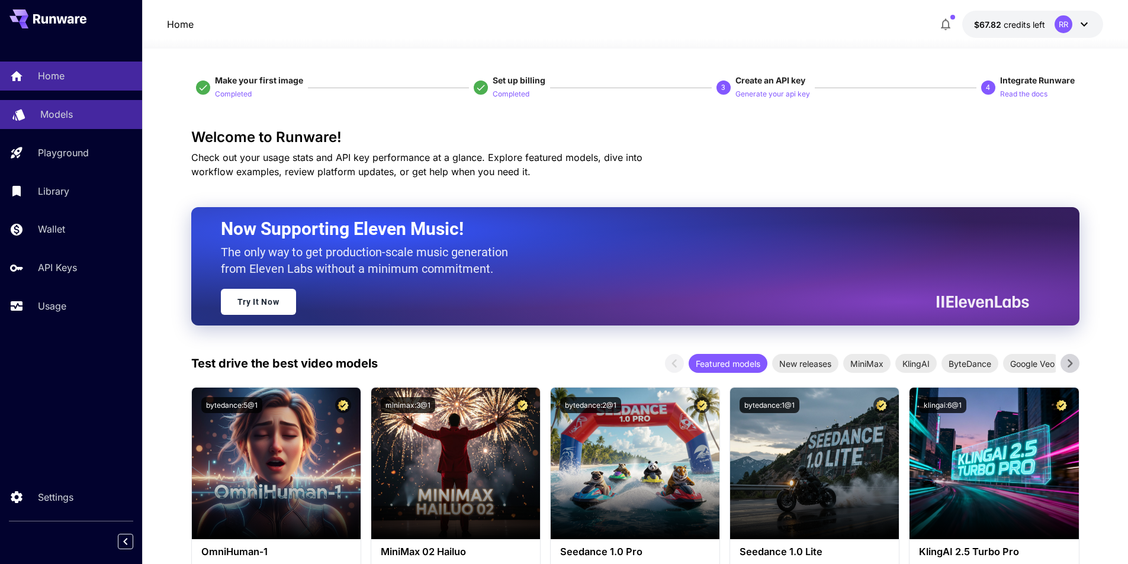
click at [37, 114] on link "Models" at bounding box center [71, 114] width 142 height 29
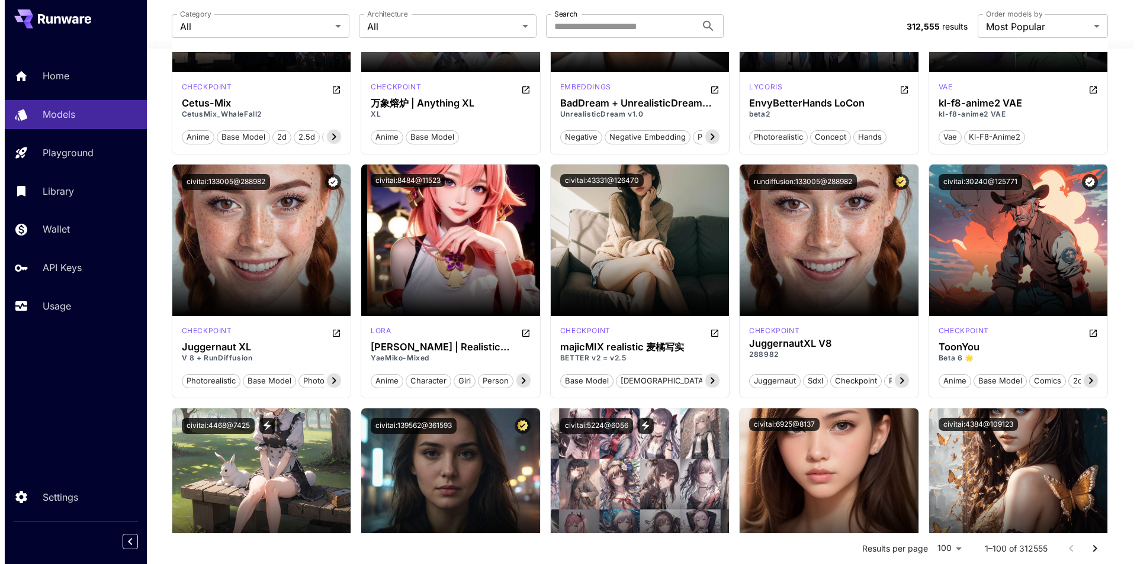
scroll to position [3870, 0]
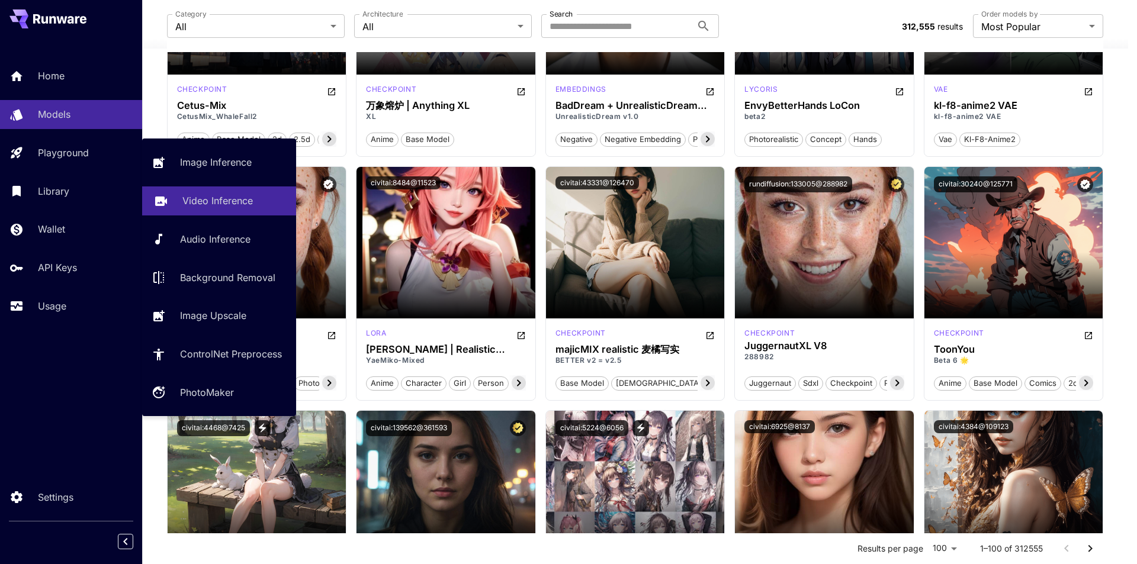
click at [243, 195] on p "Video Inference" at bounding box center [217, 201] width 70 height 14
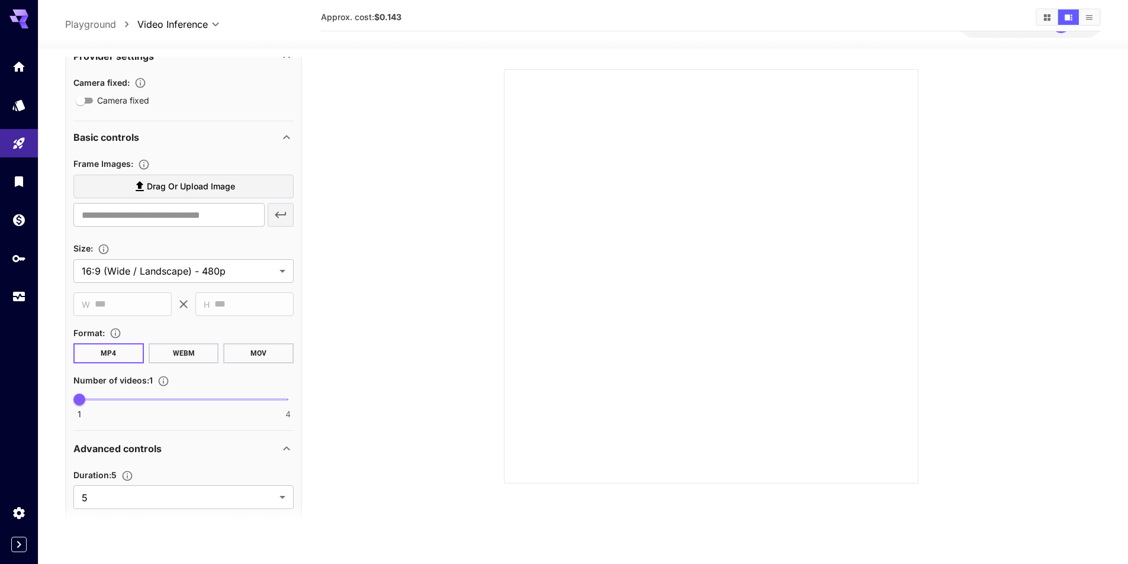
scroll to position [59, 0]
click at [128, 475] on icon "Set the number of duration" at bounding box center [127, 476] width 12 height 12
click at [185, 470] on div "Duration : 5" at bounding box center [183, 475] width 220 height 14
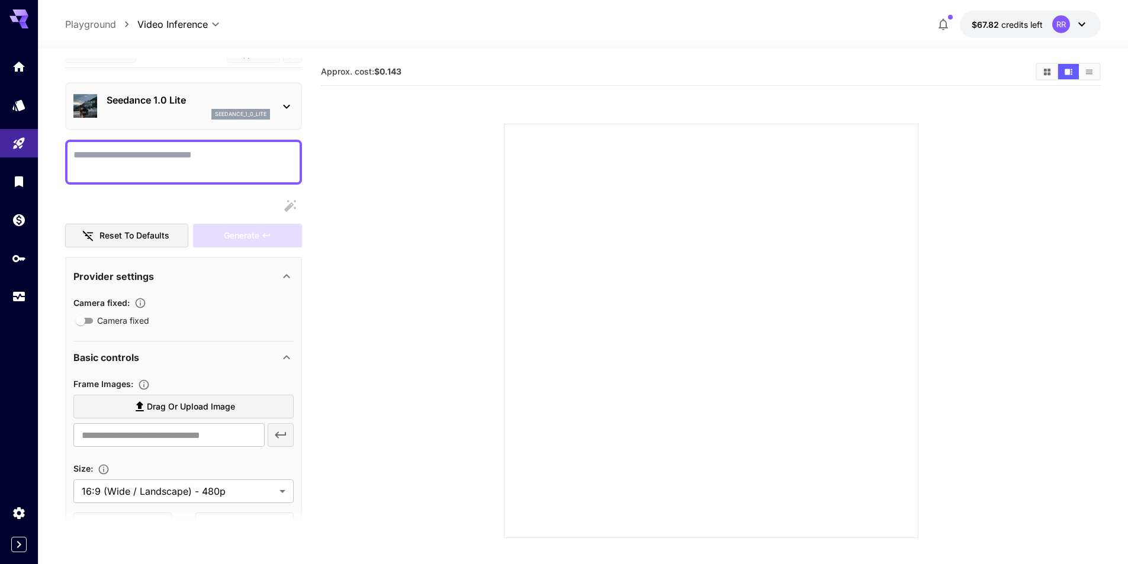
scroll to position [0, 0]
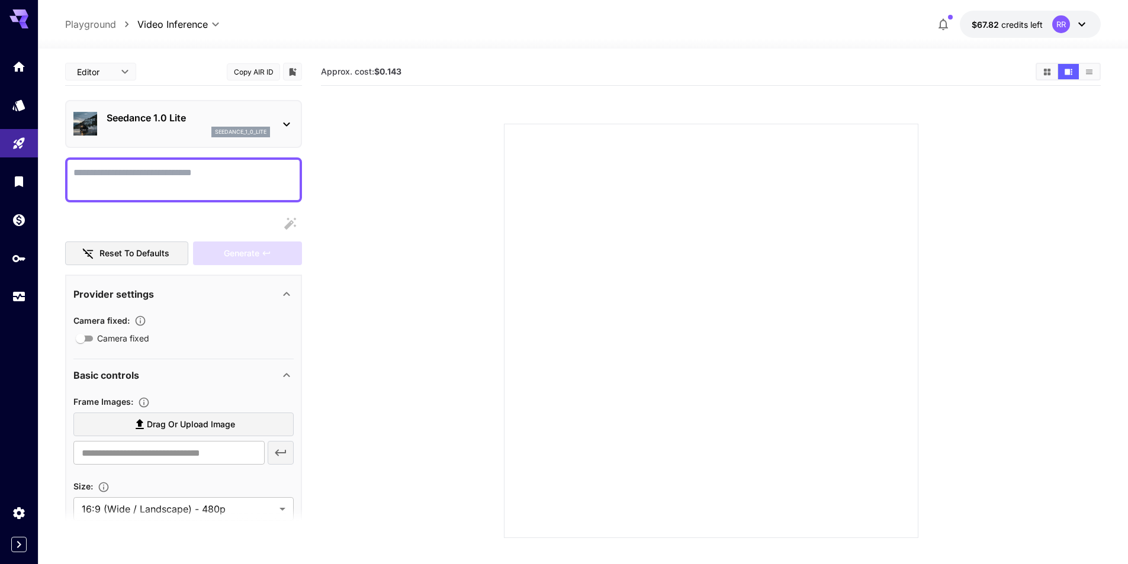
click at [192, 180] on textarea "Camera fixed" at bounding box center [183, 180] width 220 height 28
paste textarea "**********"
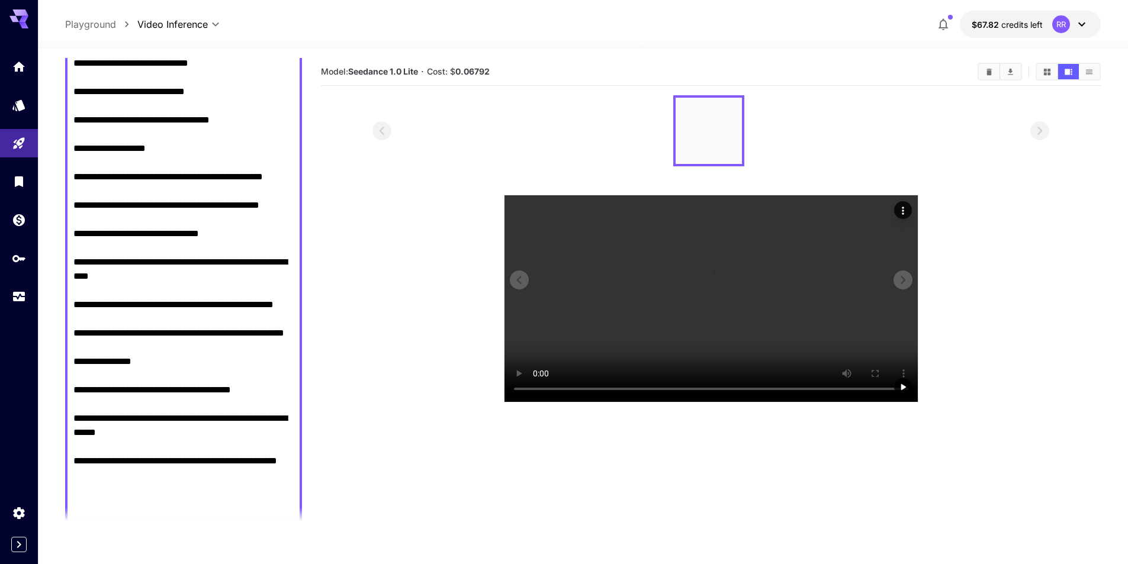
type textarea "**********"
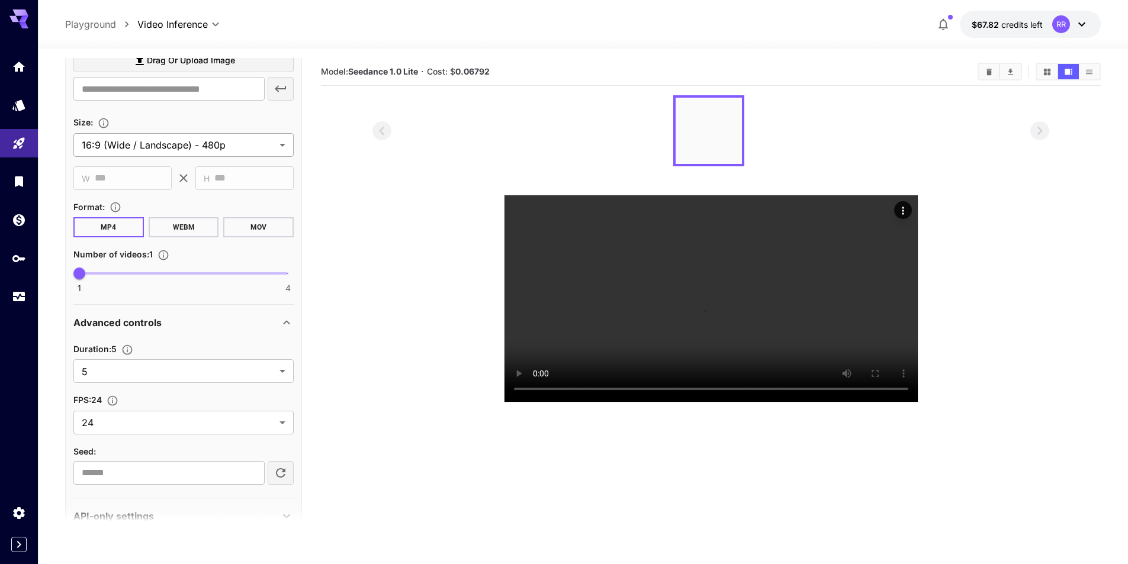
scroll to position [1303, 0]
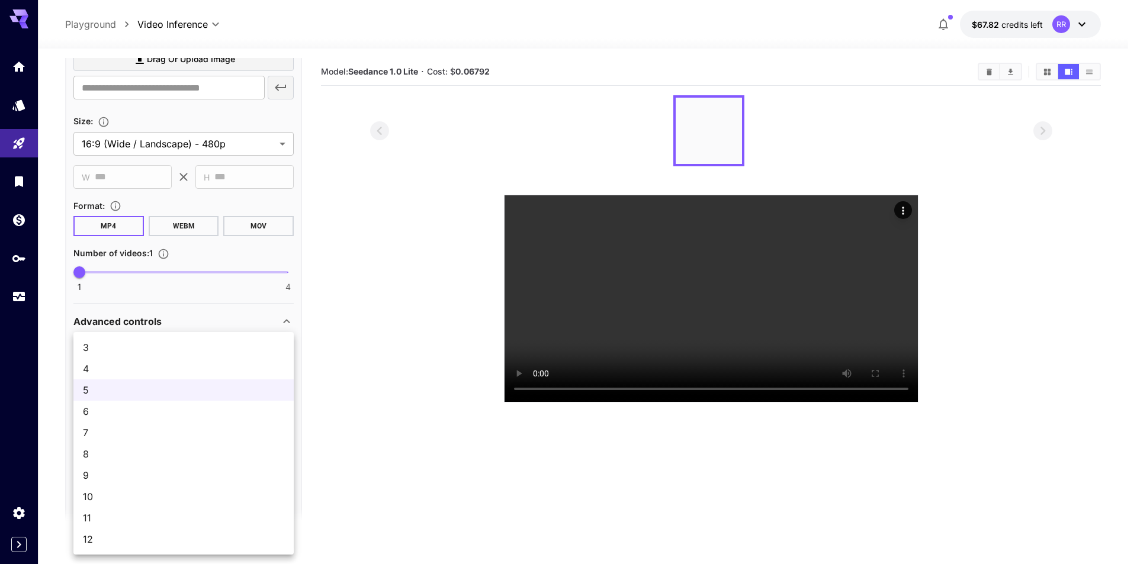
click at [147, 372] on body "**********" at bounding box center [568, 329] width 1137 height 658
click at [128, 542] on span "12" at bounding box center [183, 539] width 201 height 14
type input "**"
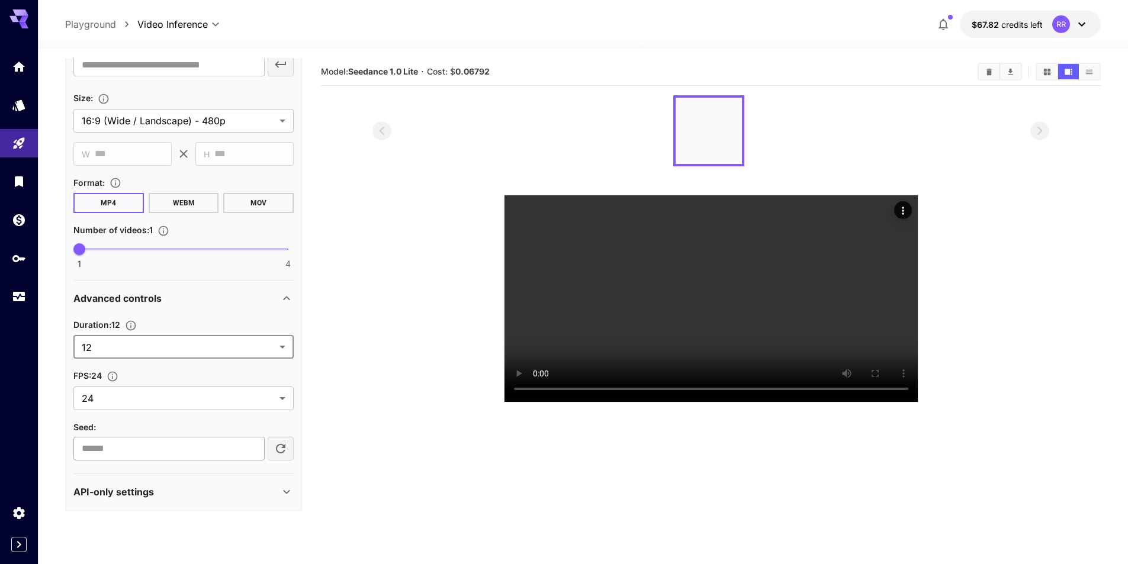
scroll to position [1330, 0]
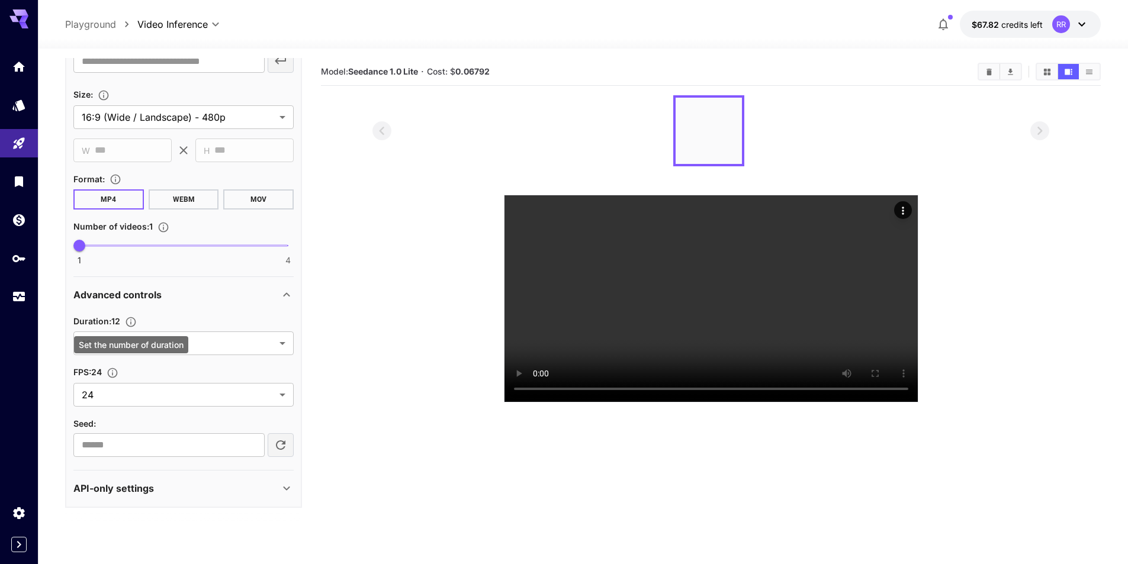
click at [150, 346] on div "Set the number of duration" at bounding box center [131, 344] width 114 height 17
click at [282, 343] on body "**********" at bounding box center [564, 329] width 1128 height 658
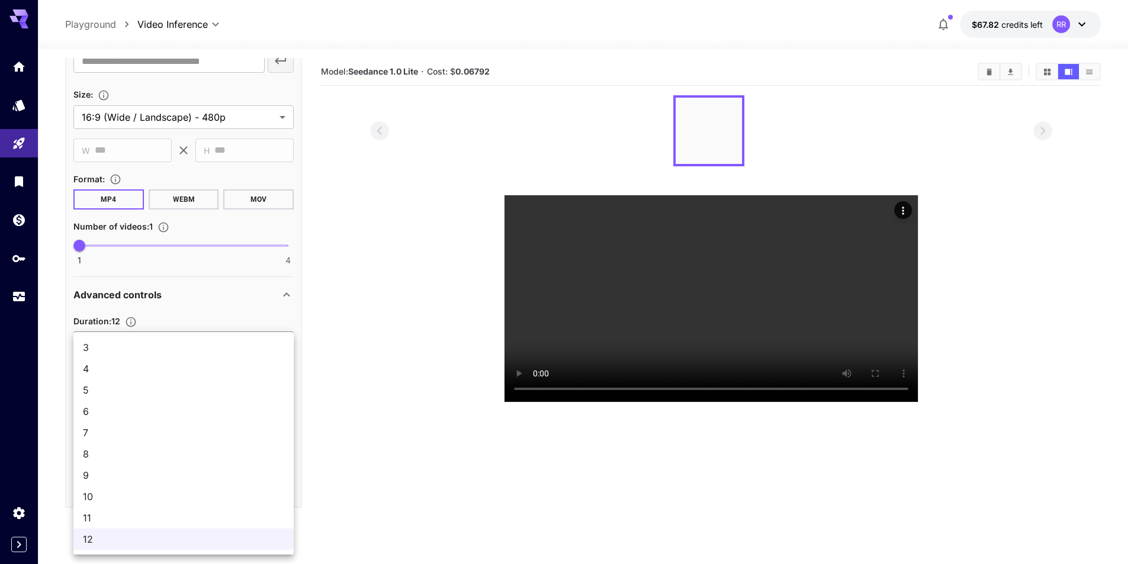
click at [221, 317] on div at bounding box center [568, 282] width 1137 height 564
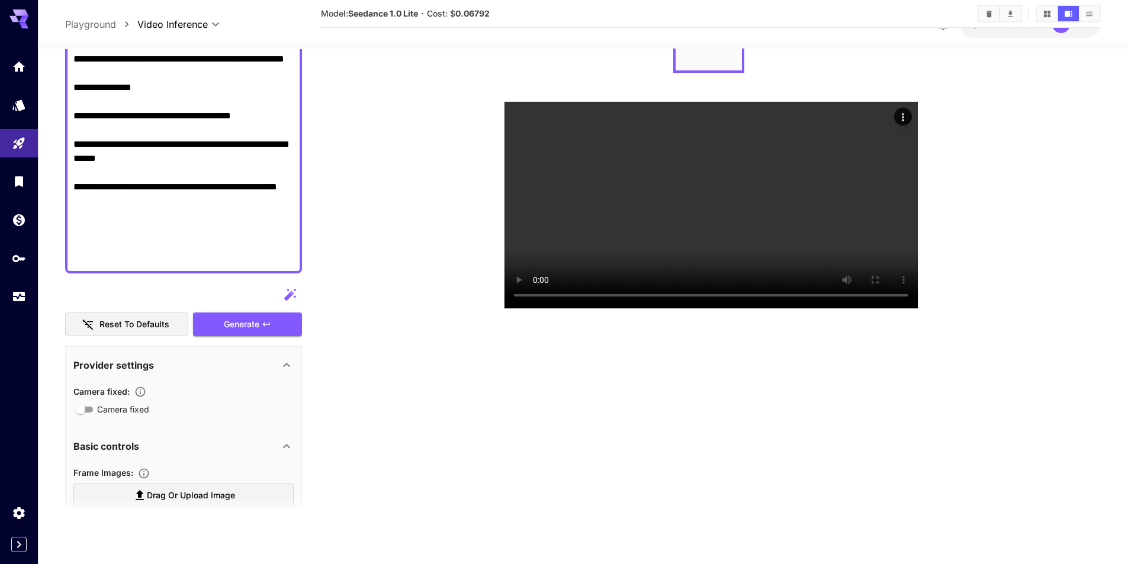
scroll to position [856, 0]
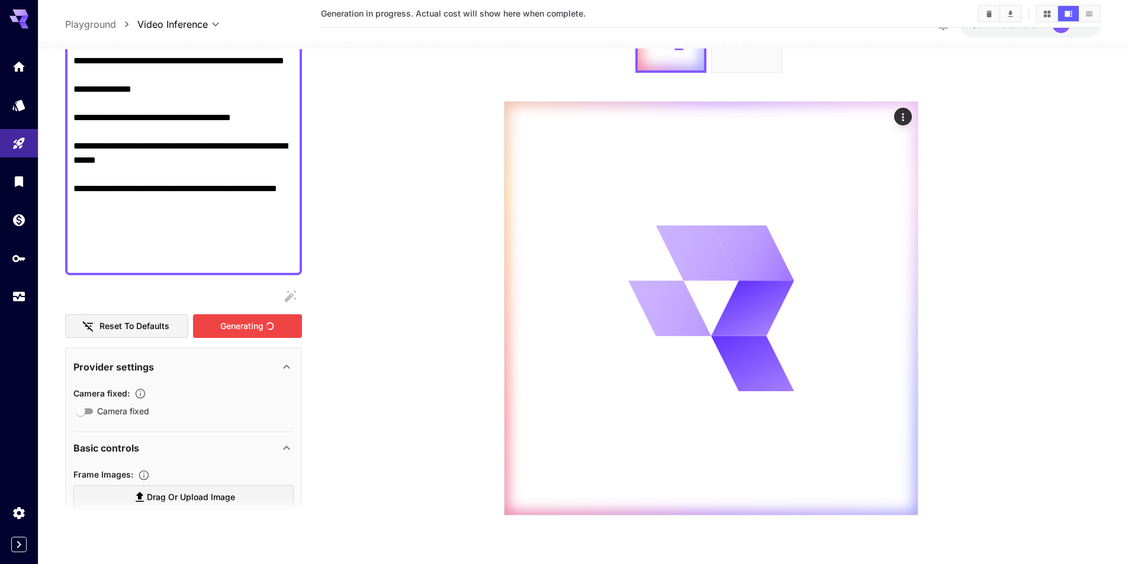
click at [234, 329] on div "Generating" at bounding box center [247, 326] width 109 height 24
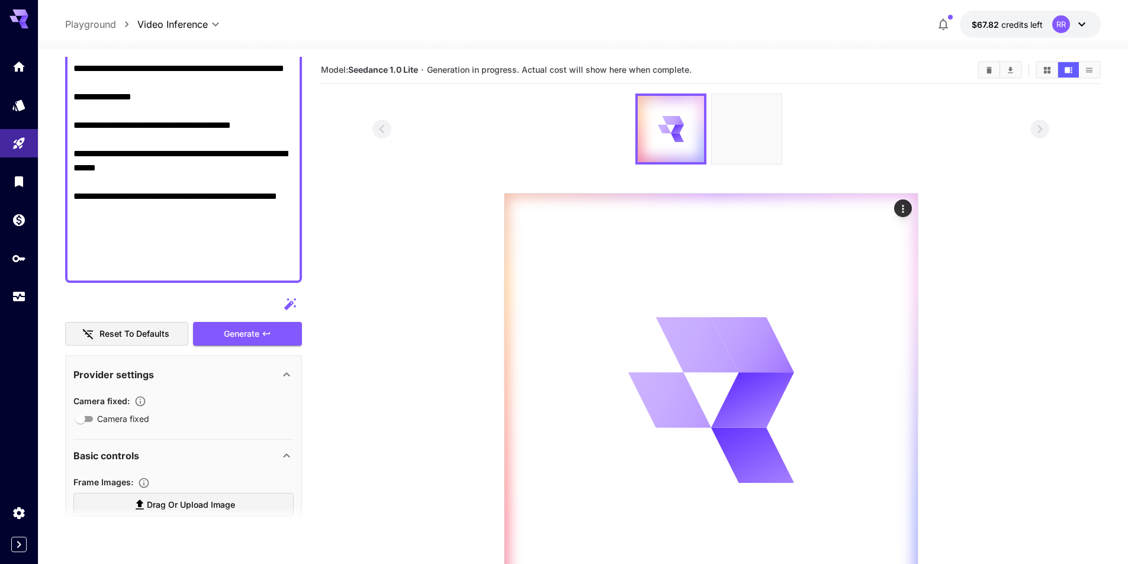
scroll to position [0, 0]
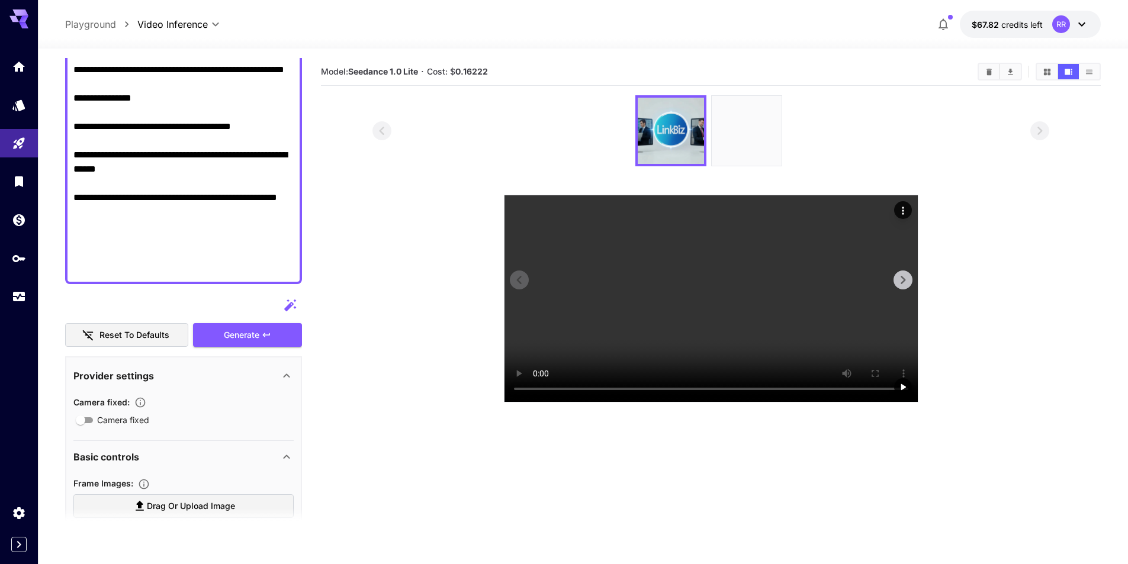
click at [693, 352] on video at bounding box center [710, 298] width 413 height 207
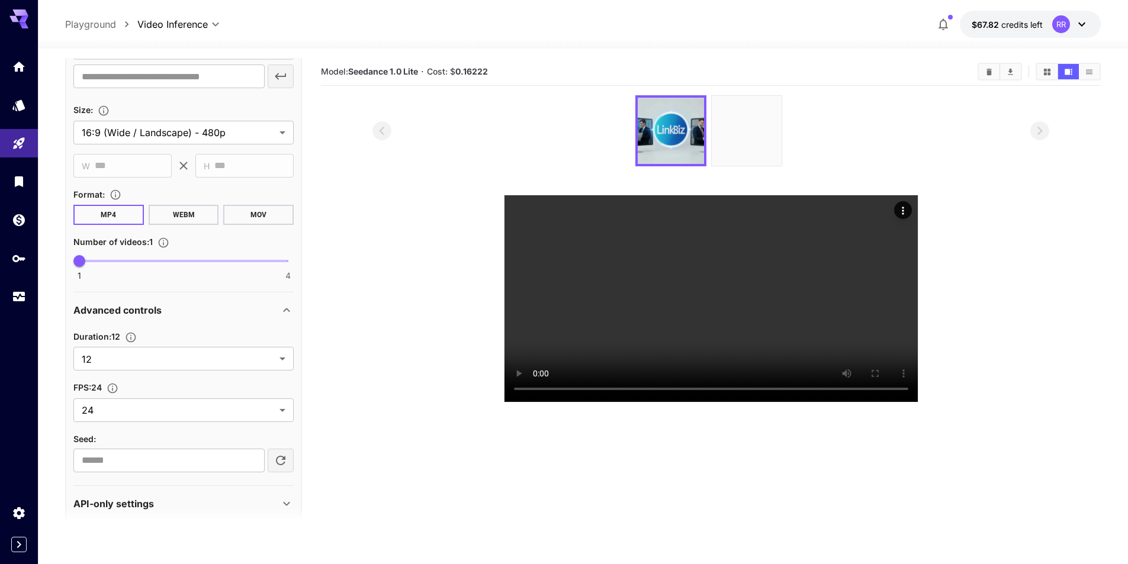
scroll to position [1330, 0]
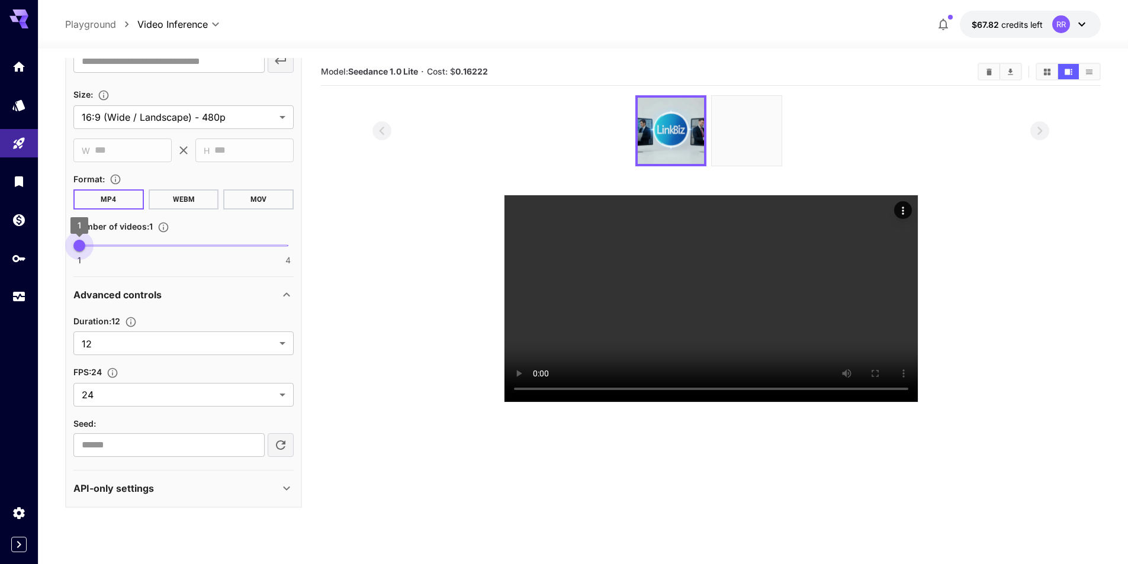
click at [81, 246] on span "1" at bounding box center [79, 246] width 12 height 12
drag, startPoint x: 81, startPoint y: 244, endPoint x: 105, endPoint y: 247, distance: 24.5
click at [105, 247] on span "1 4 1" at bounding box center [183, 246] width 208 height 18
type input "*"
click at [257, 244] on span "1 4 1" at bounding box center [183, 246] width 208 height 18
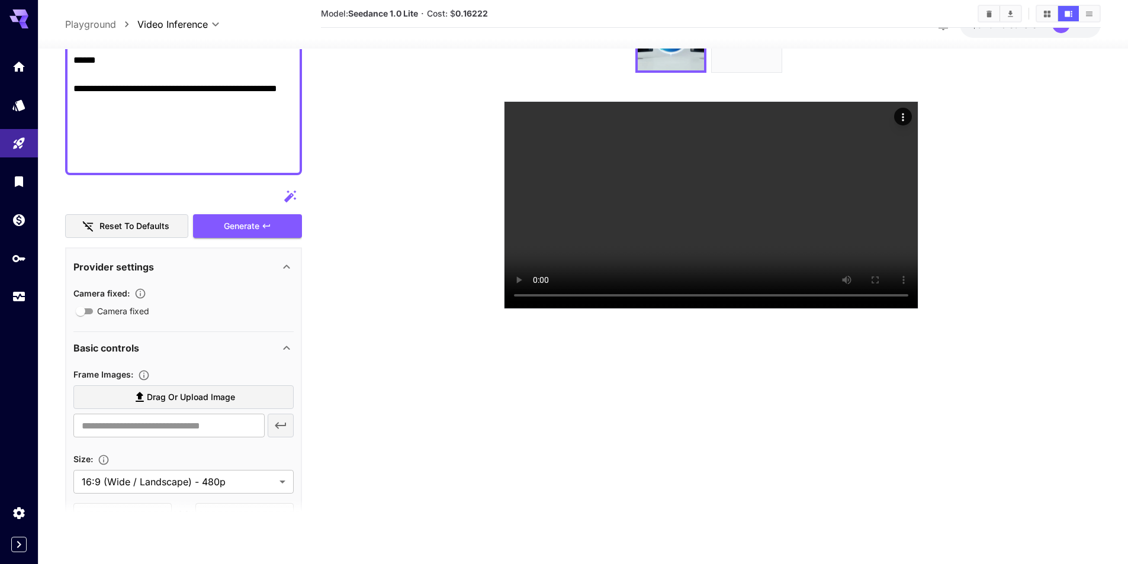
scroll to position [915, 0]
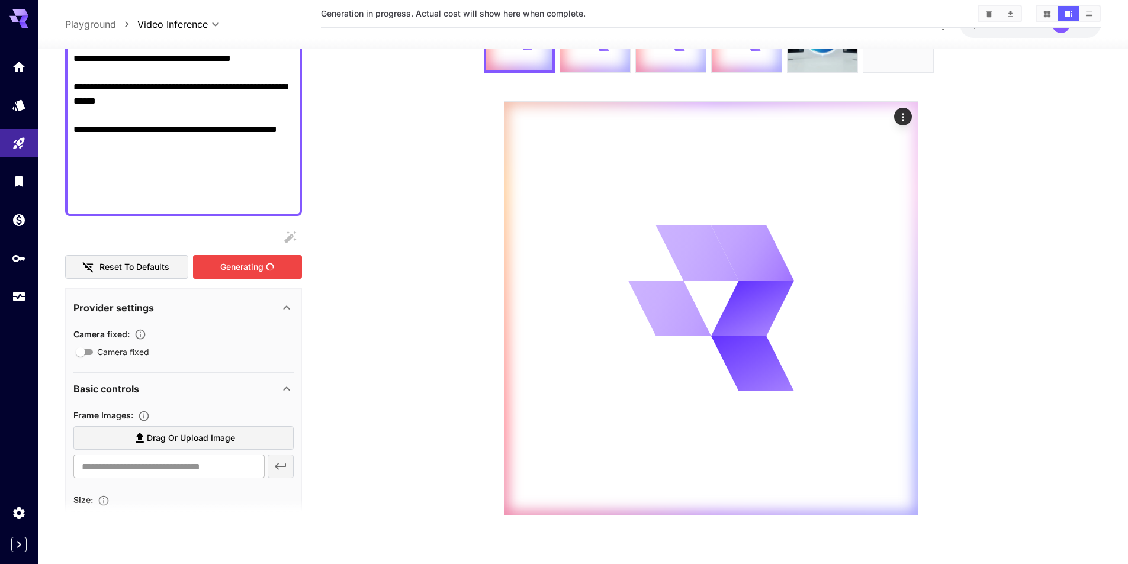
click at [245, 263] on div "Generating" at bounding box center [247, 267] width 109 height 24
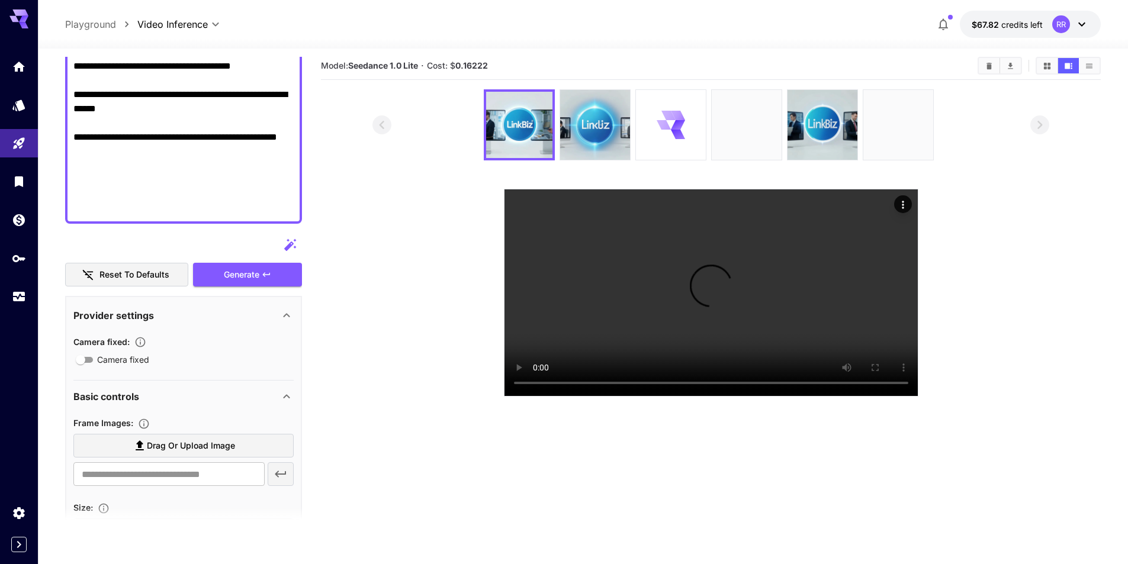
scroll to position [0, 0]
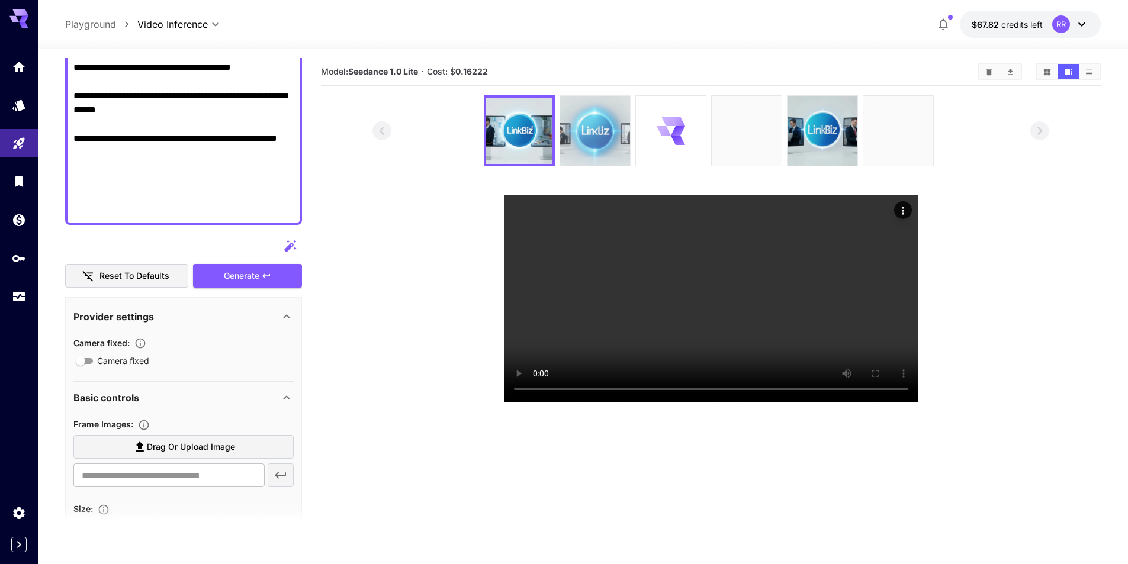
click at [595, 141] on img at bounding box center [595, 131] width 70 height 70
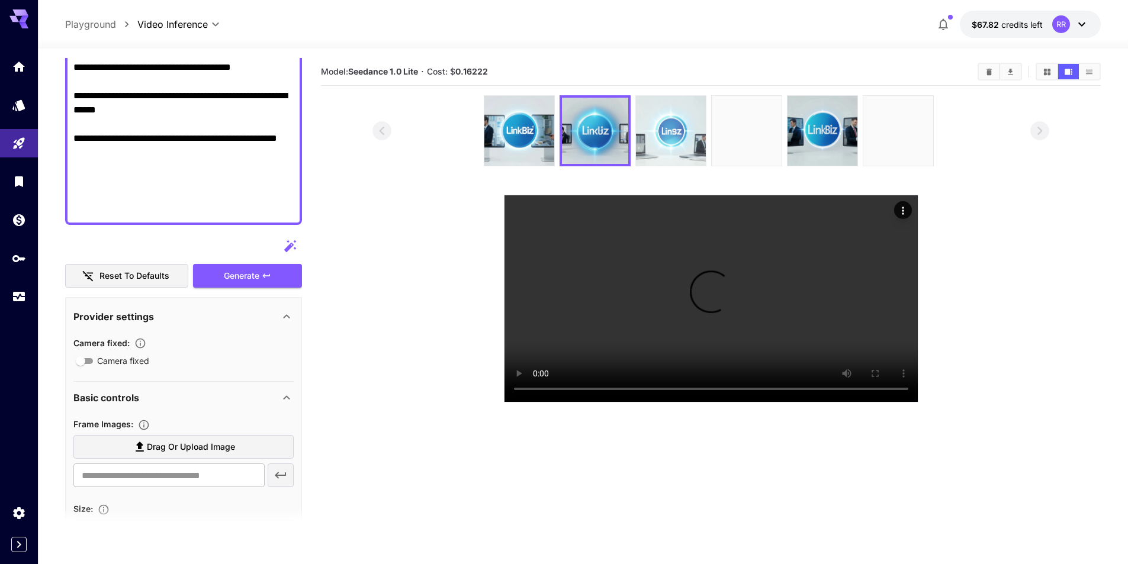
click at [671, 136] on img at bounding box center [671, 131] width 70 height 70
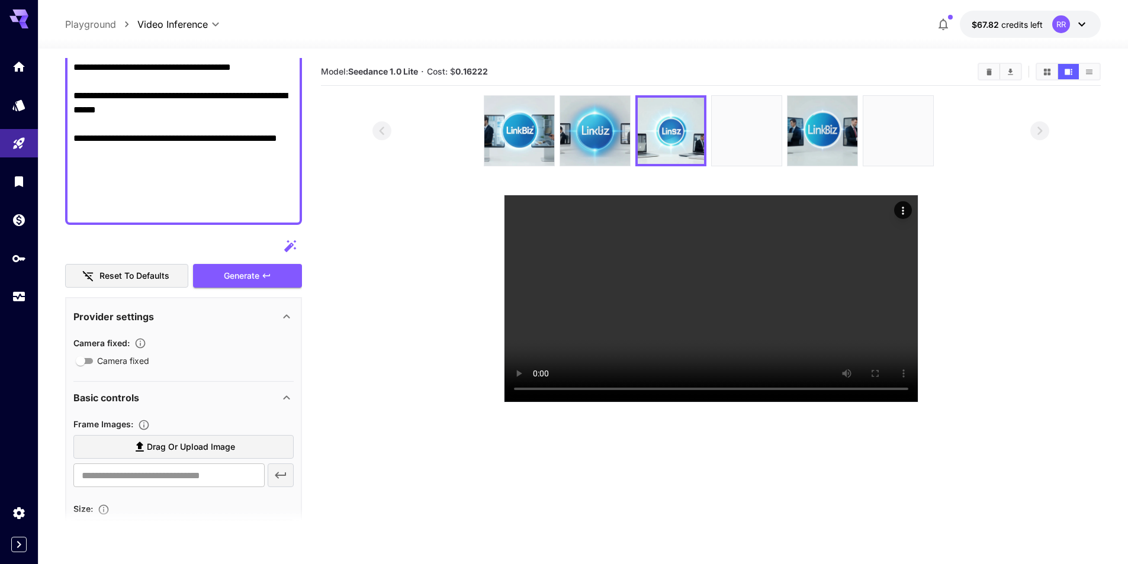
click at [973, 279] on section at bounding box center [710, 248] width 677 height 307
